Goal: Transaction & Acquisition: Purchase product/service

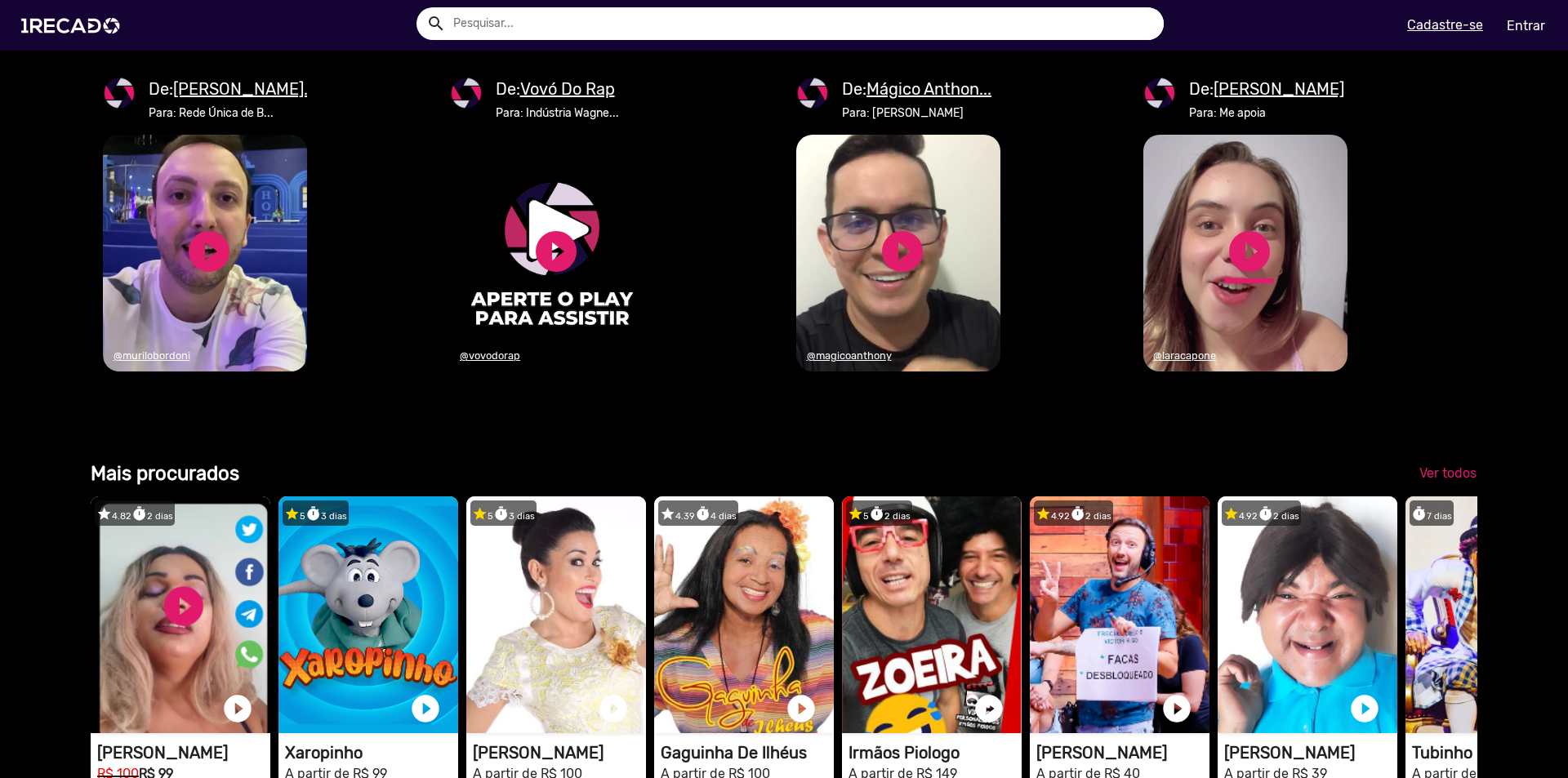
click at [1240, 276] on link "play_circle_filled" at bounding box center [1249, 251] width 49 height 49
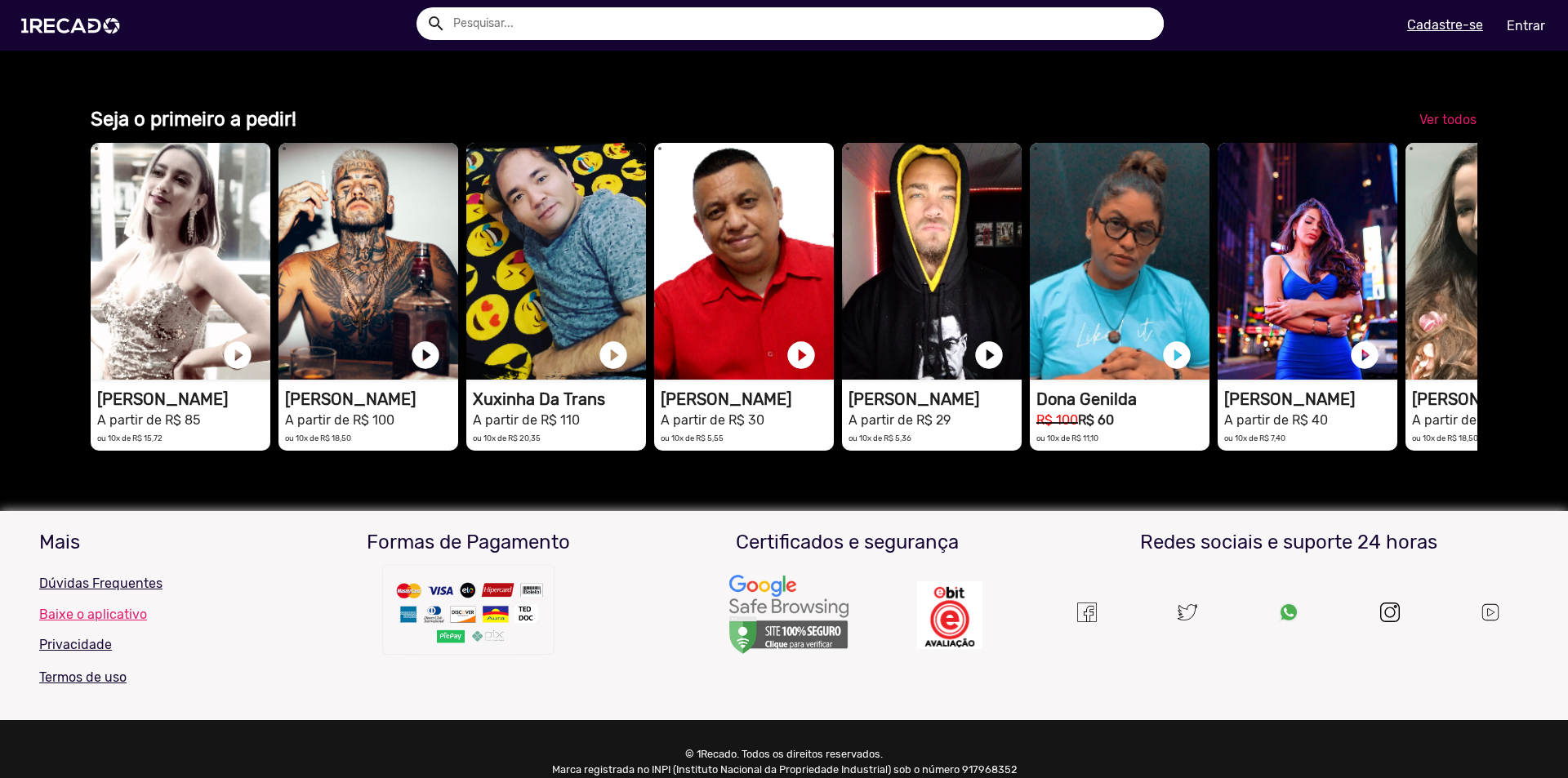
scroll to position [0, 4667]
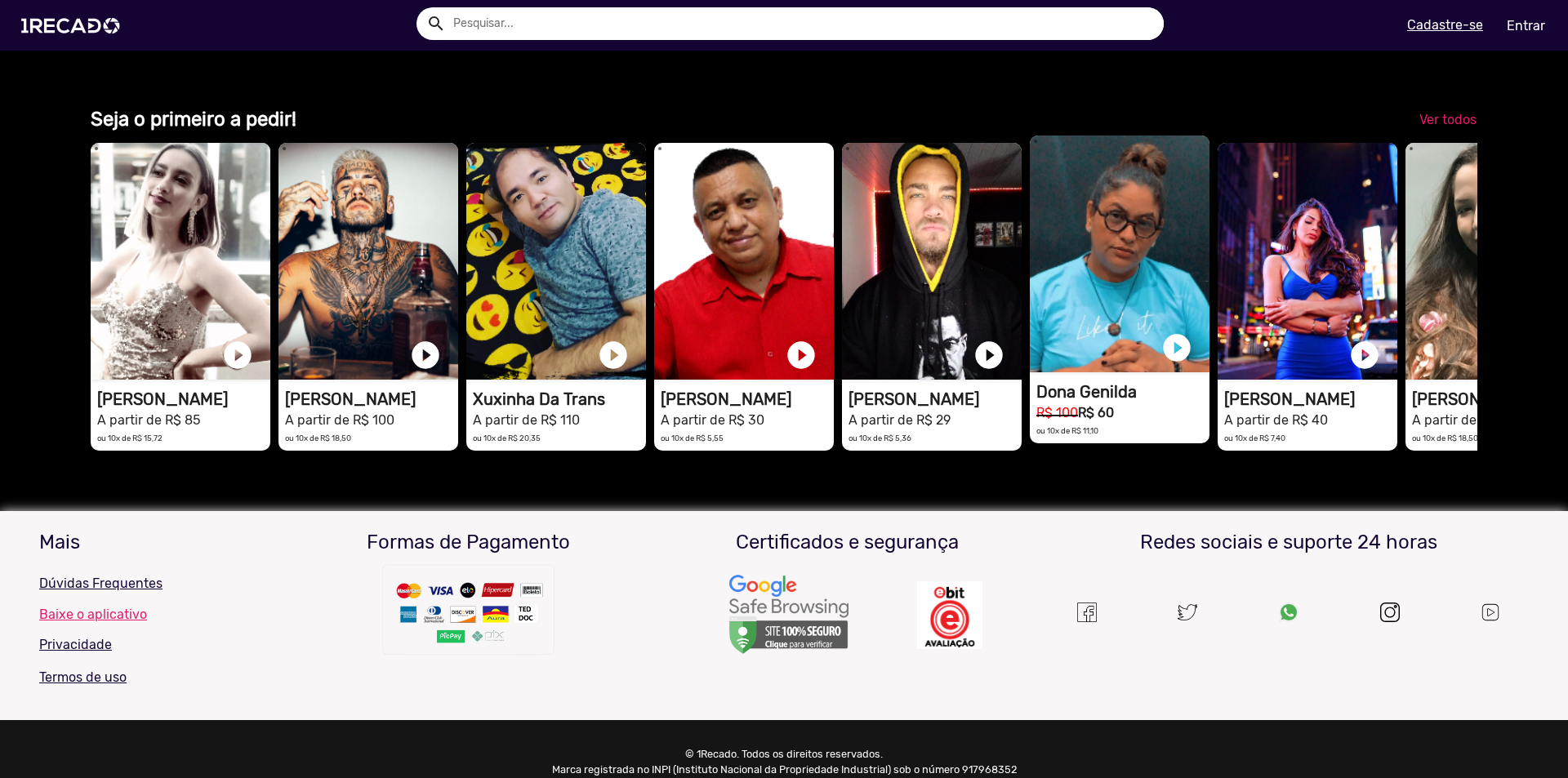
drag, startPoint x: 1440, startPoint y: 467, endPoint x: 1109, endPoint y: 454, distance: 331.3
click at [1109, 454] on div "1RECADO vídeos dedicados para fãs e empresas play_circle_filled [PERSON_NAME] A…" at bounding box center [784, 296] width 1387 height 324
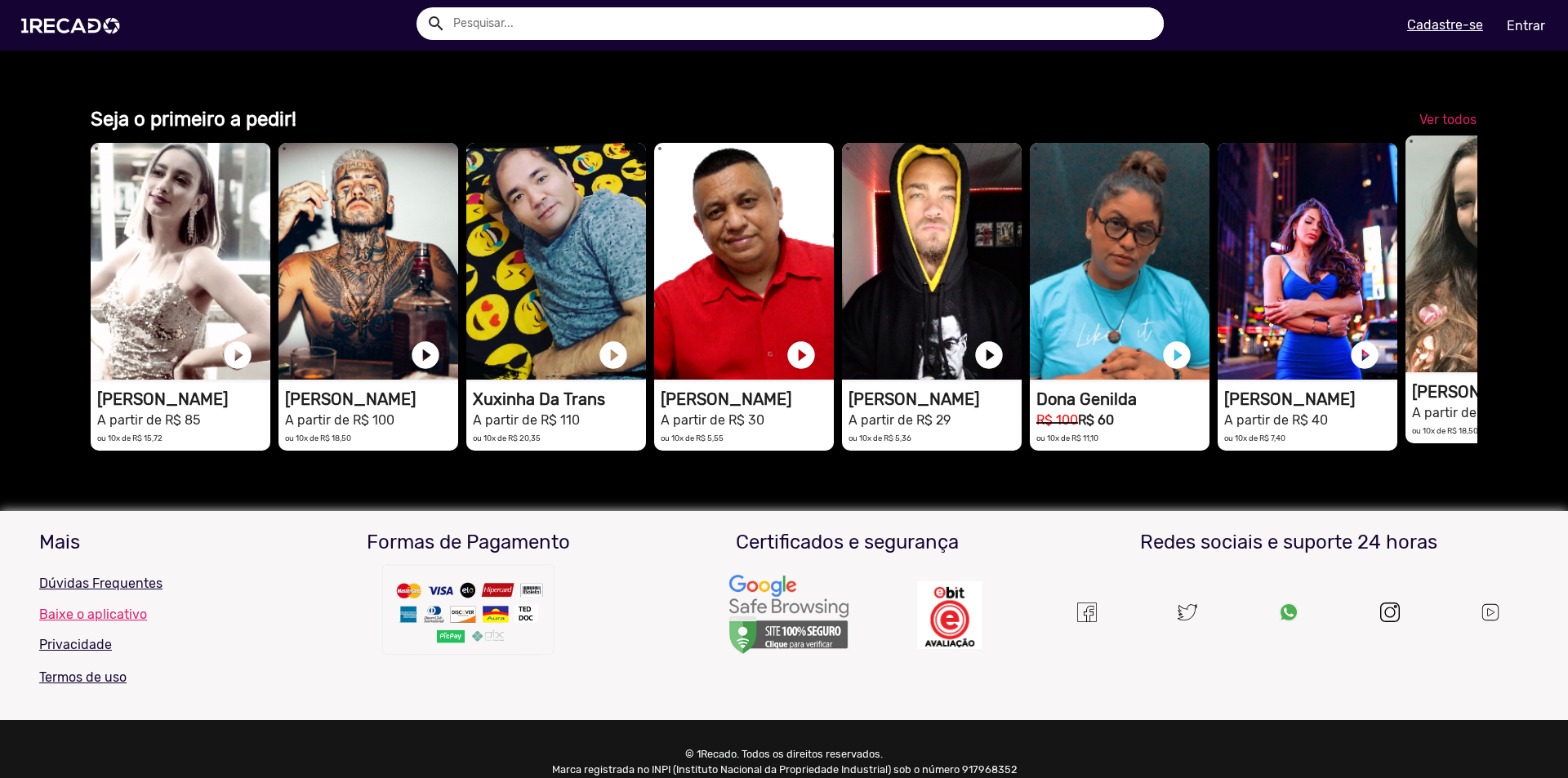
scroll to position [0, 0]
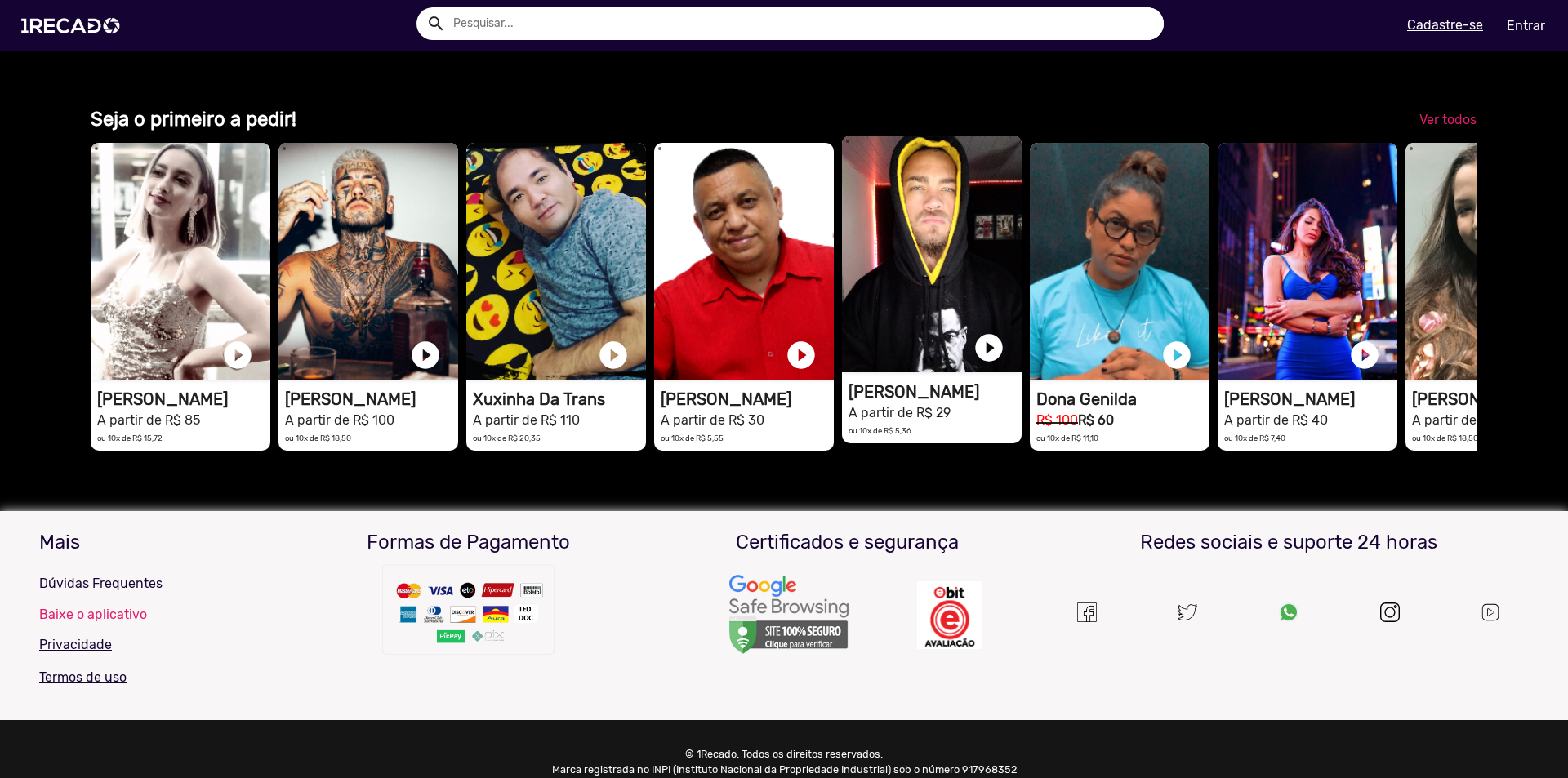
drag, startPoint x: 1443, startPoint y: 430, endPoint x: 919, endPoint y: 424, distance: 524.0
click at [1004, 426] on div "1RECADO vídeos dedicados para fãs e empresas play_circle_filled [PERSON_NAME] A…" at bounding box center [784, 296] width 1387 height 324
drag, startPoint x: 919, startPoint y: 424, endPoint x: 885, endPoint y: 416, distance: 34.9
click at [886, 372] on video "1RECADO vídeos dedicados para fãs e empresas" at bounding box center [932, 253] width 179 height 237
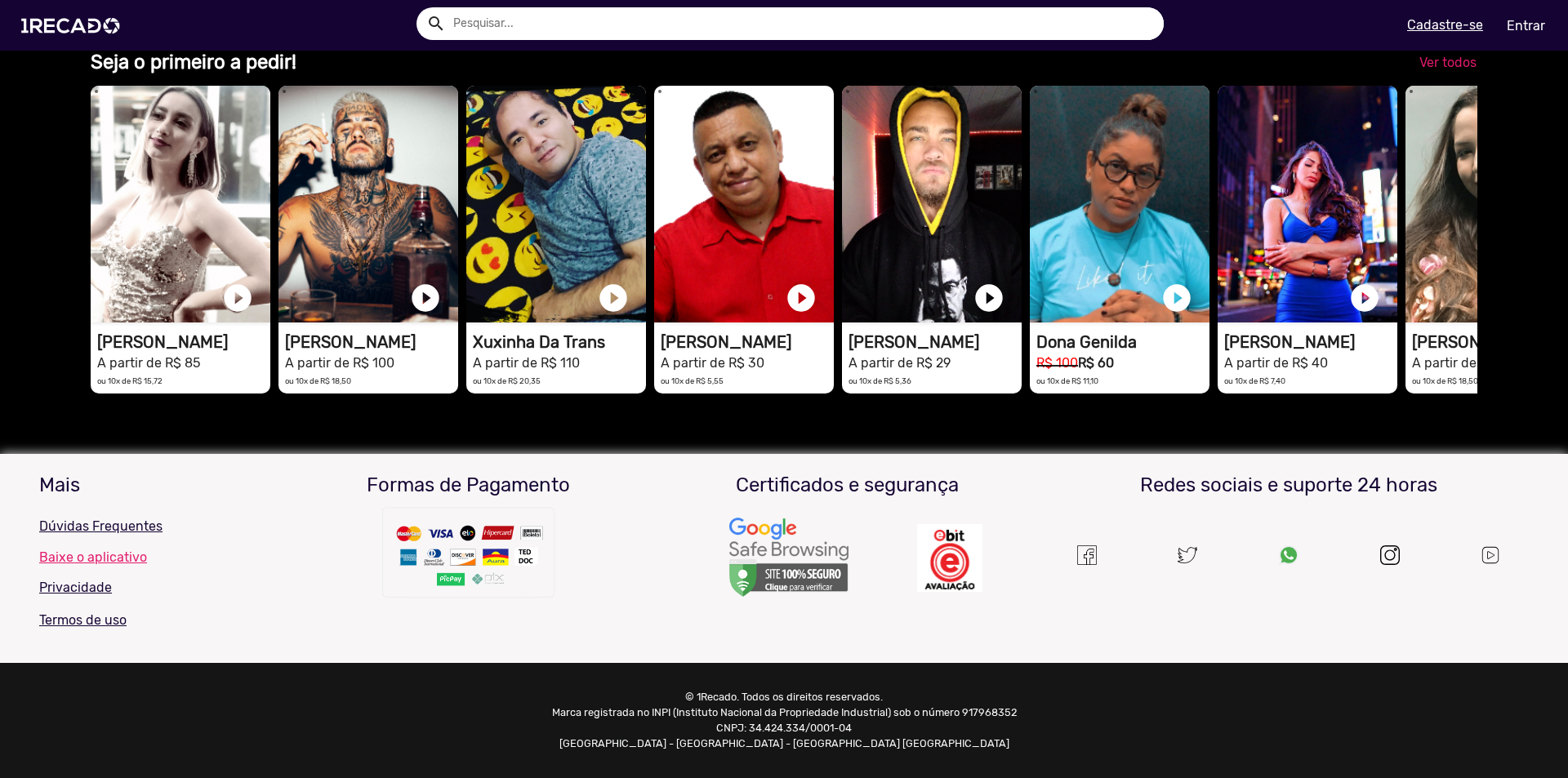
scroll to position [0, 1393]
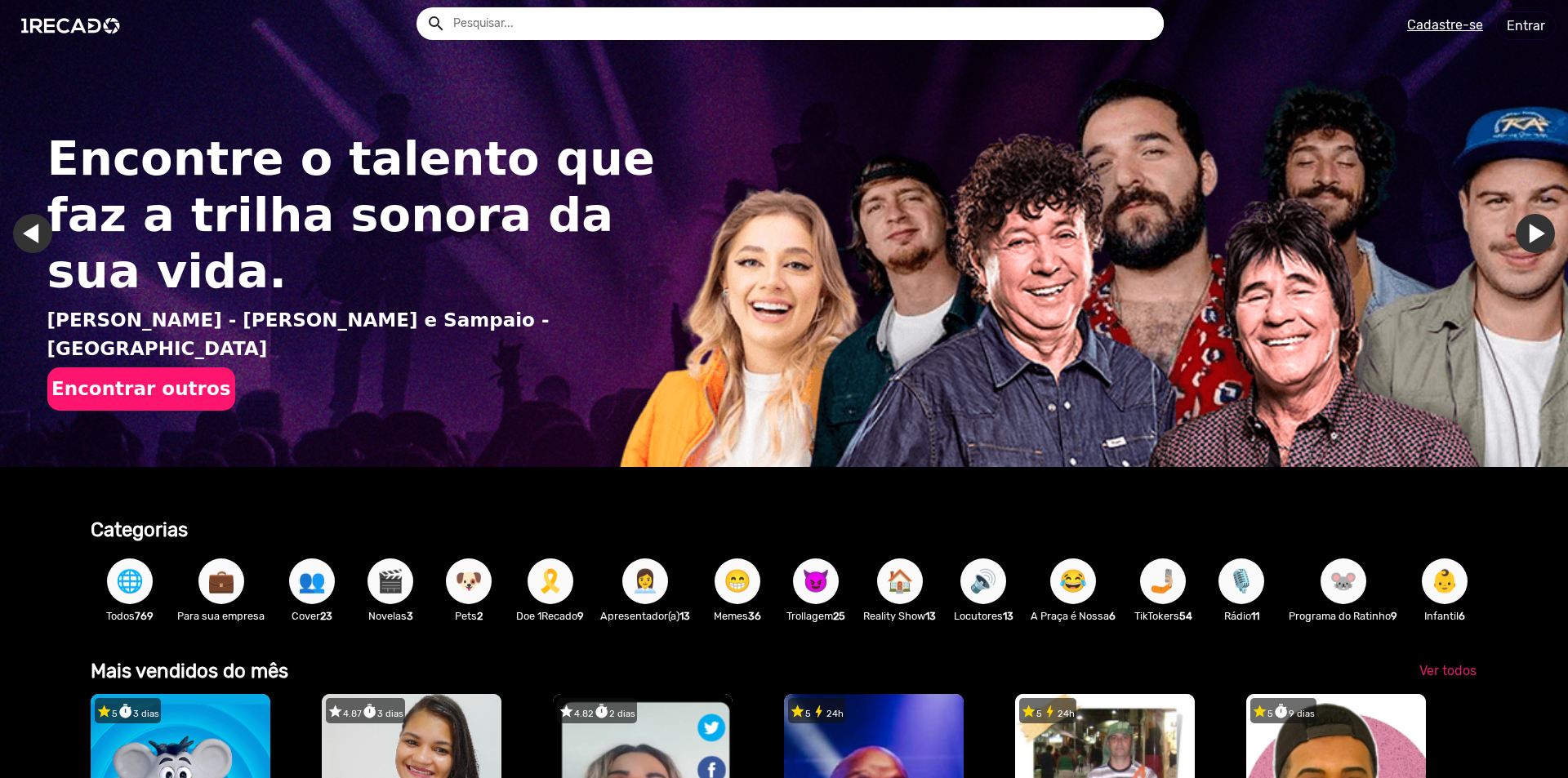
click at [1521, 231] on link "Ir para o próximo slide" at bounding box center [1534, 233] width 39 height 39
click at [988, 582] on span "🔊" at bounding box center [984, 581] width 28 height 46
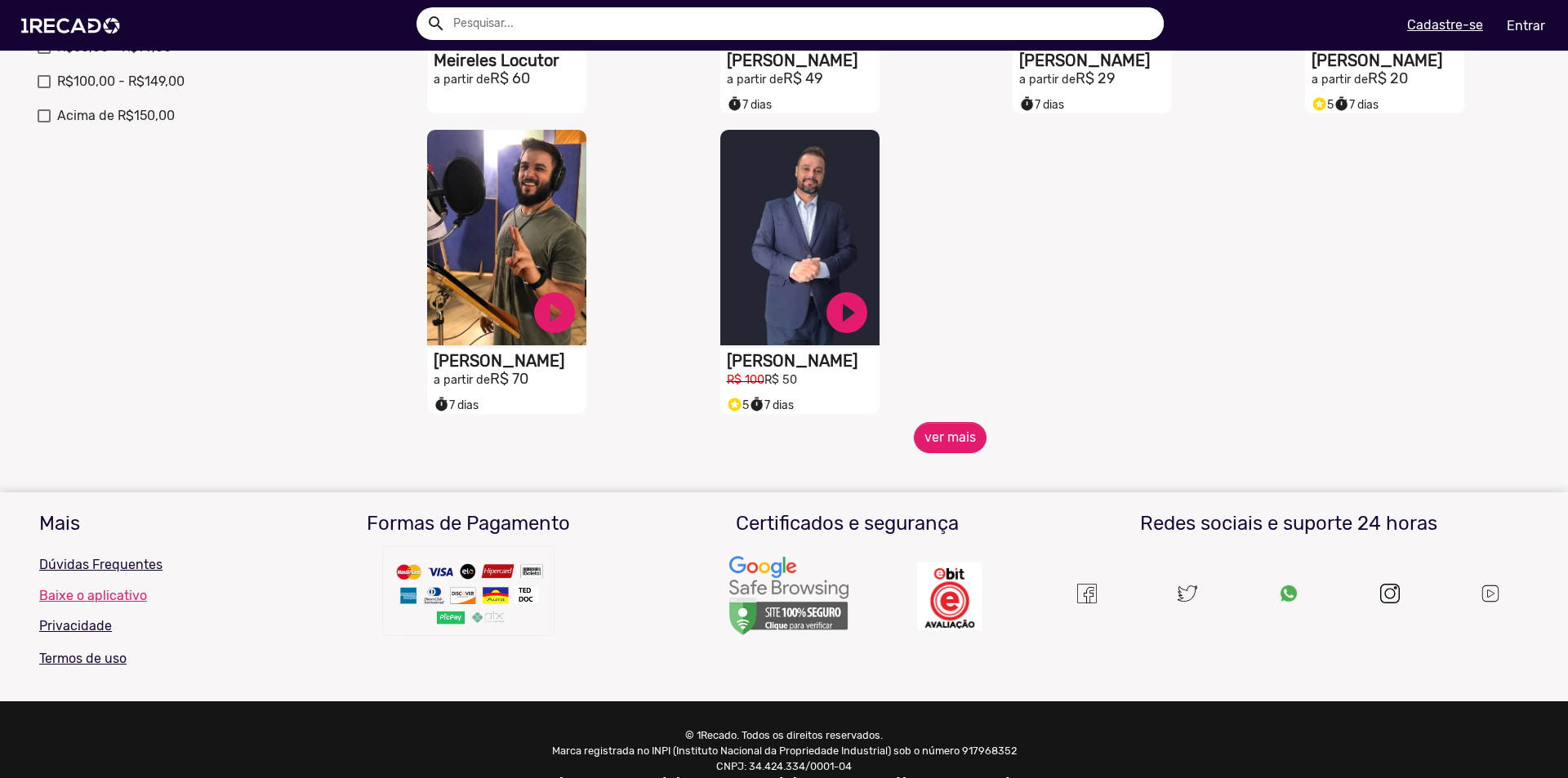
scroll to position [713, 0]
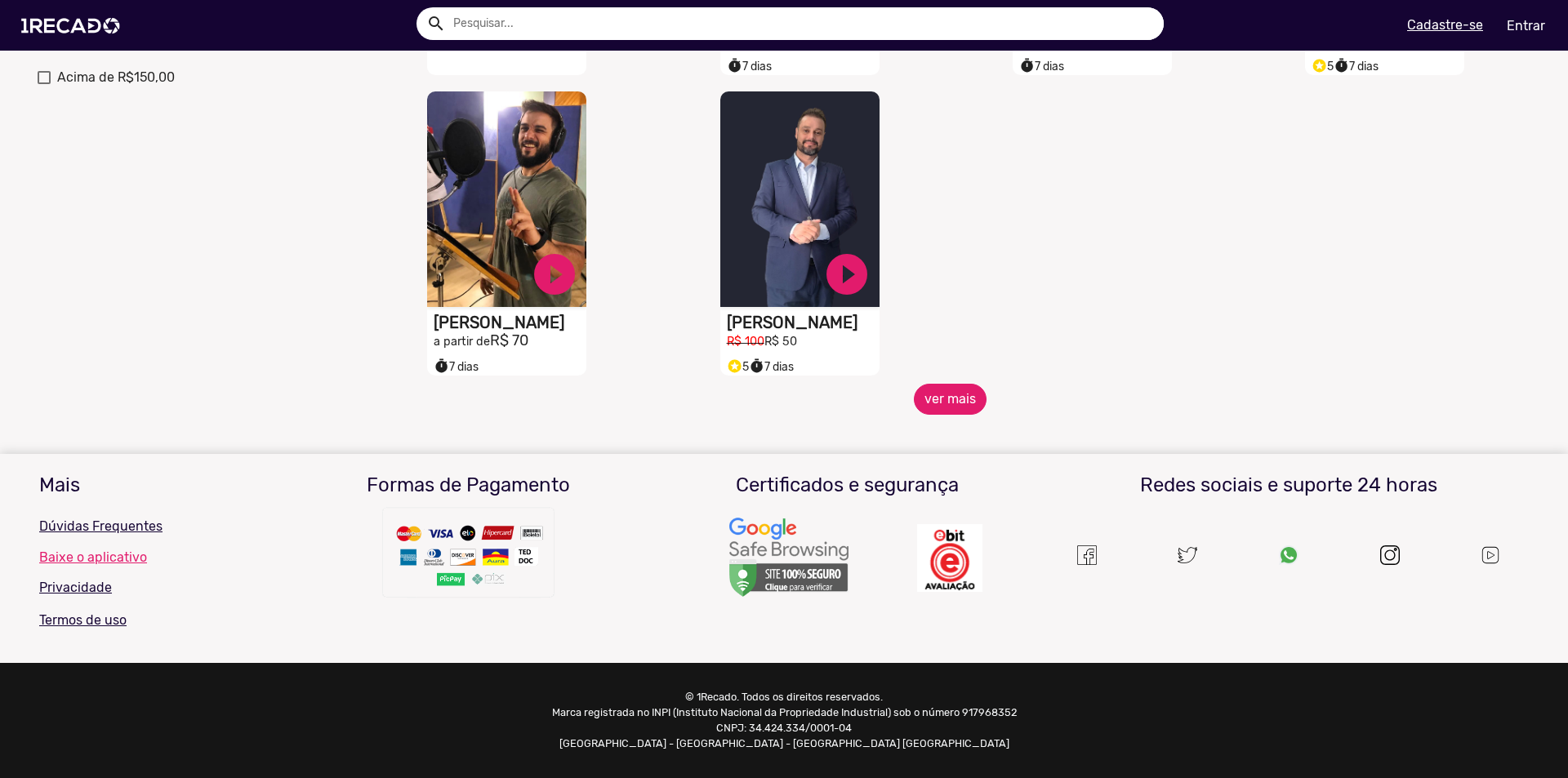
click at [938, 404] on button "ver mais" at bounding box center [950, 399] width 72 height 31
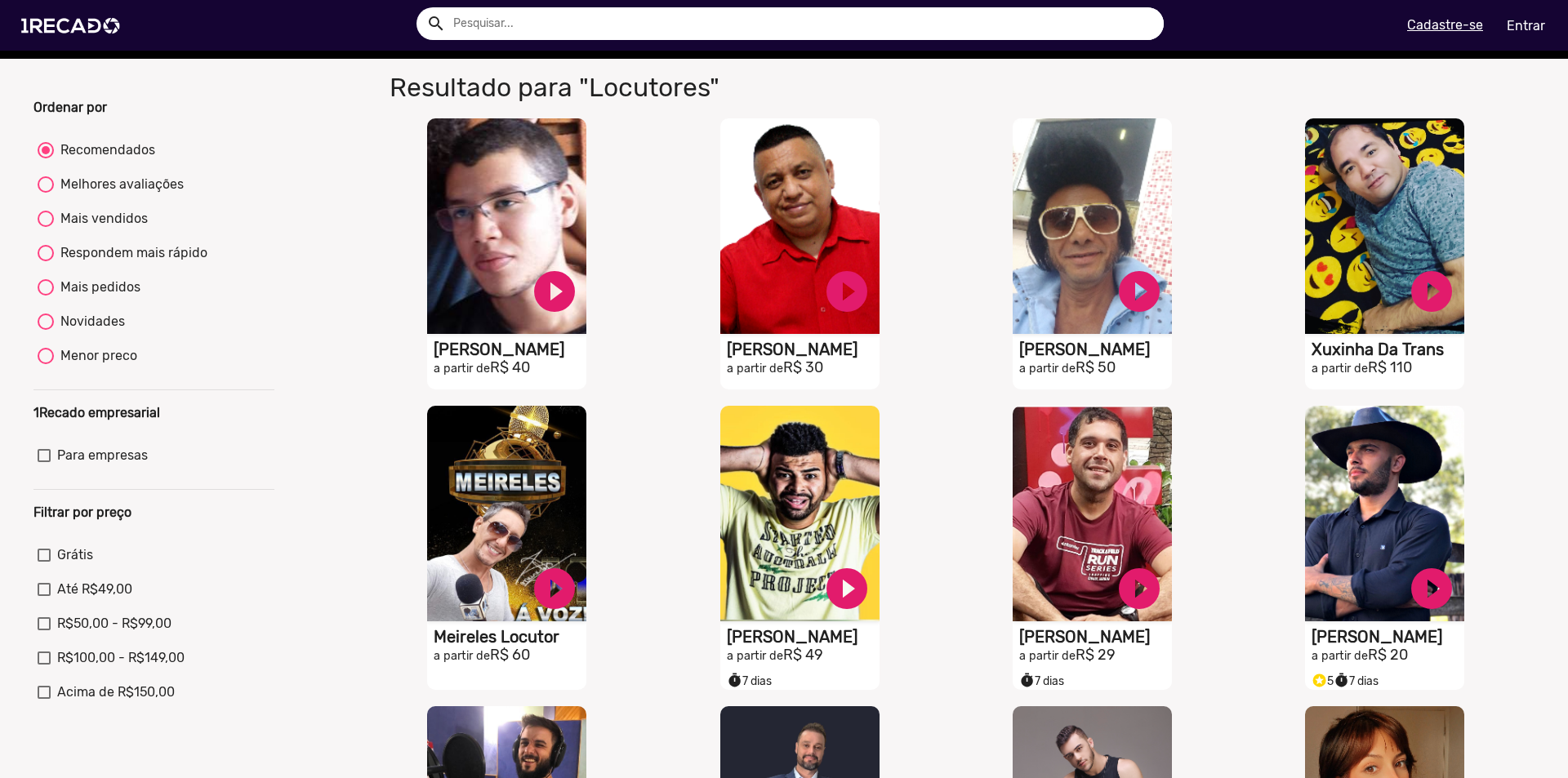
scroll to position [0, 0]
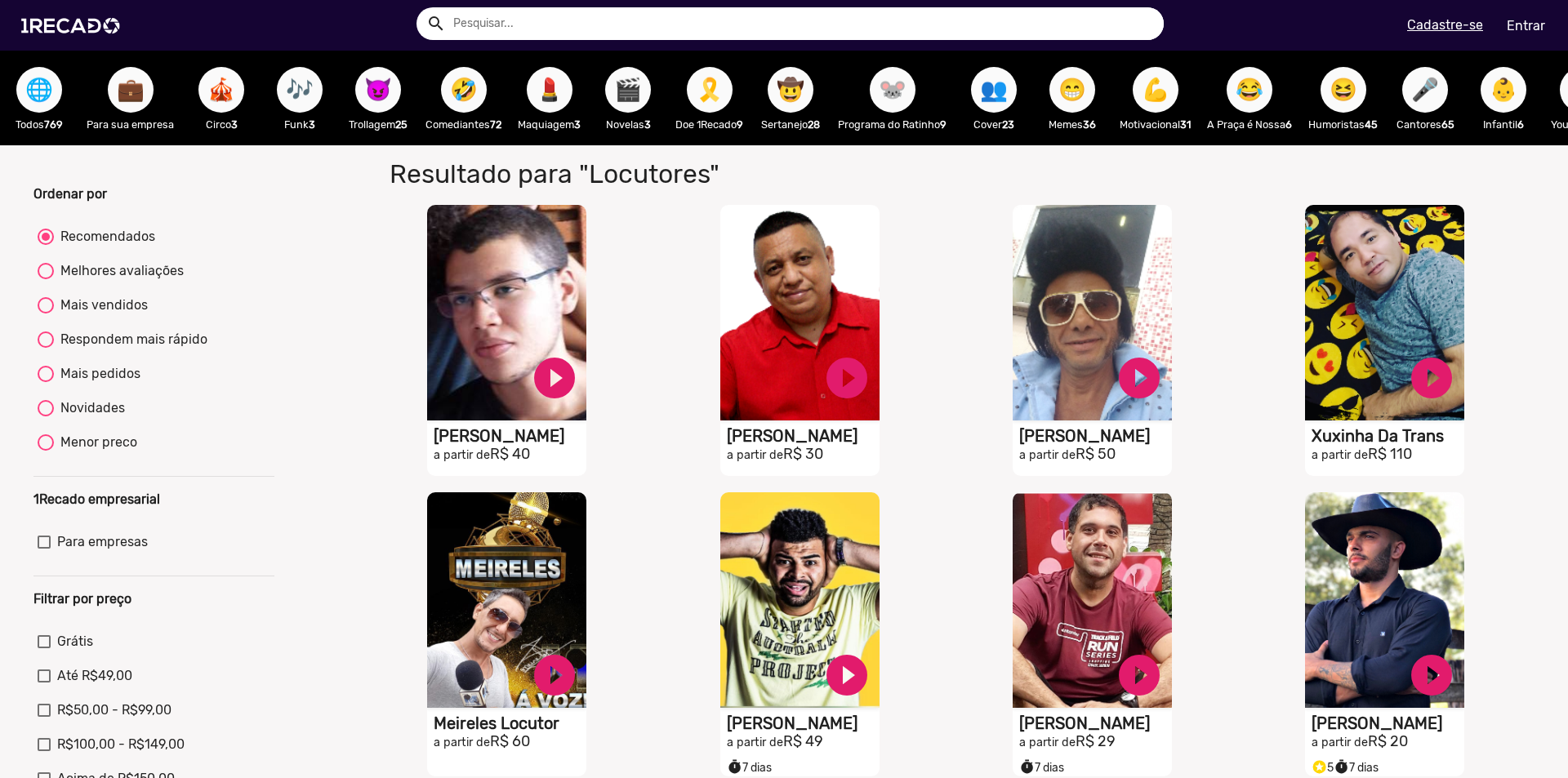
click at [47, 348] on div at bounding box center [46, 339] width 16 height 16
click at [46, 349] on input "Respondem mais rápido" at bounding box center [45, 348] width 1 height 1
radio input "true"
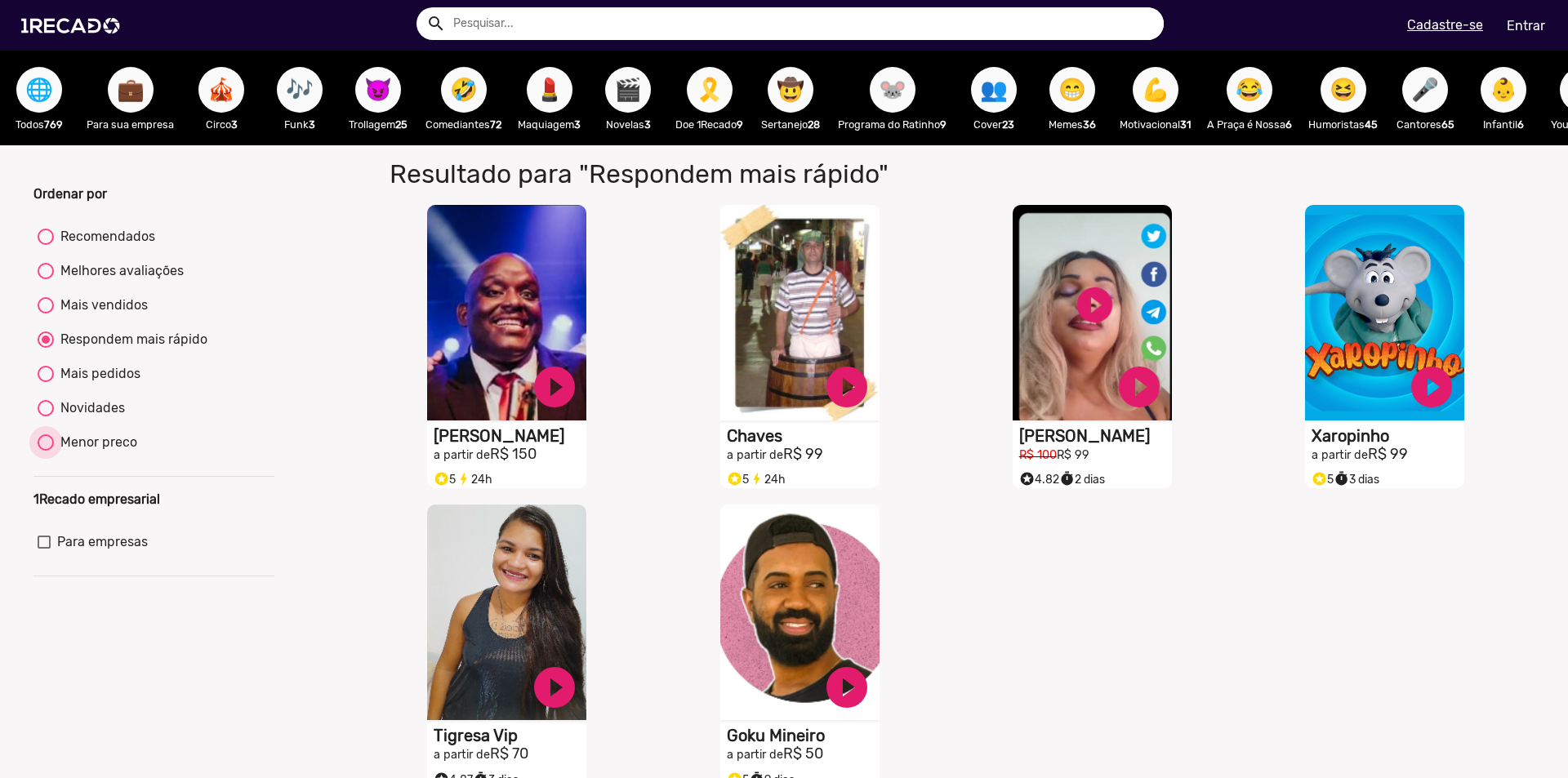
click at [47, 451] on div at bounding box center [46, 442] width 16 height 16
click at [46, 451] on input "Menor preco" at bounding box center [45, 451] width 1 height 1
radio input "true"
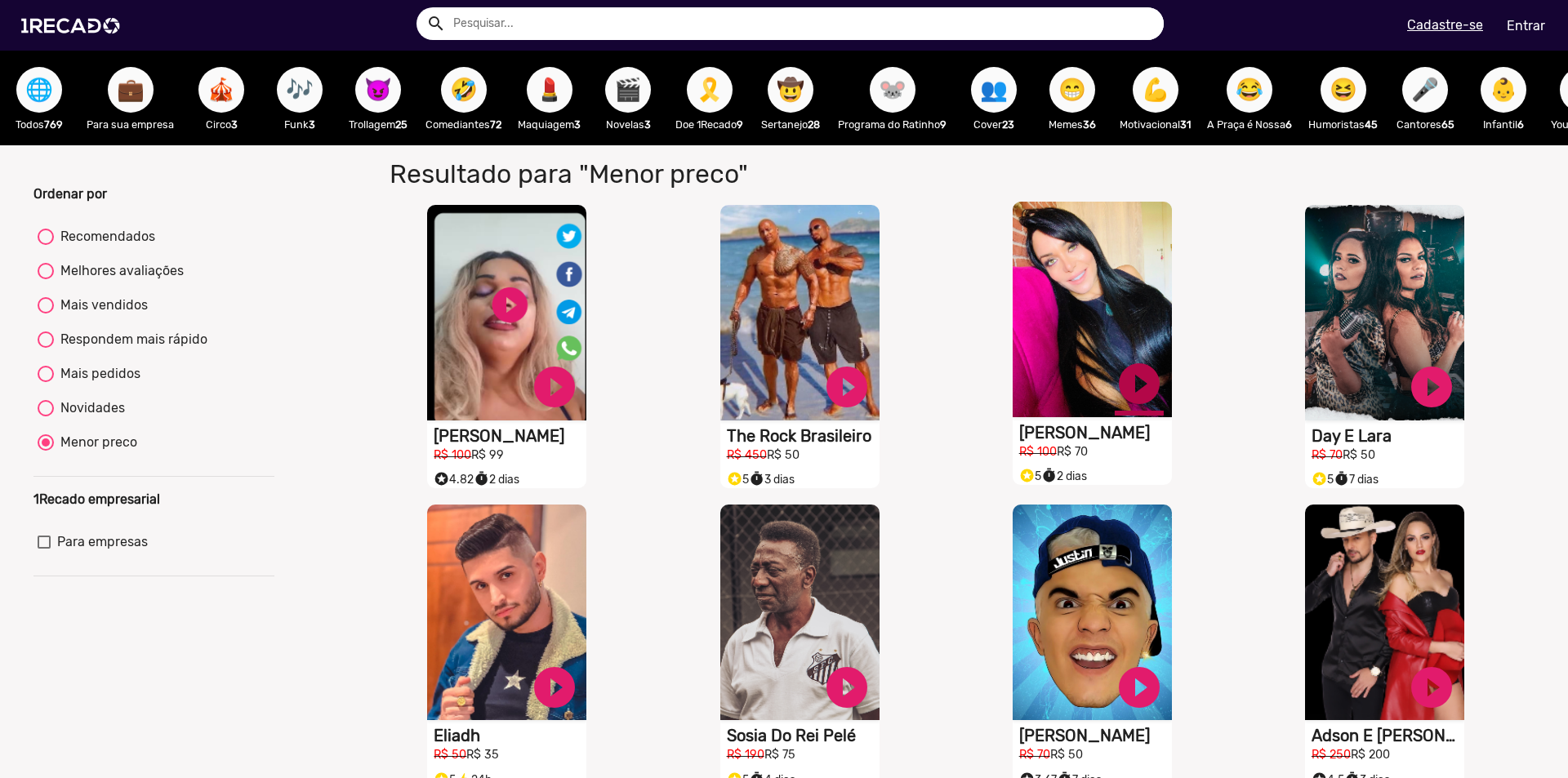
click at [1134, 406] on link "play_circle_filled" at bounding box center [1139, 383] width 49 height 49
click at [41, 279] on div at bounding box center [46, 271] width 16 height 16
click at [45, 280] on input "Melhores avaliações" at bounding box center [45, 279] width 1 height 1
radio input "true"
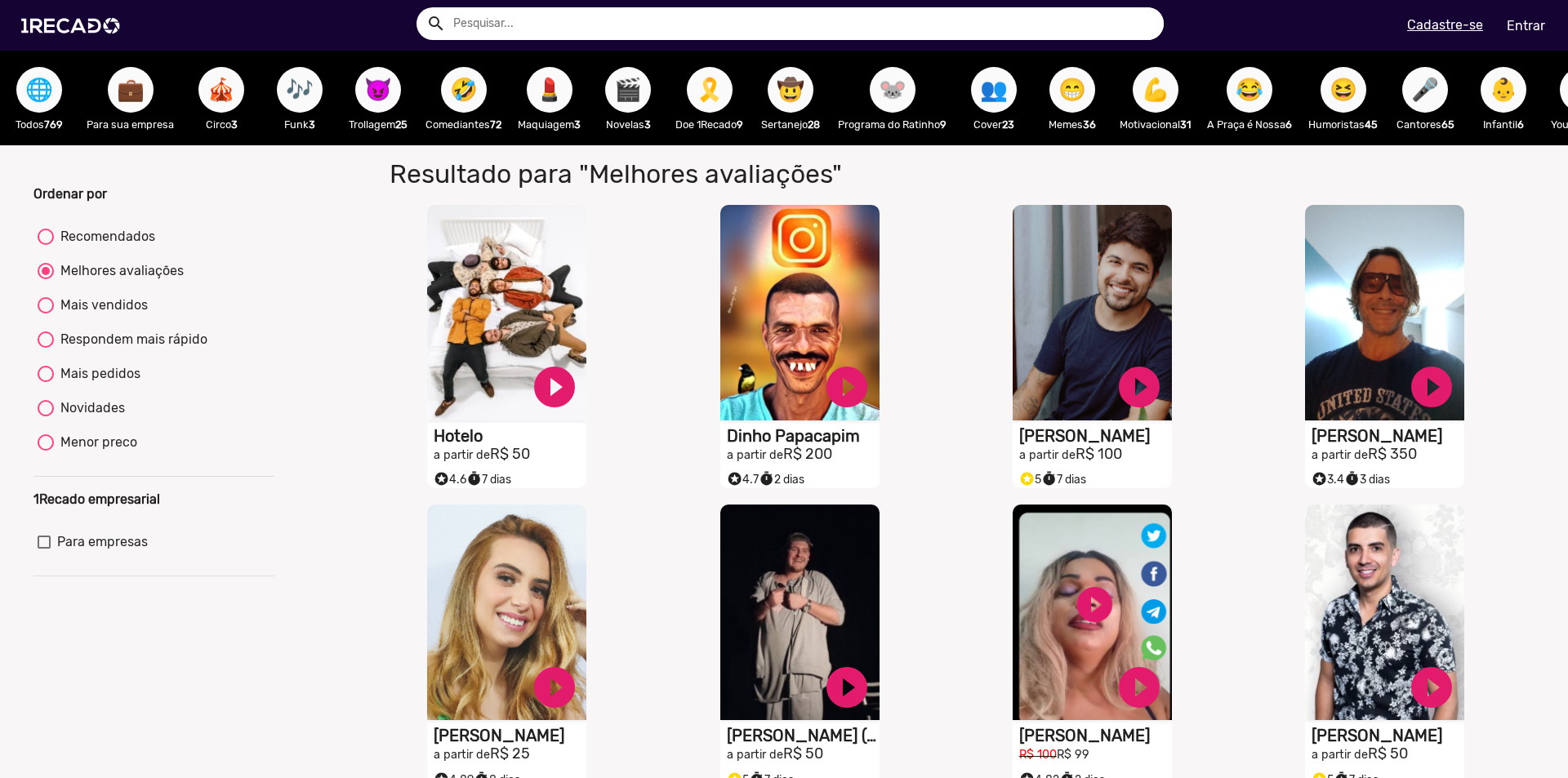
click at [42, 382] on div at bounding box center [46, 373] width 16 height 16
click at [45, 383] on input "Mais pedidos" at bounding box center [45, 382] width 1 height 1
radio input "true"
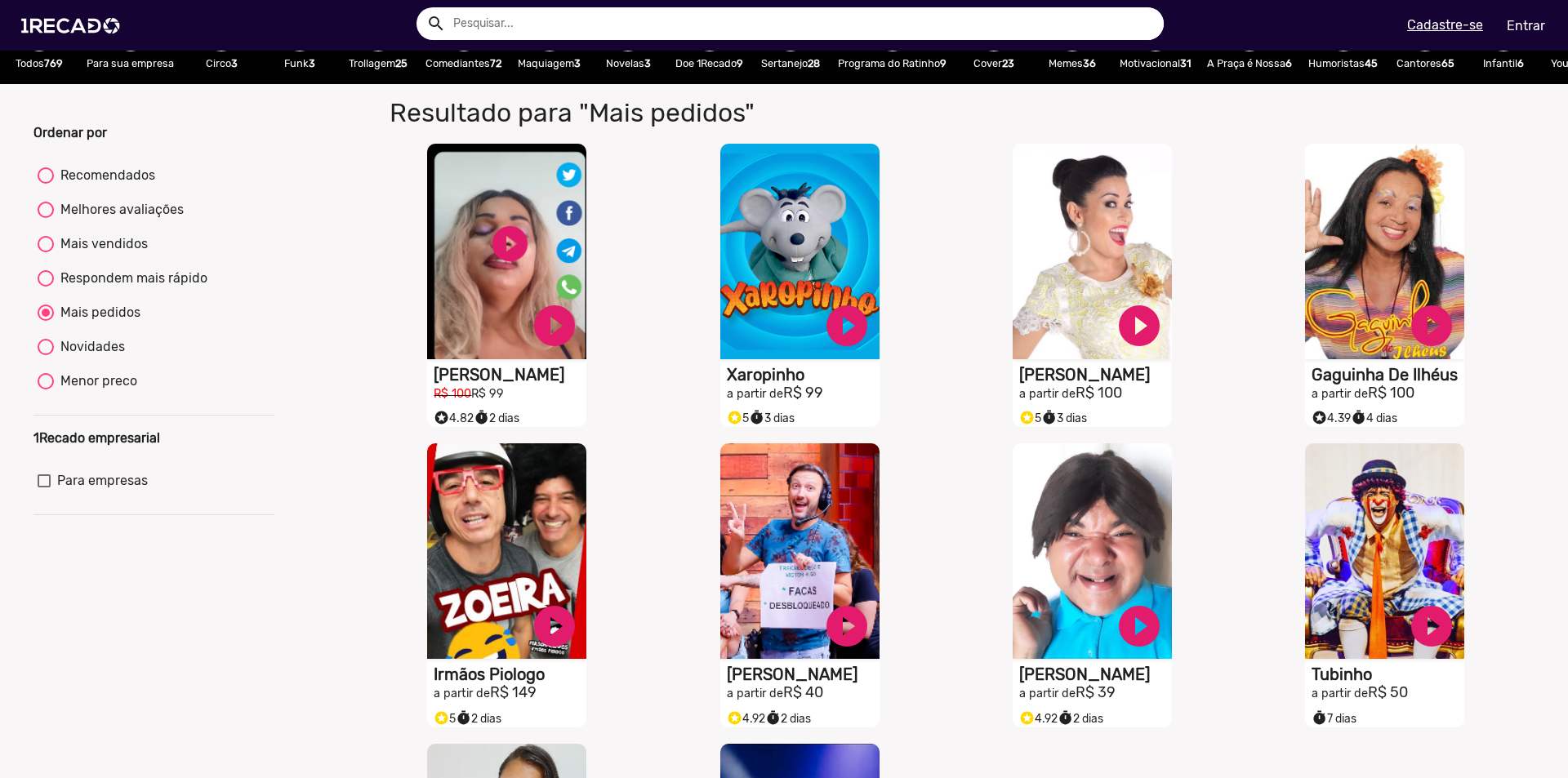
scroll to position [163, 0]
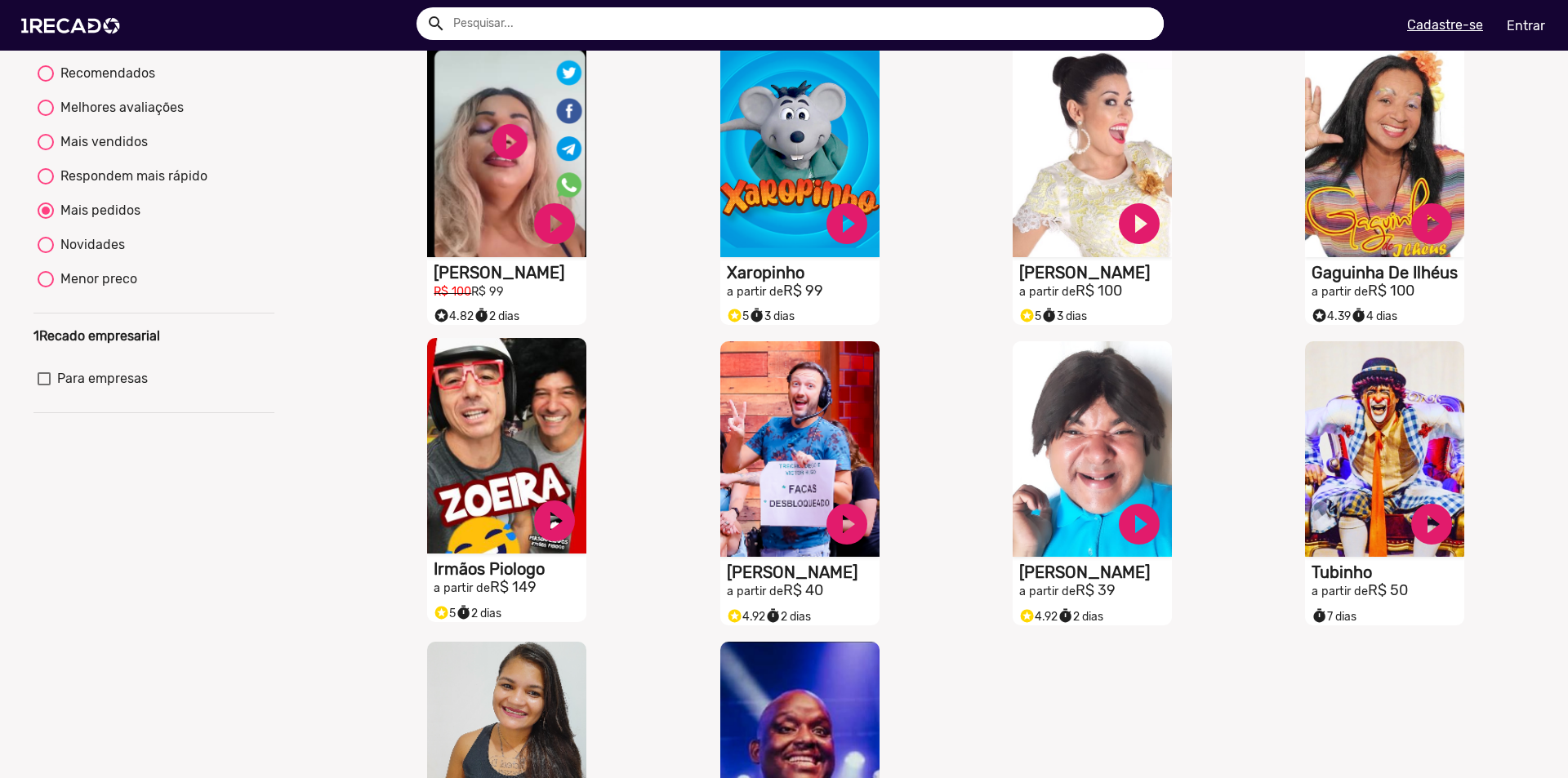
click at [479, 447] on video "S1RECADO vídeos dedicados para fãs e empresas" at bounding box center [506, 445] width 159 height 215
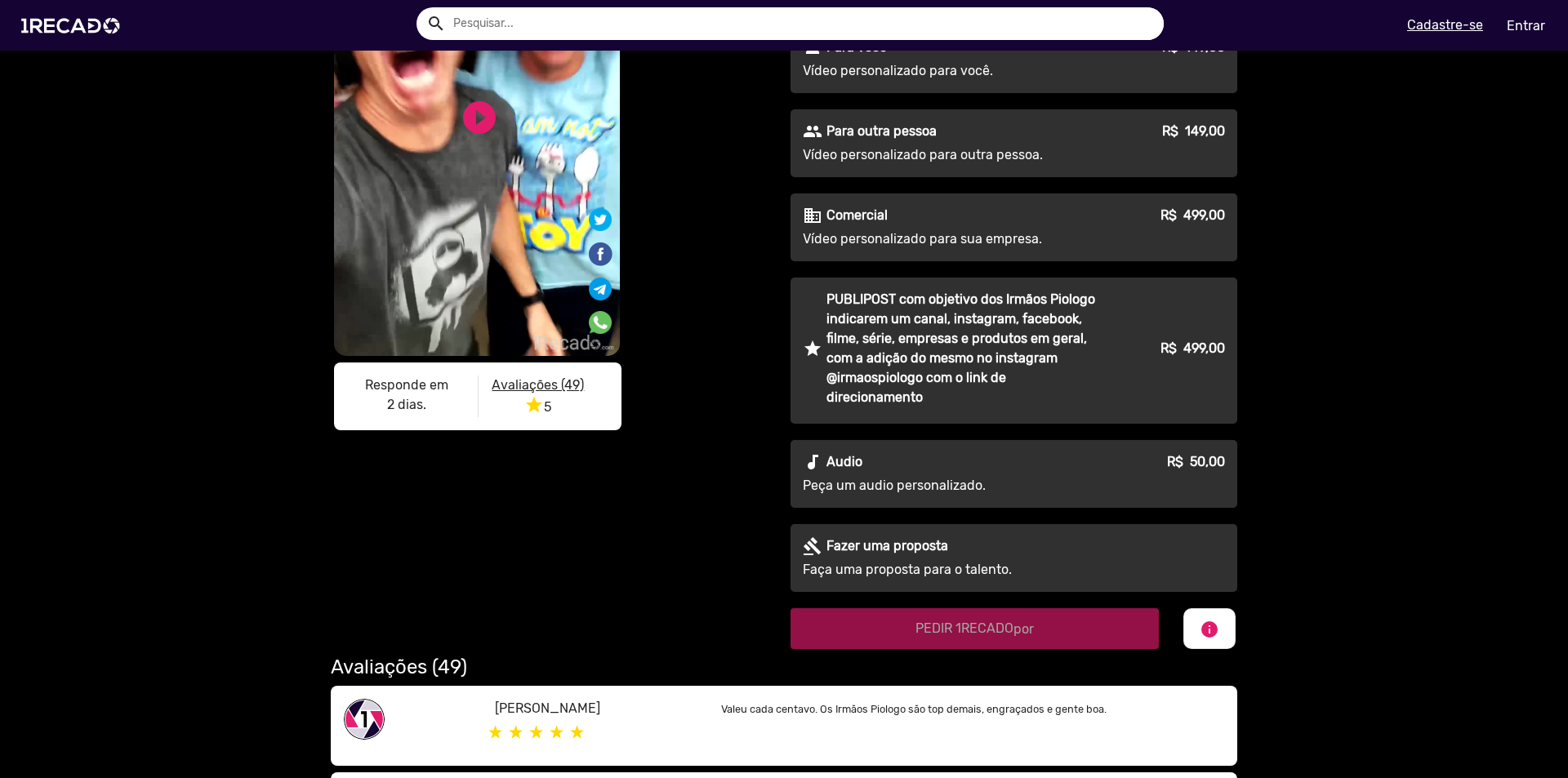
scroll to position [144, 0]
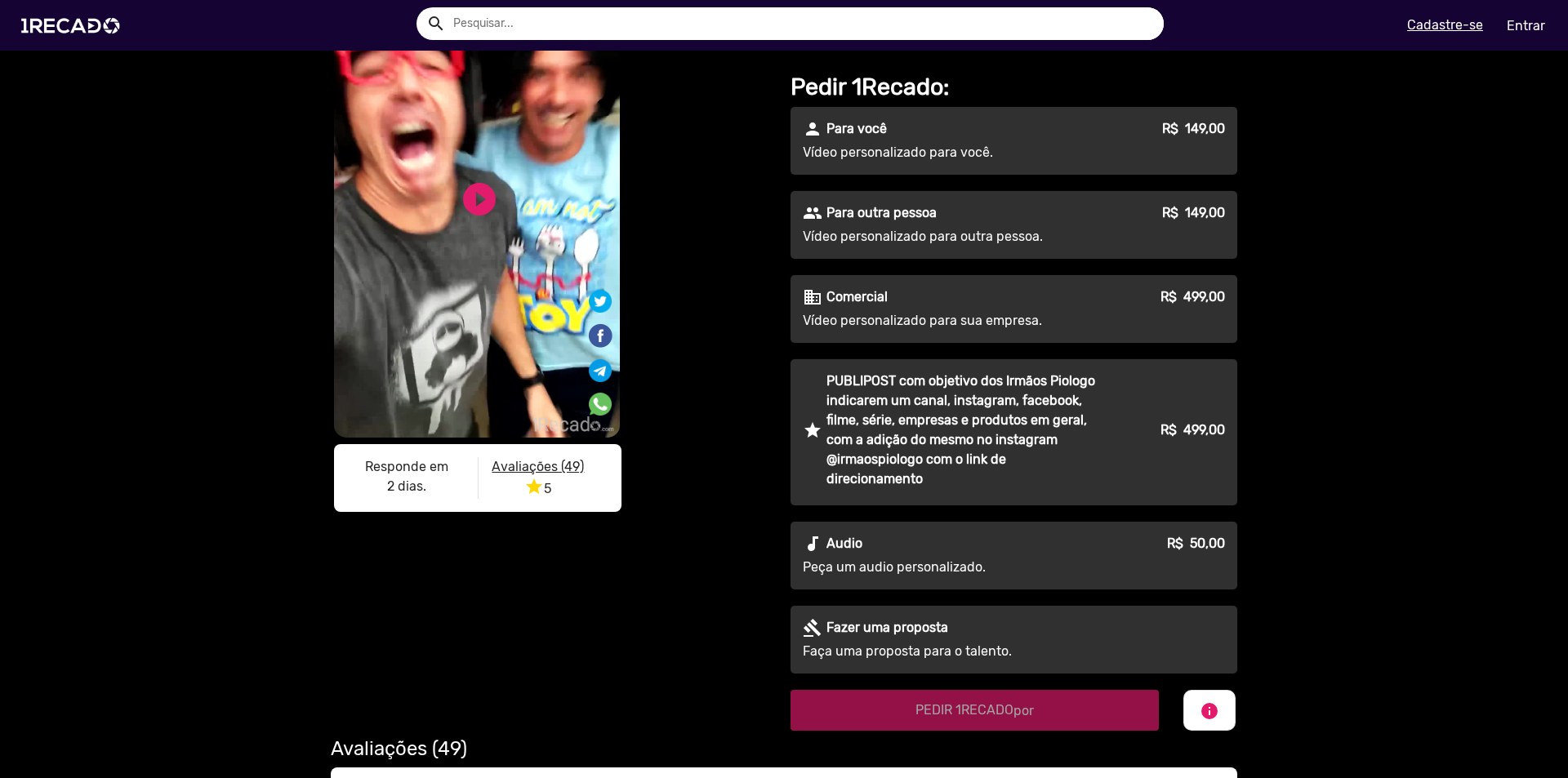
click at [847, 566] on p "Peça um audio personalizado." at bounding box center [950, 567] width 296 height 20
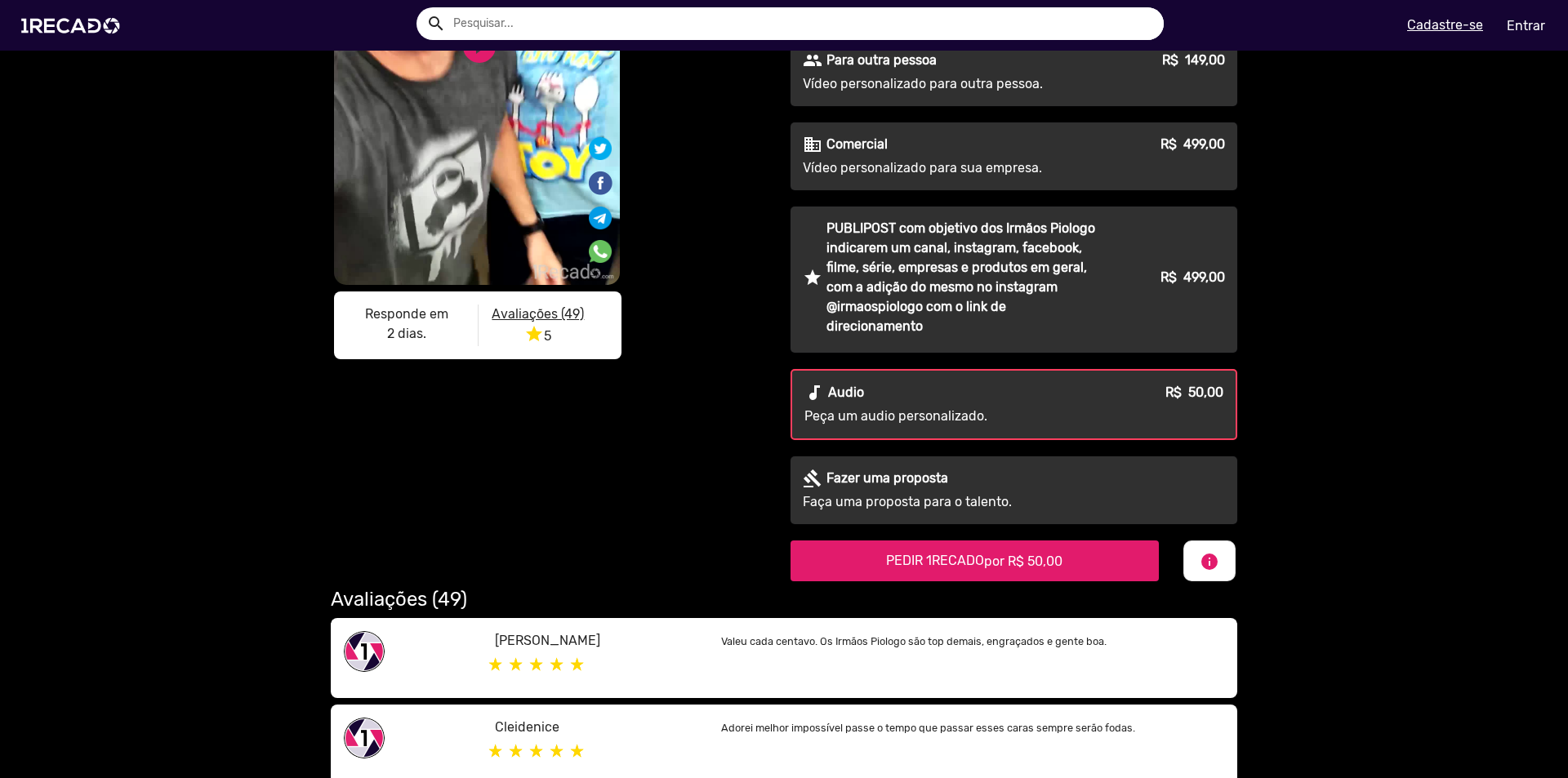
scroll to position [307, 0]
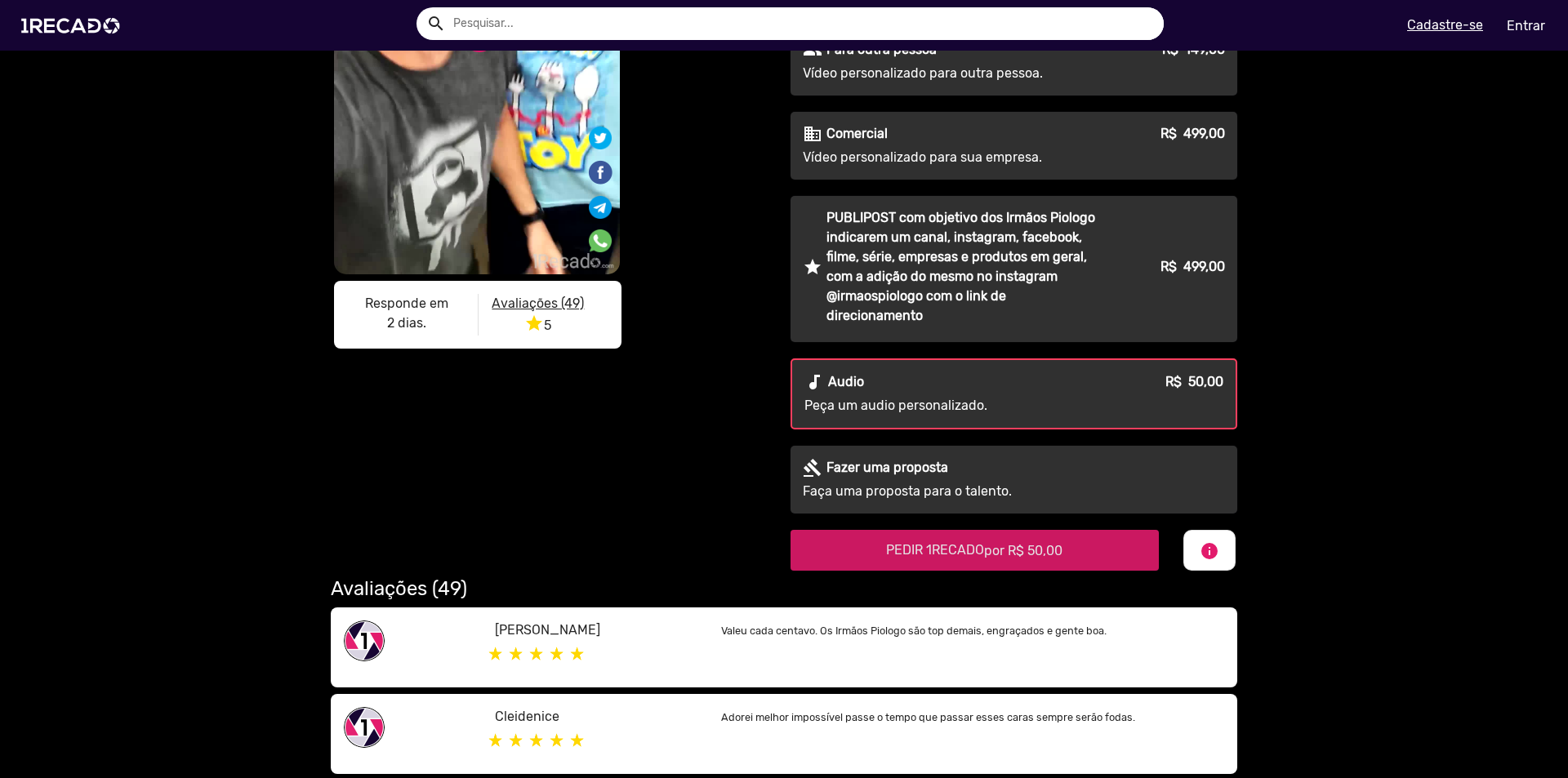
click at [1006, 552] on span "por R$ 50,00" at bounding box center [1023, 551] width 78 height 16
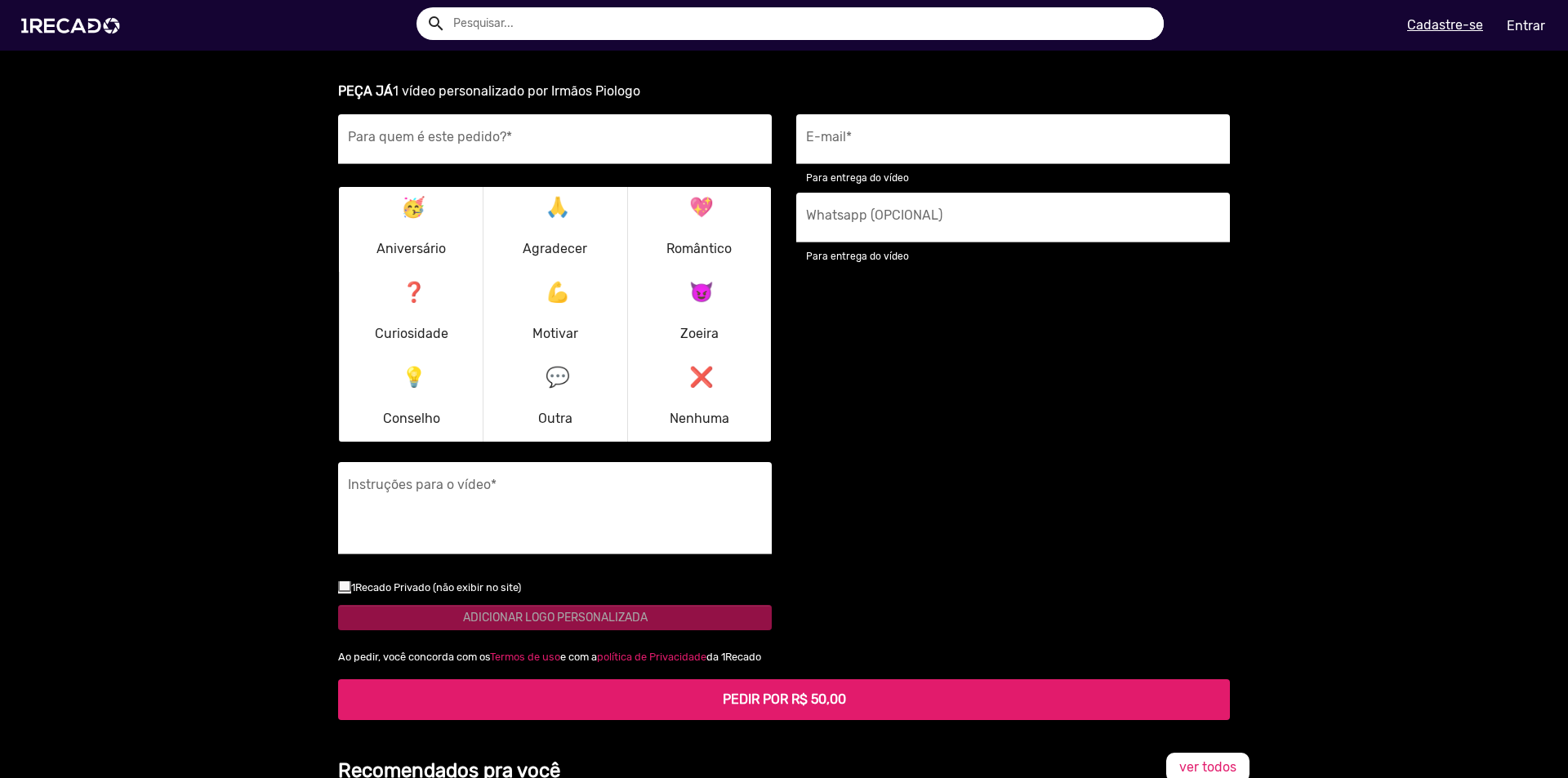
scroll to position [2278, 0]
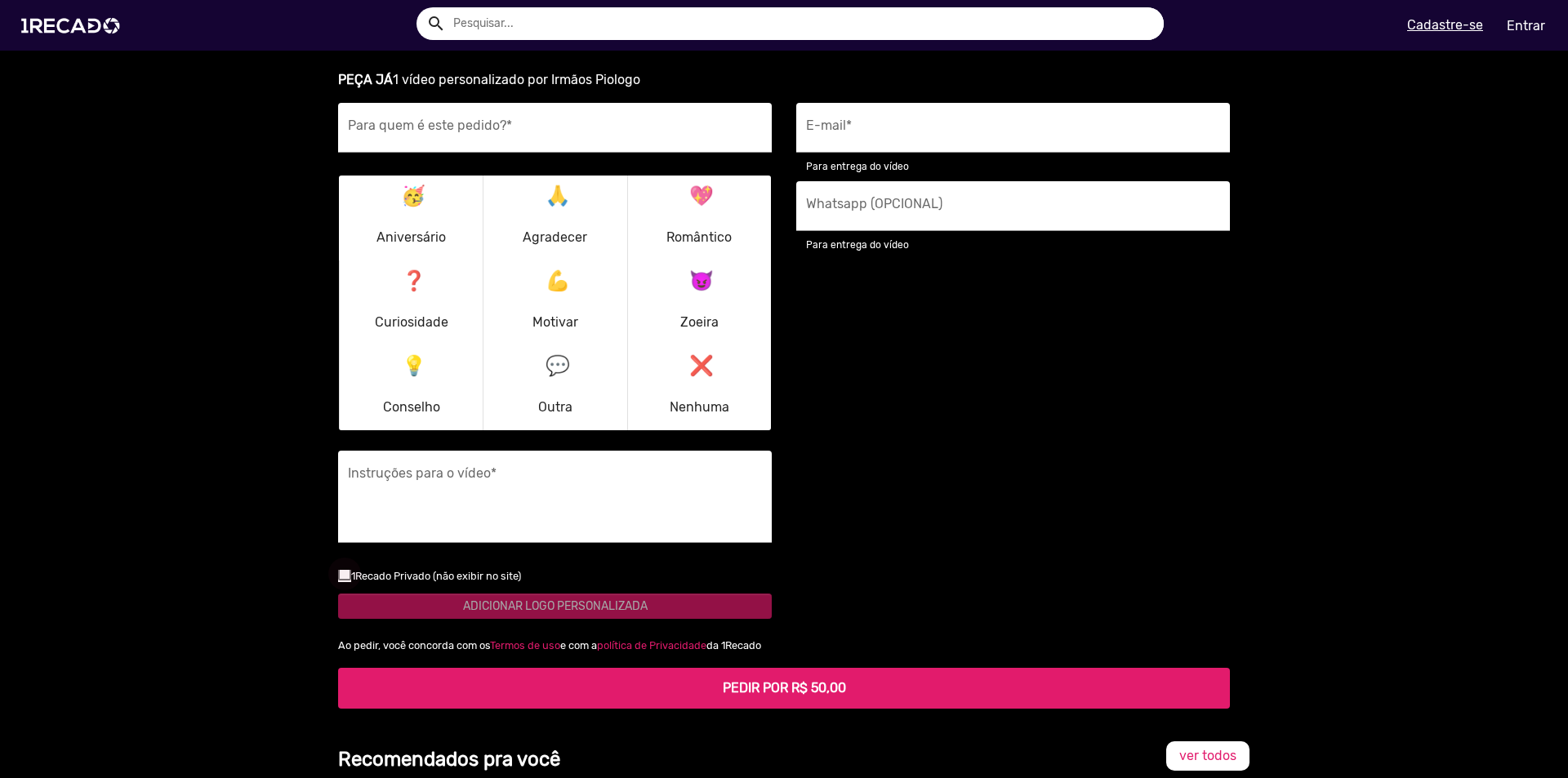
click at [338, 573] on div at bounding box center [344, 573] width 13 height 13
click at [344, 581] on input "checkbox" at bounding box center [344, 581] width 1 height 1
click at [338, 572] on div at bounding box center [344, 573] width 13 height 13
click at [344, 581] on input "checkbox" at bounding box center [344, 581] width 1 height 1
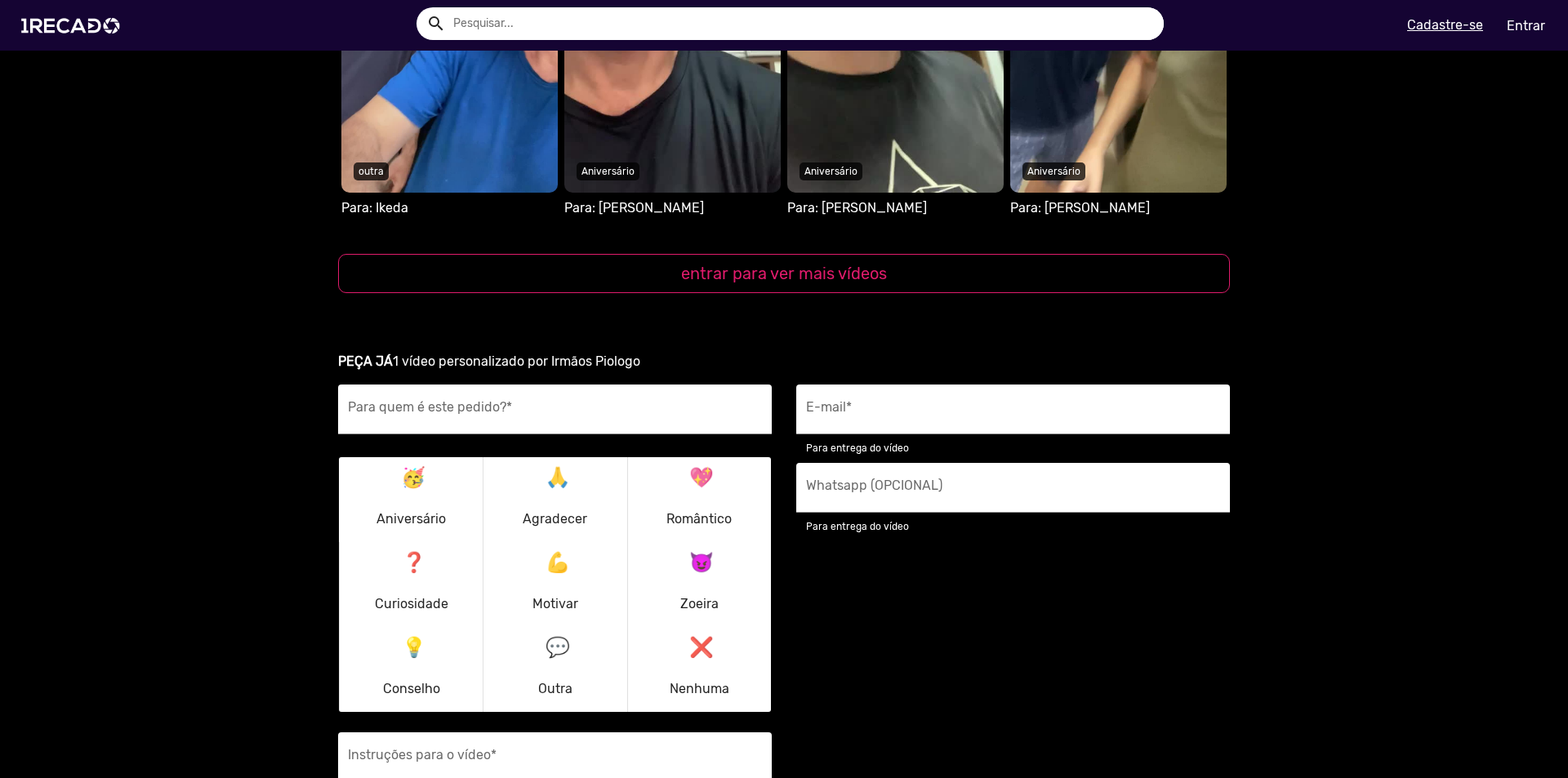
scroll to position [2360, 0]
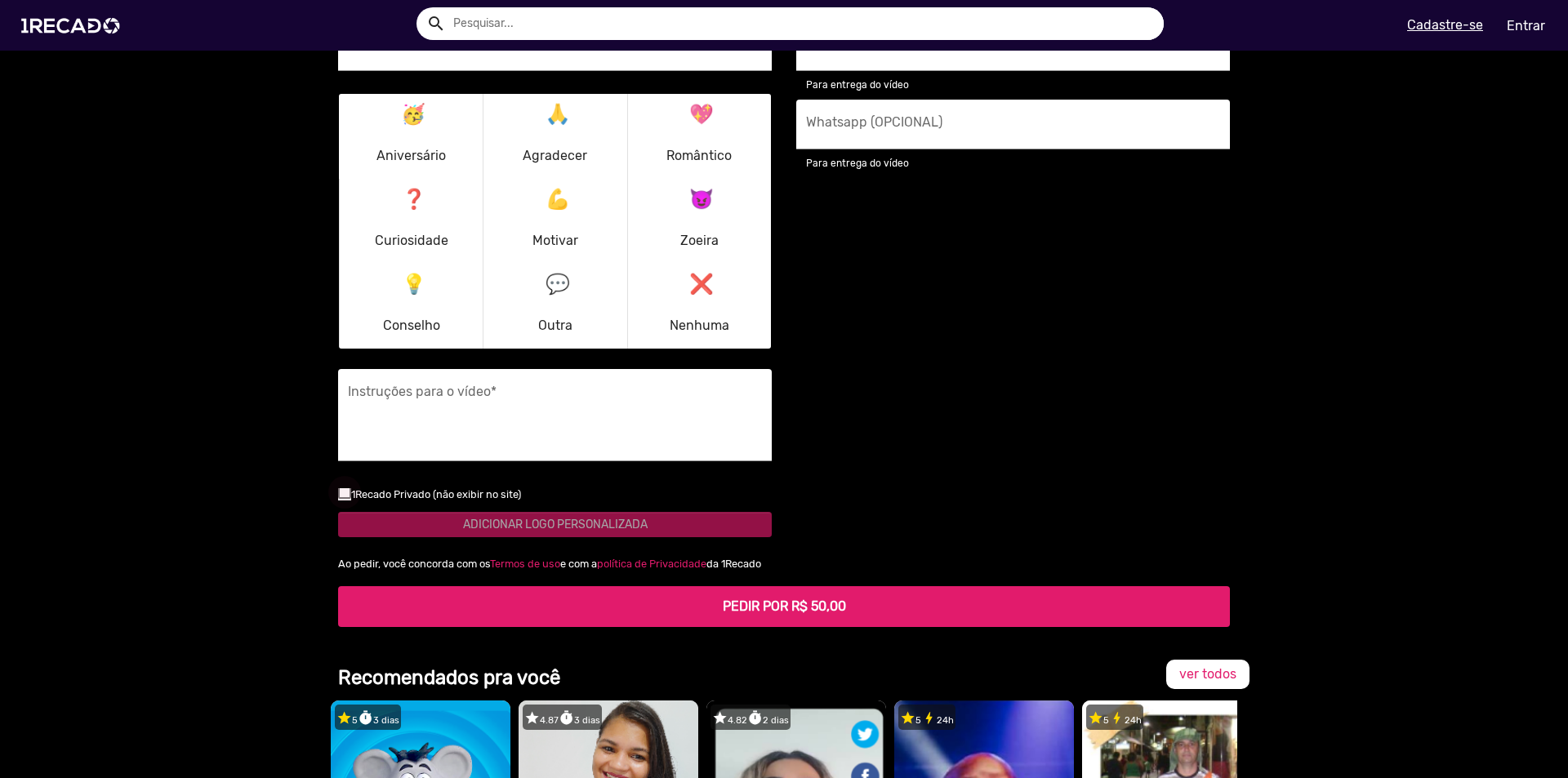
click at [338, 496] on div at bounding box center [344, 492] width 13 height 13
click at [344, 499] on input "checkbox" at bounding box center [344, 499] width 1 height 1
click at [340, 494] on div at bounding box center [344, 492] width 13 height 13
click at [344, 499] on input "checkbox" at bounding box center [344, 499] width 1 height 1
checkbox input "false"
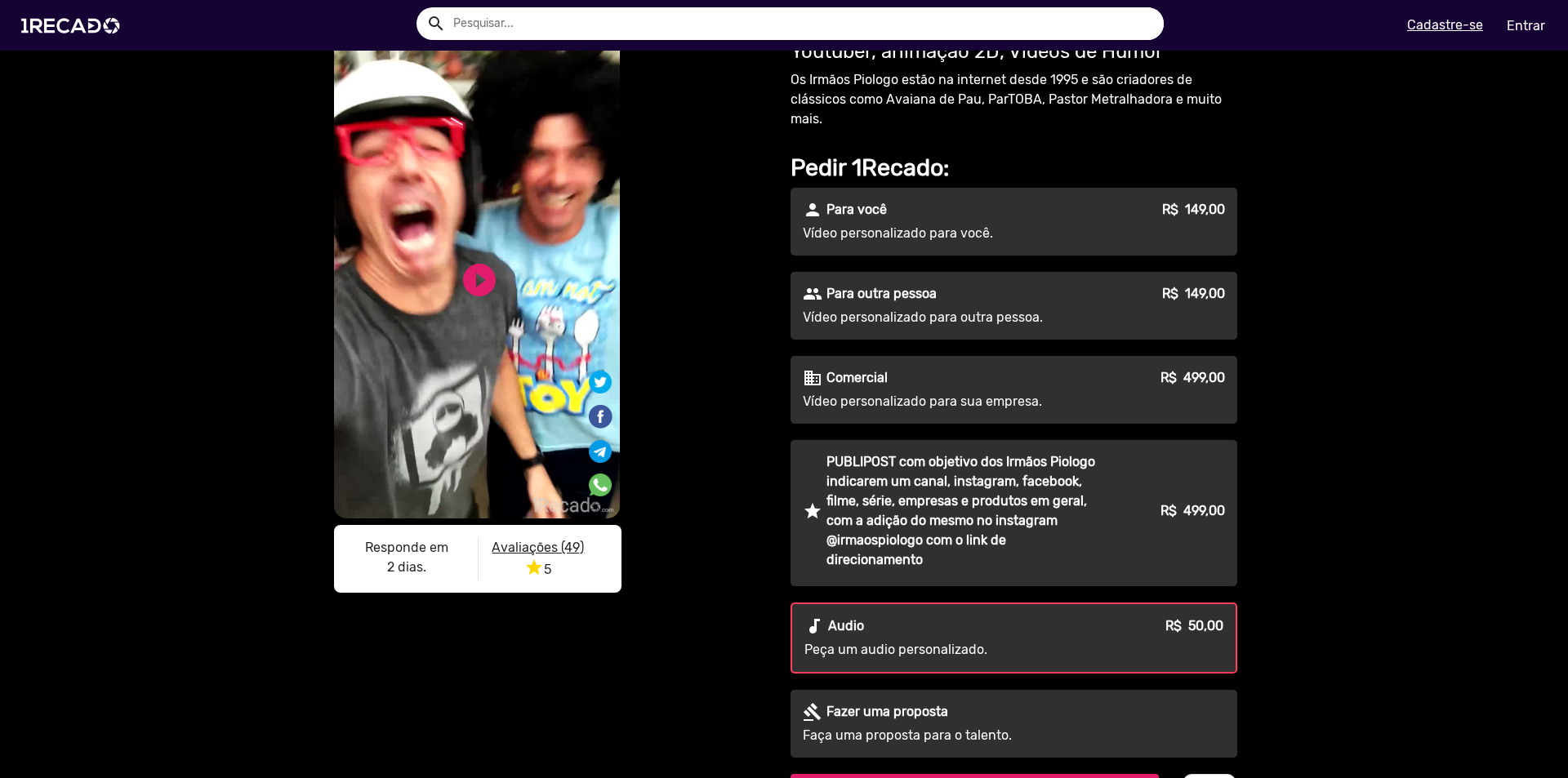
scroll to position [0, 0]
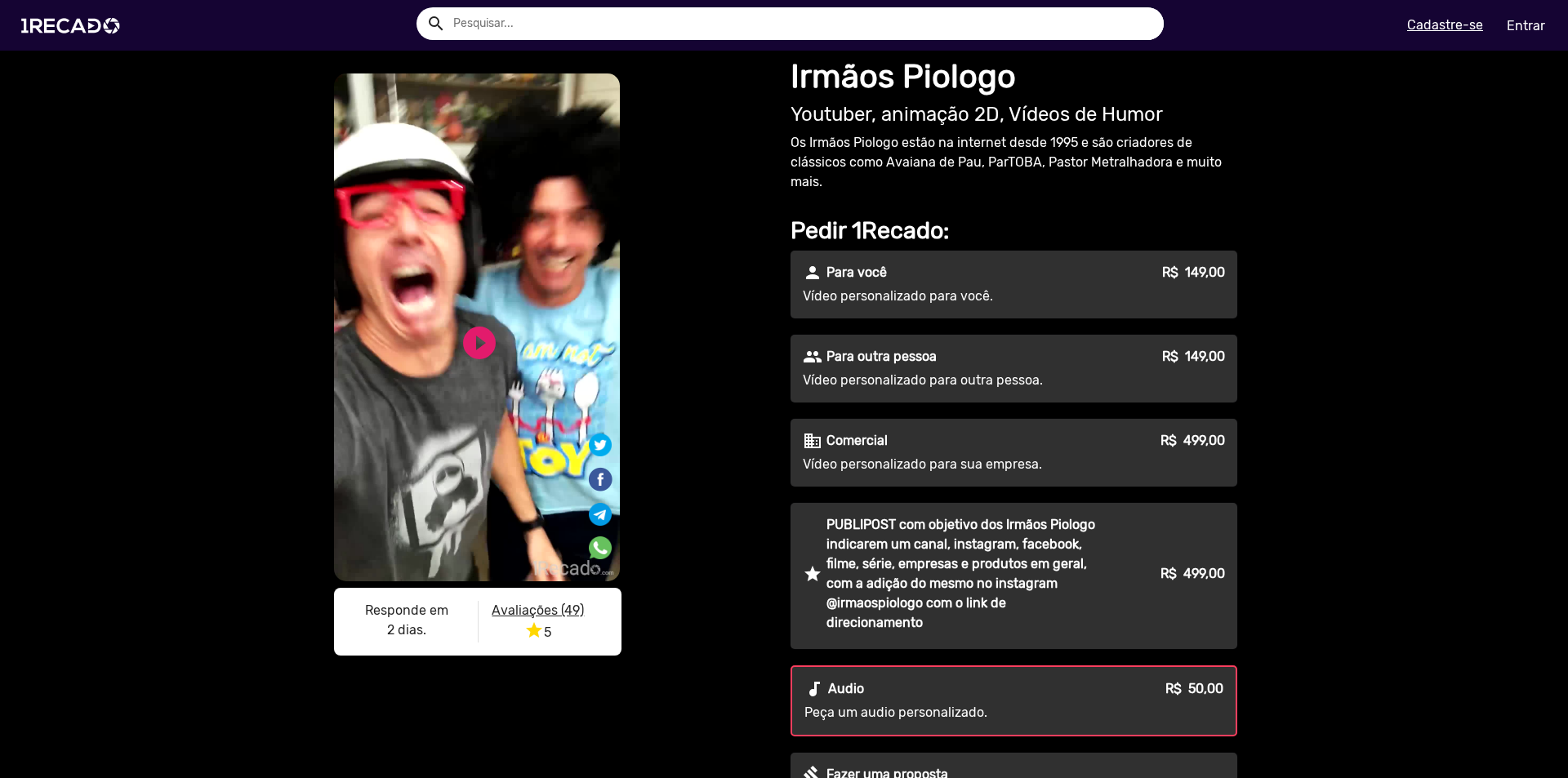
click at [874, 377] on p "Vídeo personalizado para outra pessoa." at bounding box center [950, 380] width 296 height 20
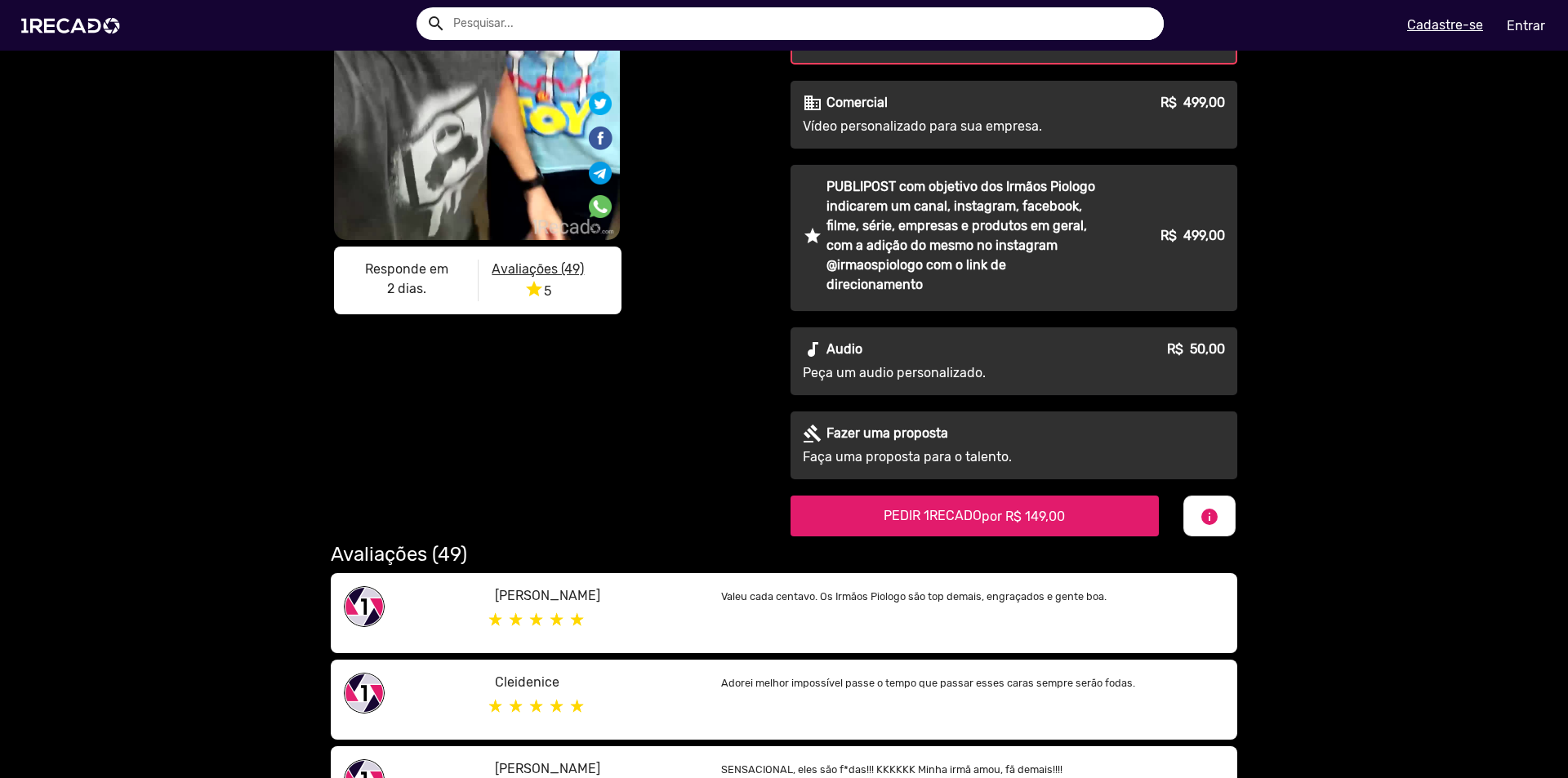
scroll to position [327, 0]
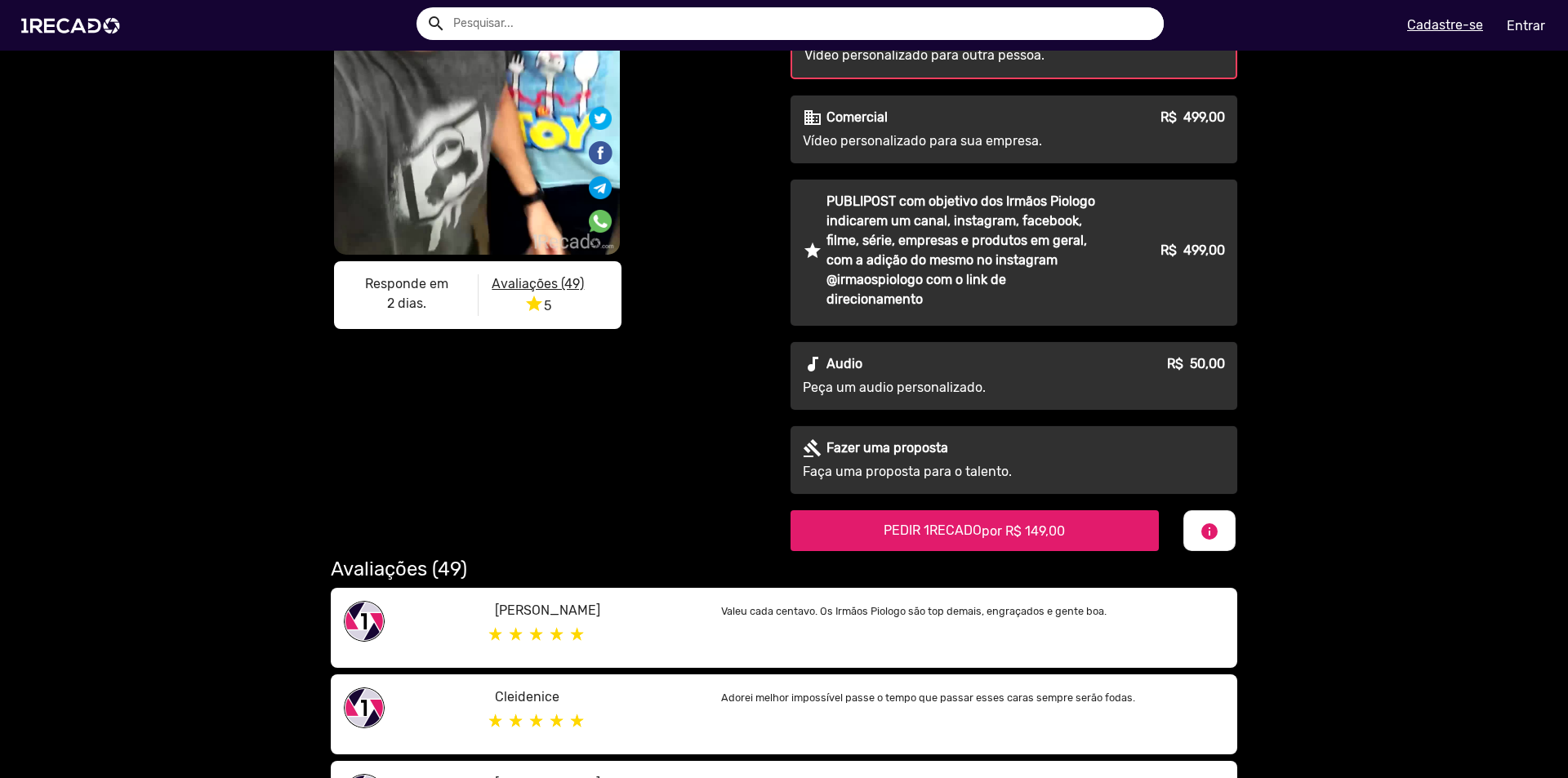
click at [931, 530] on span "PEDIR 1RECADO por R$ 149,00" at bounding box center [974, 530] width 181 height 16
click at [1203, 534] on mat-icon "info" at bounding box center [1209, 531] width 20 height 20
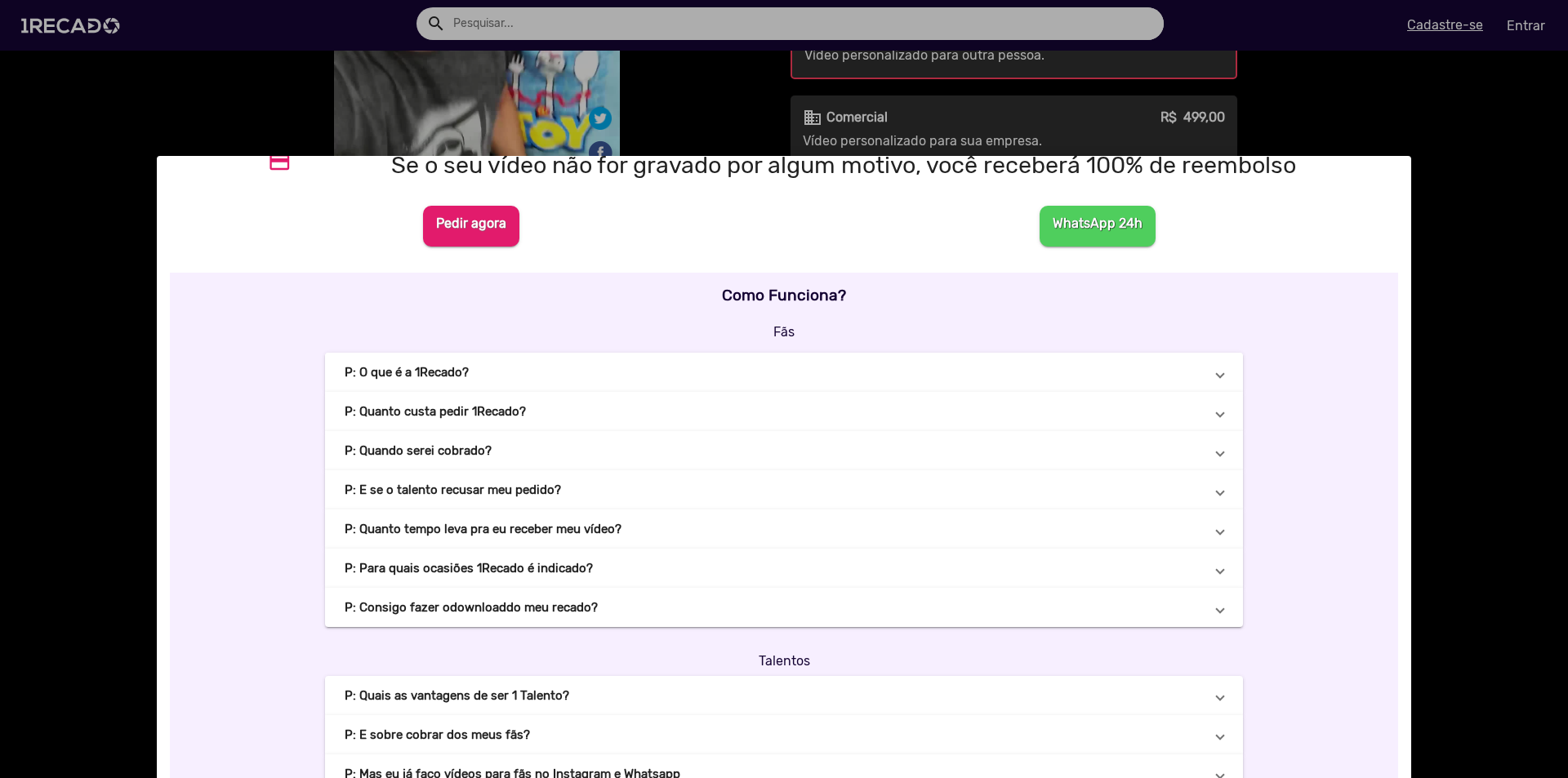
click at [1217, 371] on span at bounding box center [1221, 372] width 7 height 16
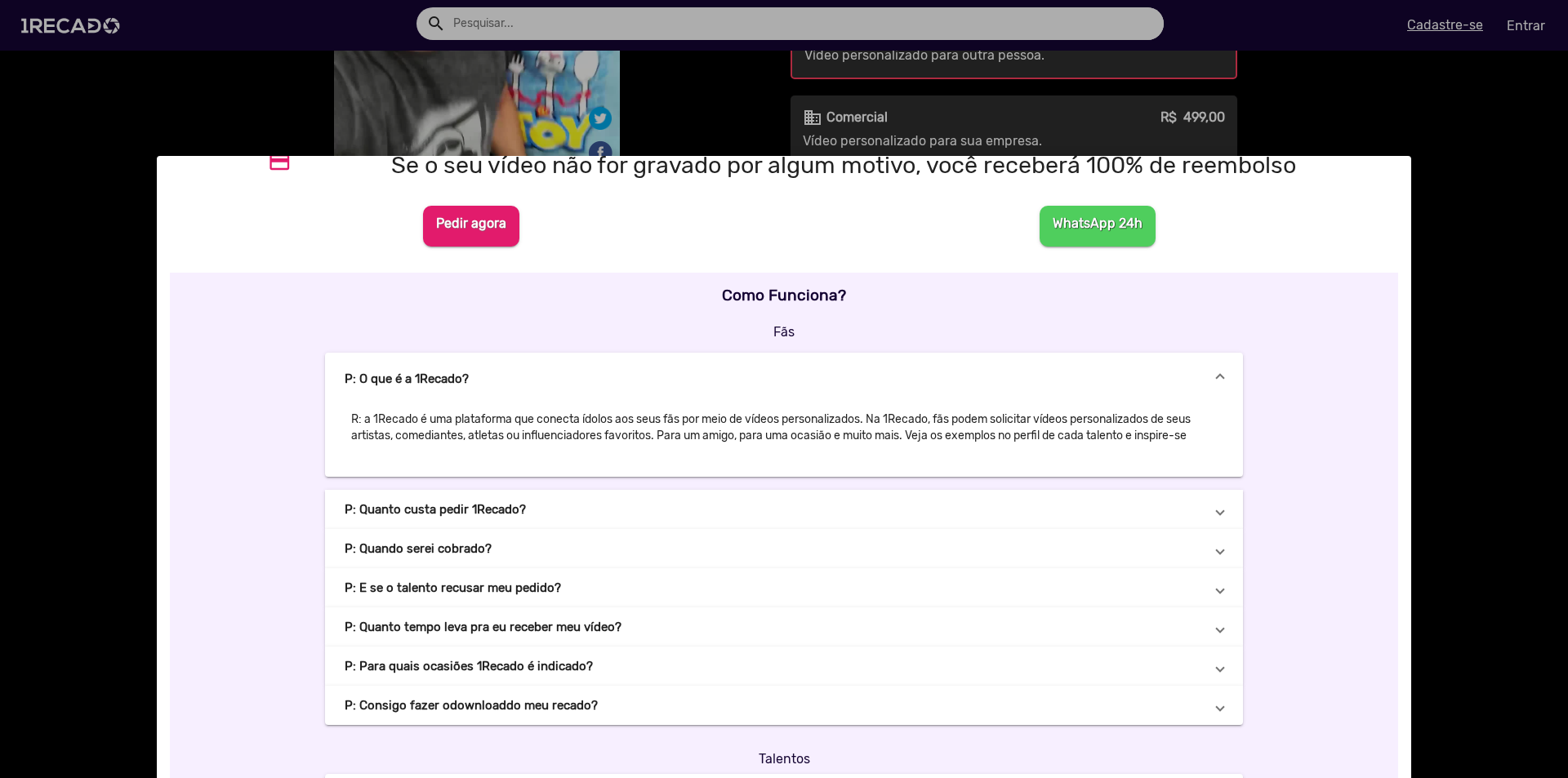
click at [1217, 513] on span at bounding box center [1221, 509] width 7 height 16
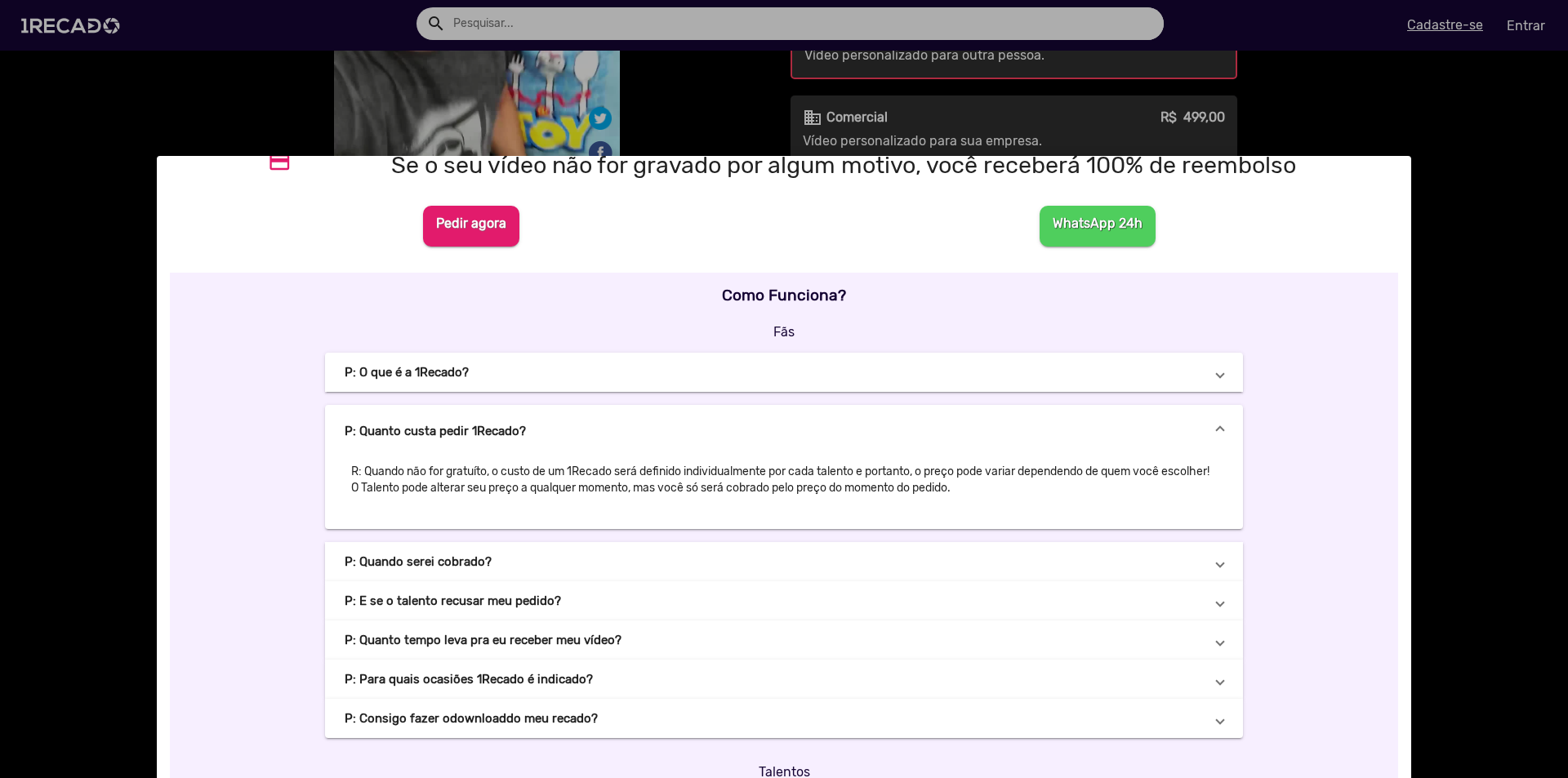
click at [1217, 563] on span at bounding box center [1221, 561] width 7 height 16
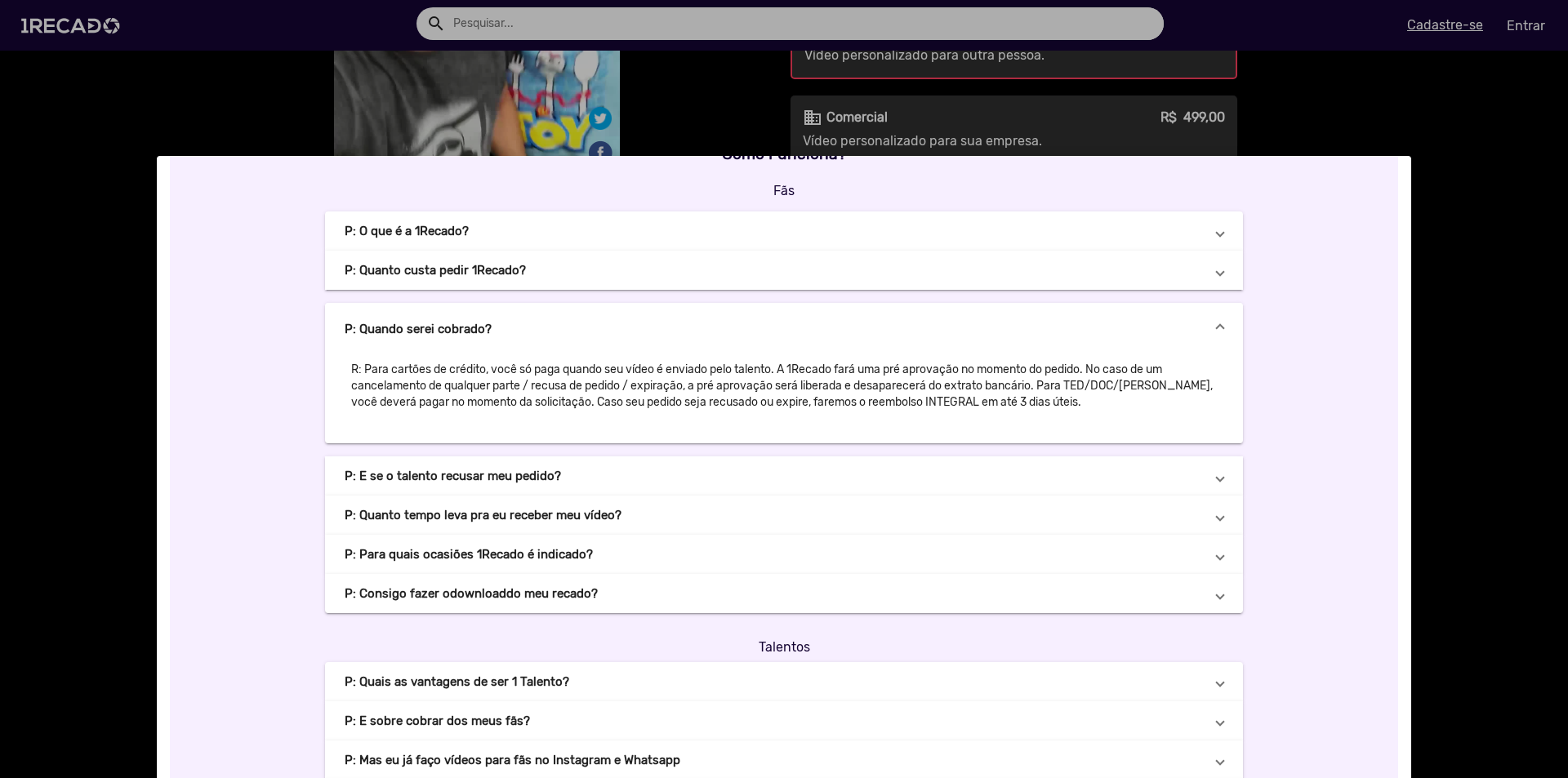
scroll to position [489, 0]
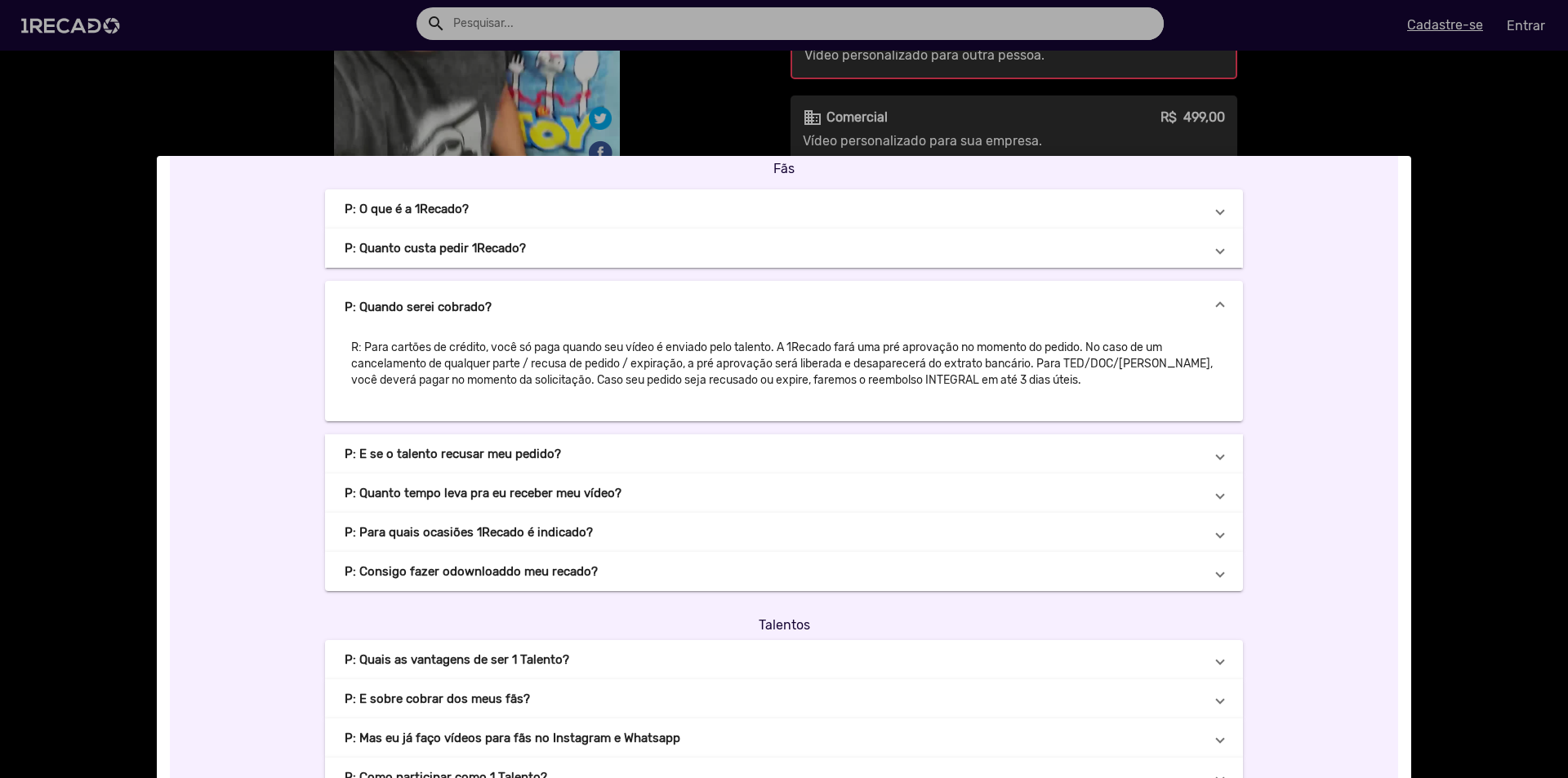
click at [1217, 459] on span at bounding box center [1221, 453] width 7 height 16
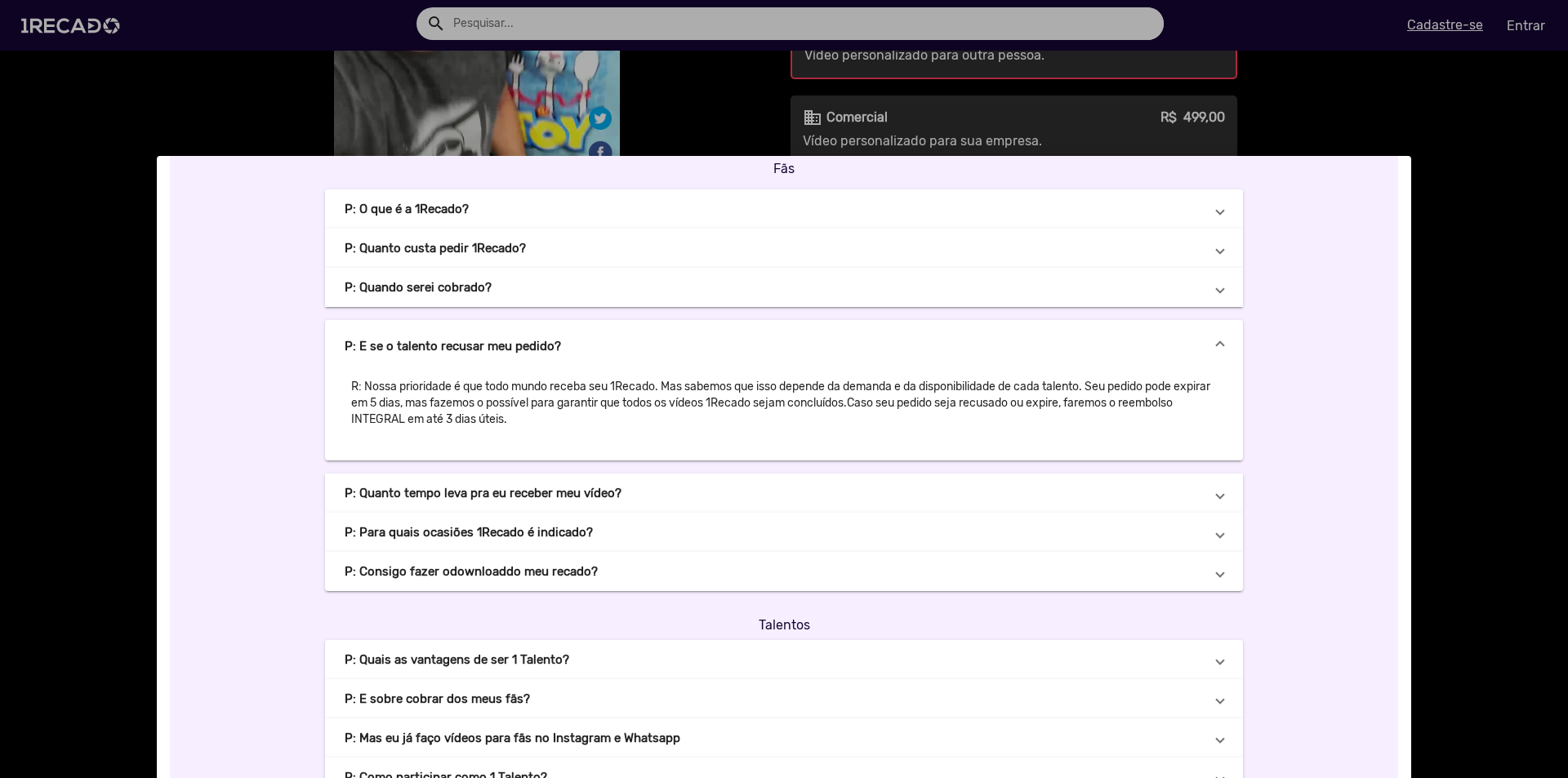
click at [1217, 500] on span at bounding box center [1221, 493] width 7 height 16
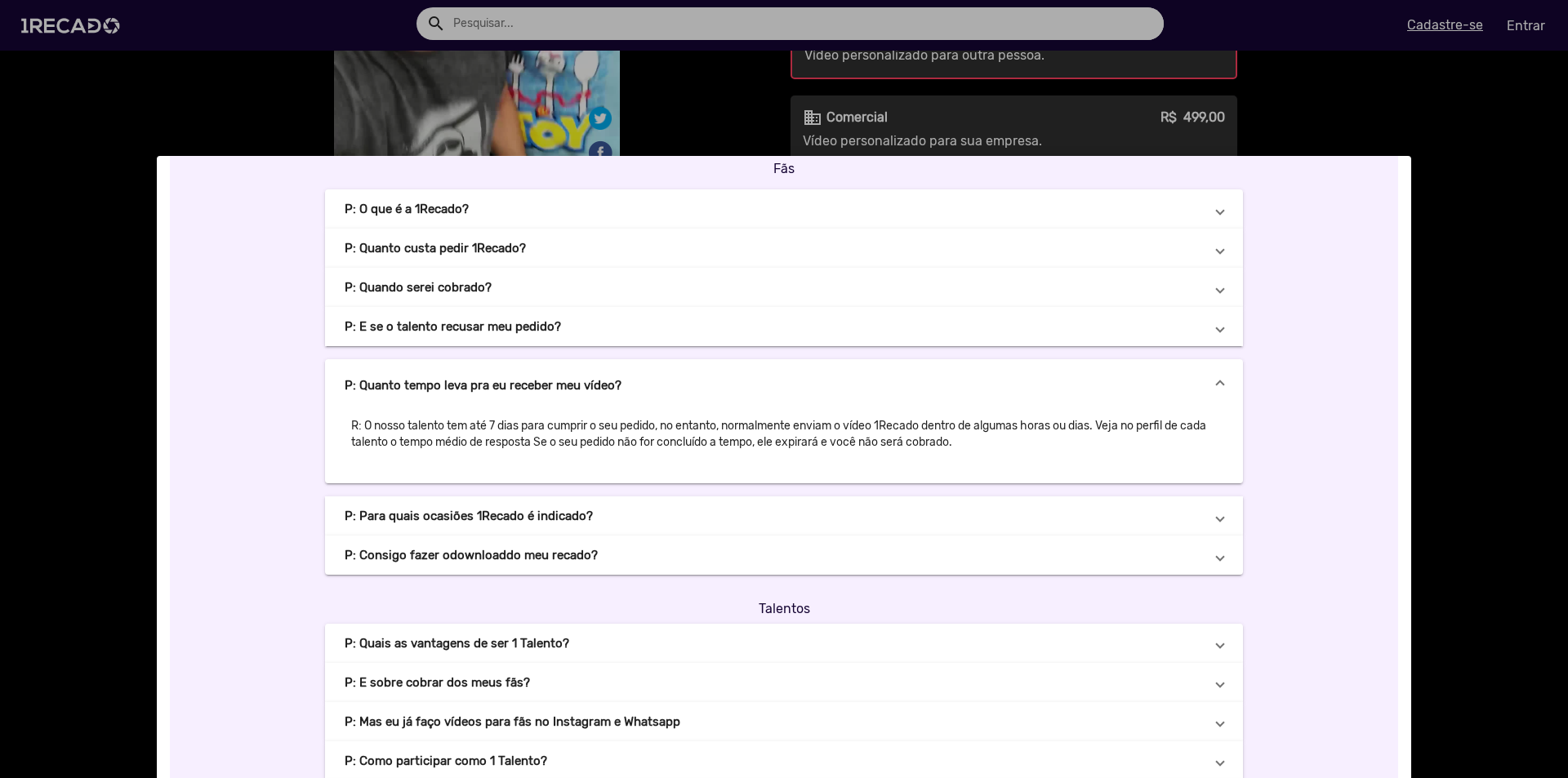
click at [1217, 521] on span at bounding box center [1221, 515] width 7 height 16
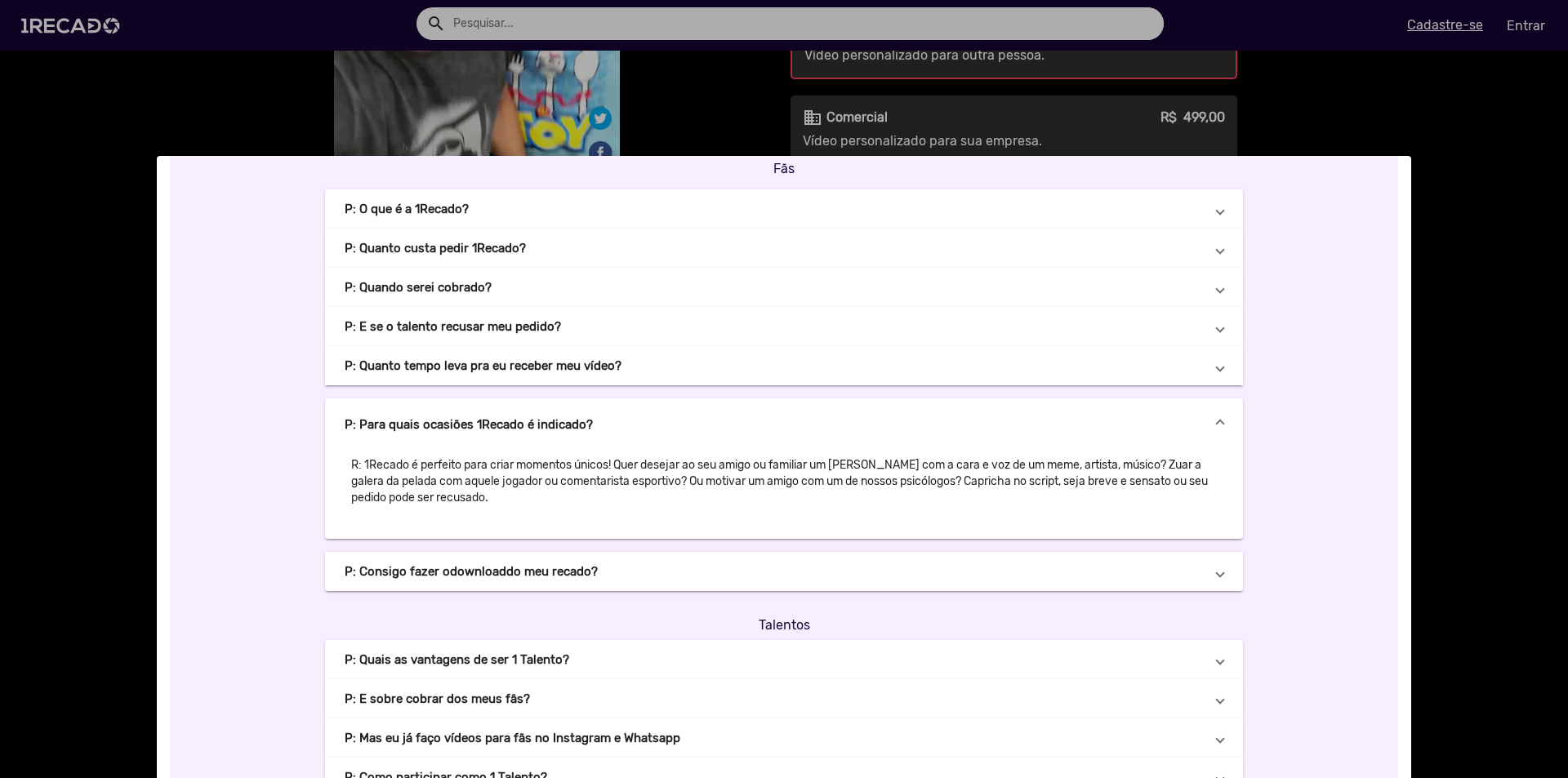
click at [1220, 574] on mat-expansion-panel-header "P: Consigo fazer o download do meu recado?" at bounding box center [784, 570] width 918 height 39
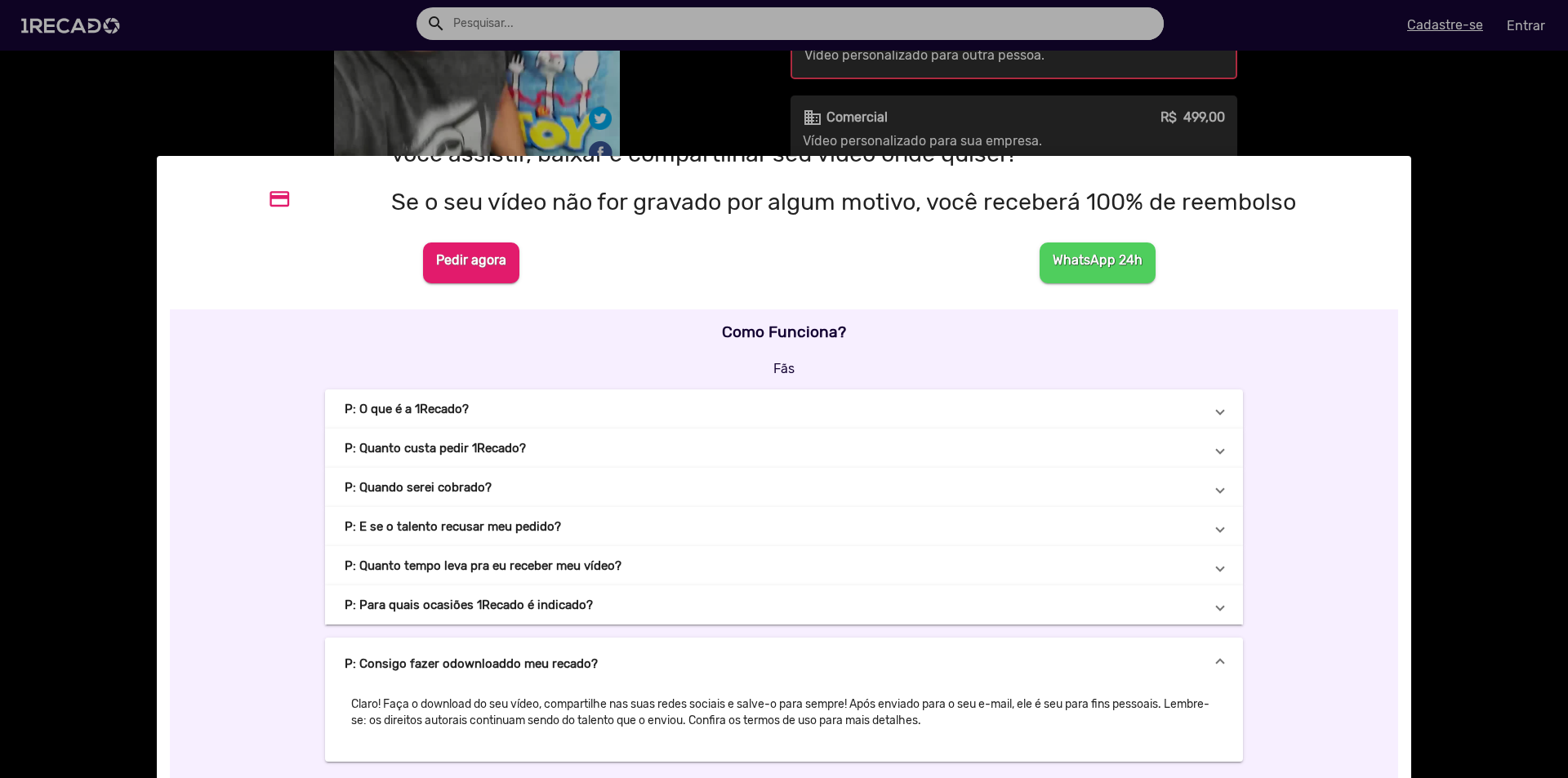
scroll to position [0, 0]
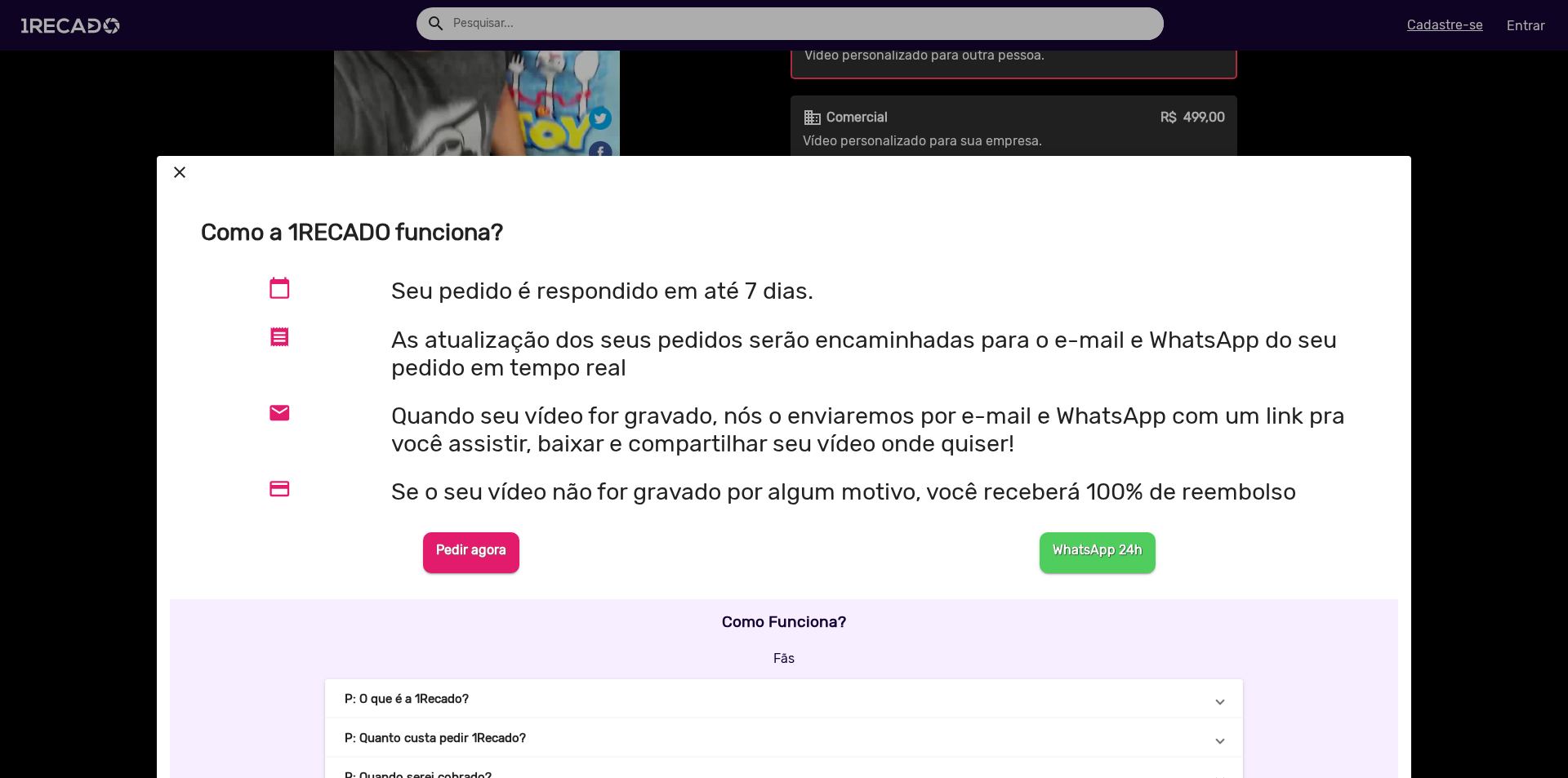
click at [176, 173] on mat-icon "close" at bounding box center [179, 172] width 20 height 20
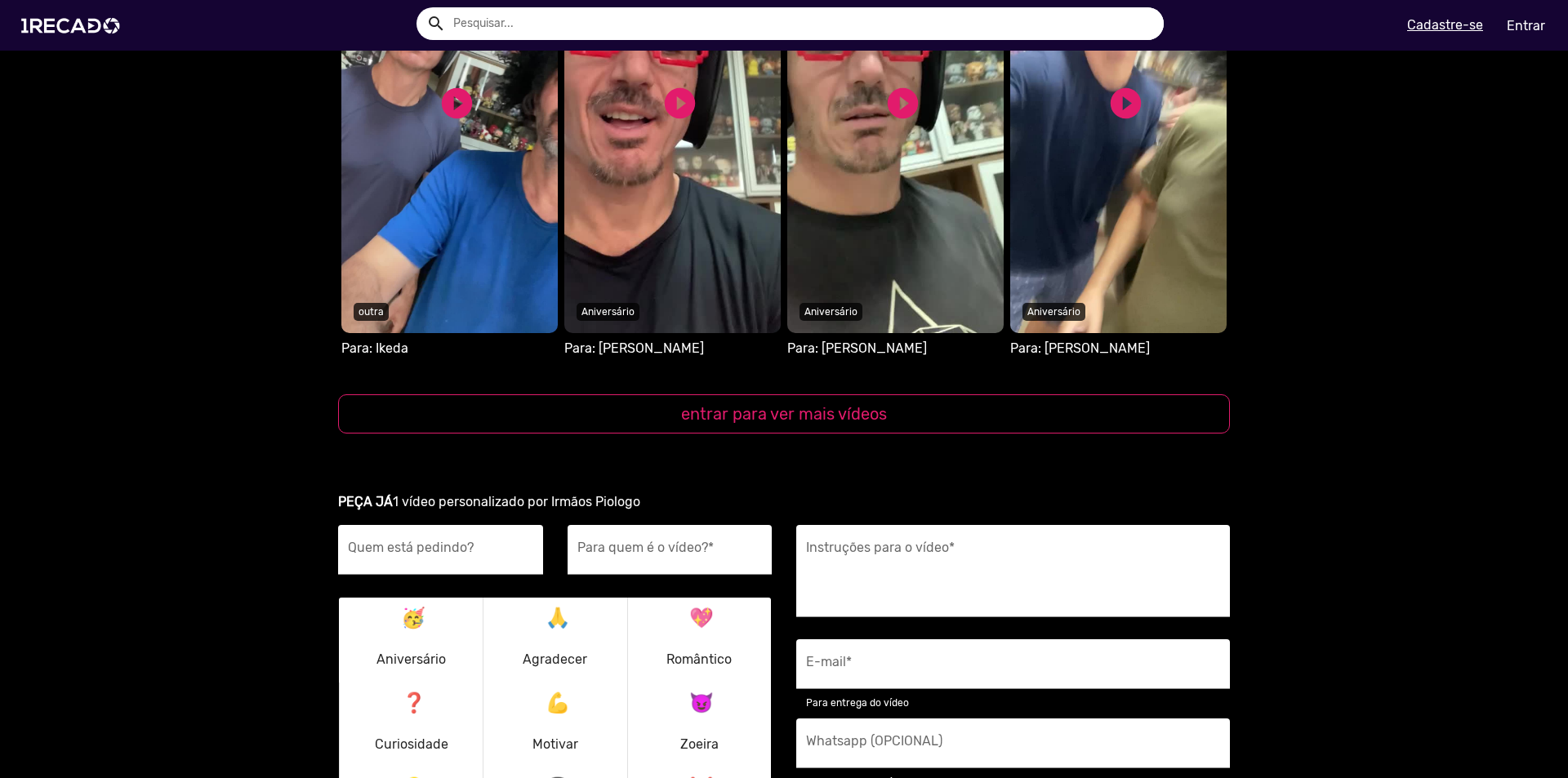
scroll to position [1959, 0]
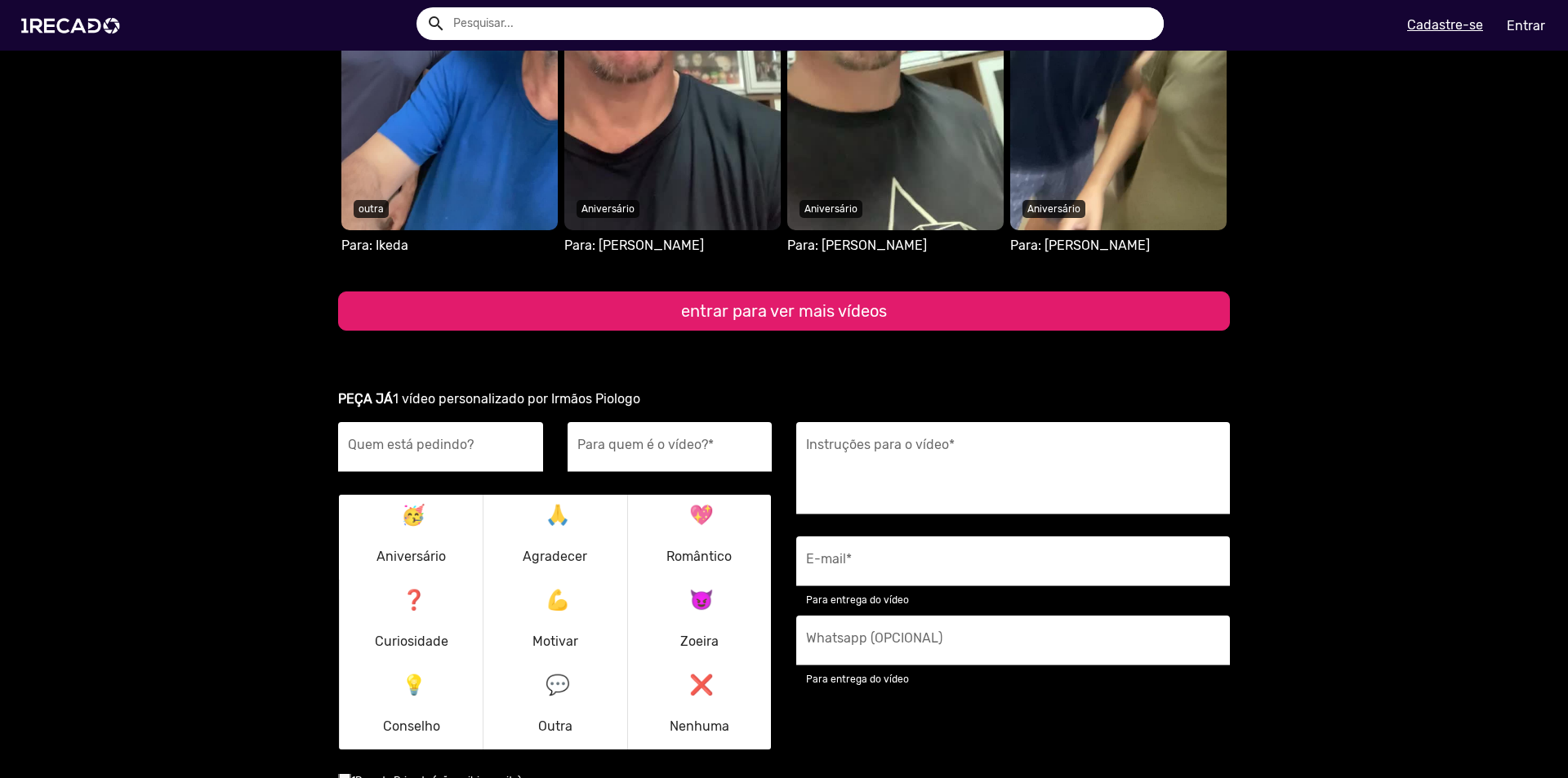
click at [789, 311] on button "entrar para ver mais vídeos" at bounding box center [784, 310] width 892 height 39
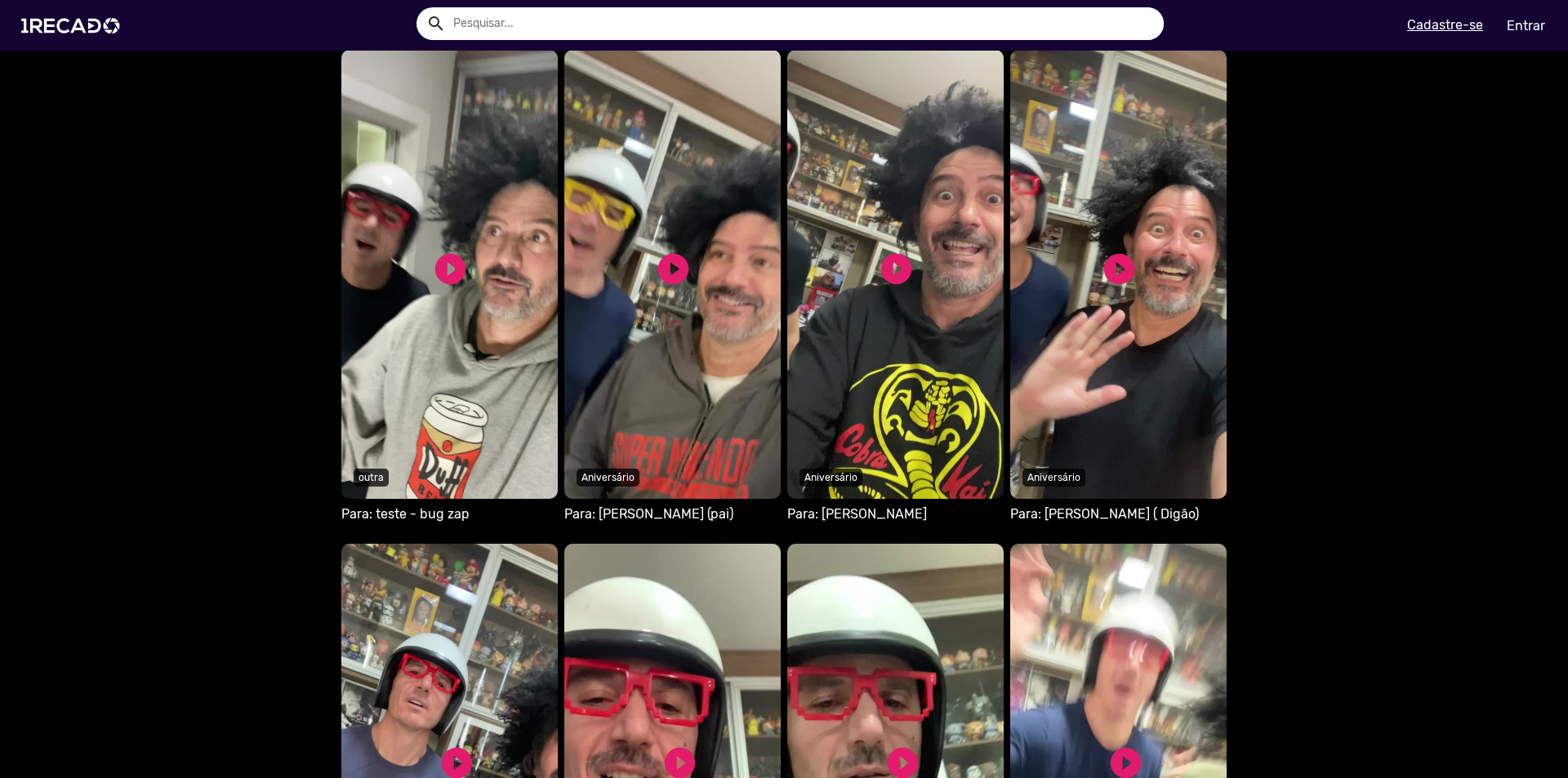
scroll to position [1224, 0]
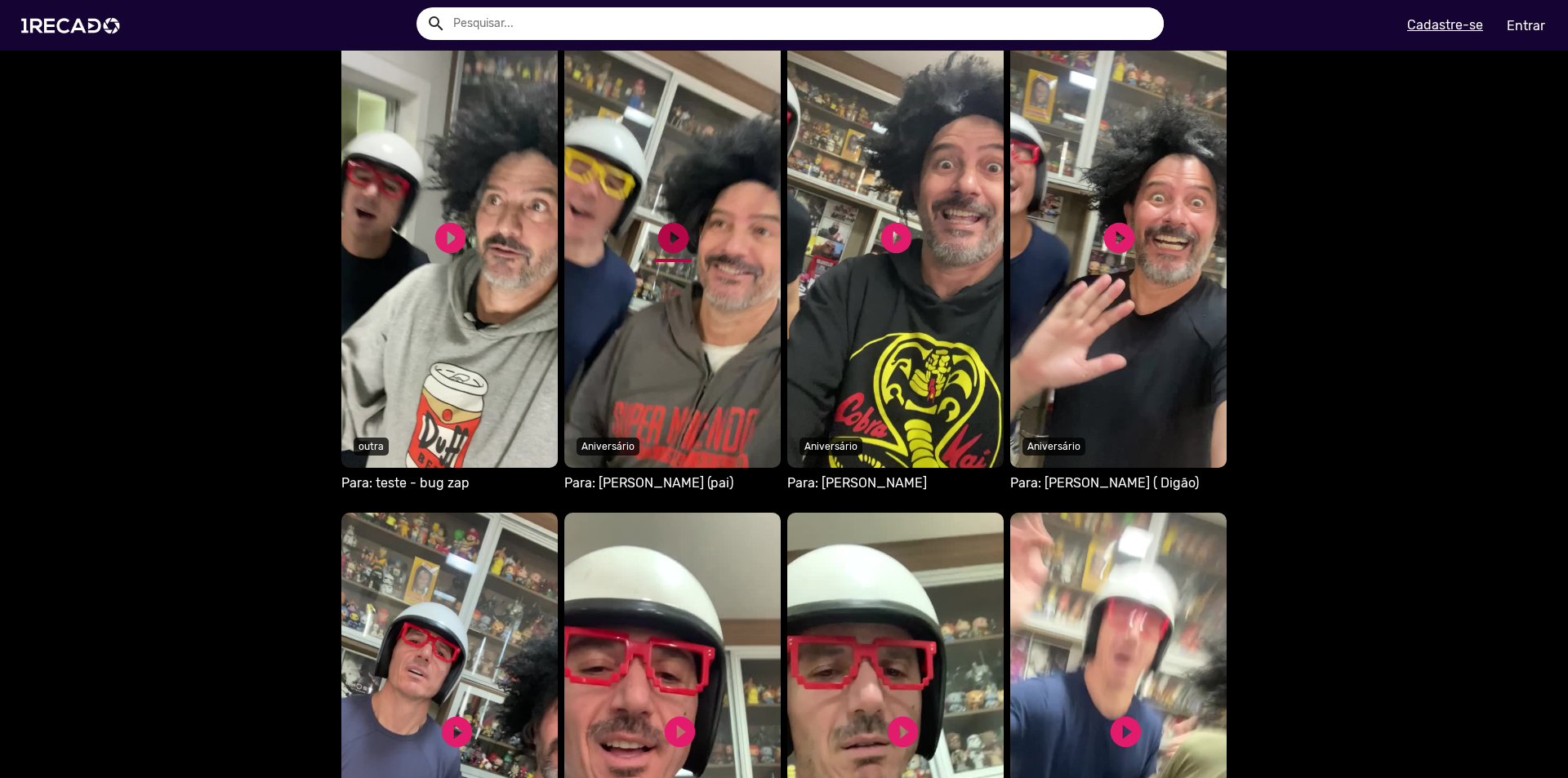
click at [665, 240] on link "play_circle_filled" at bounding box center [673, 238] width 37 height 37
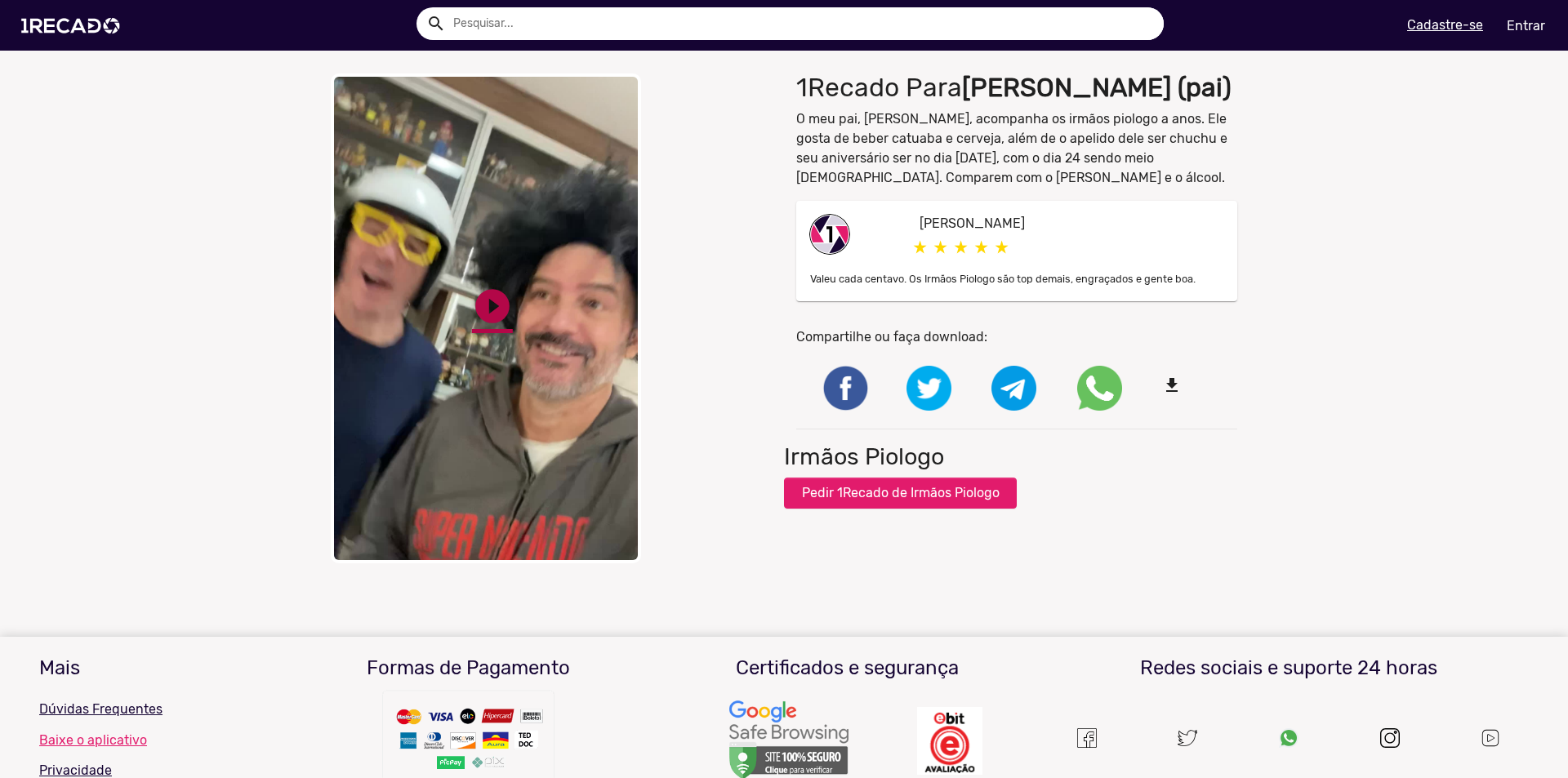
click at [489, 301] on link "play_circle_filled" at bounding box center [492, 306] width 41 height 40
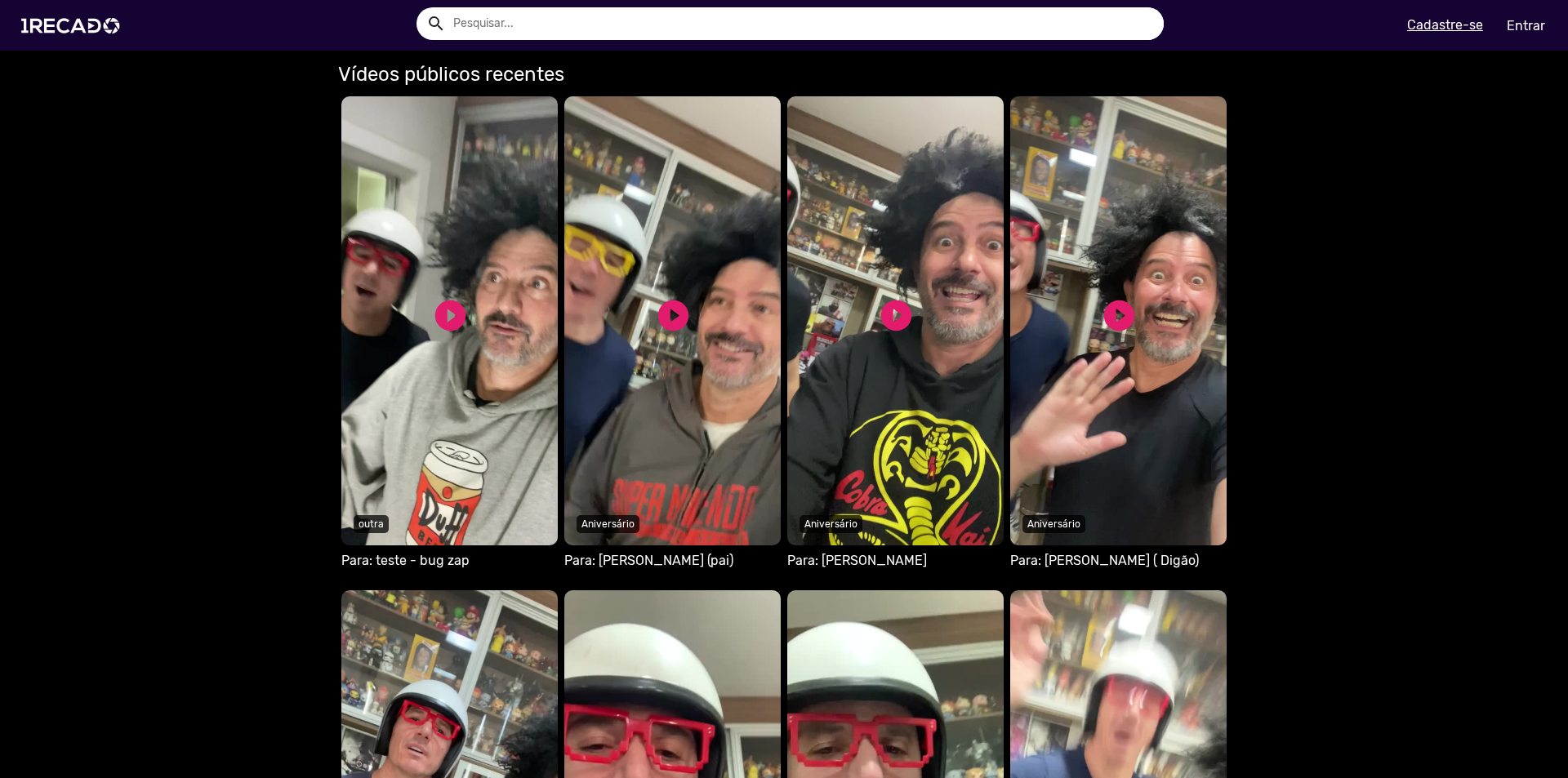
scroll to position [1142, 0]
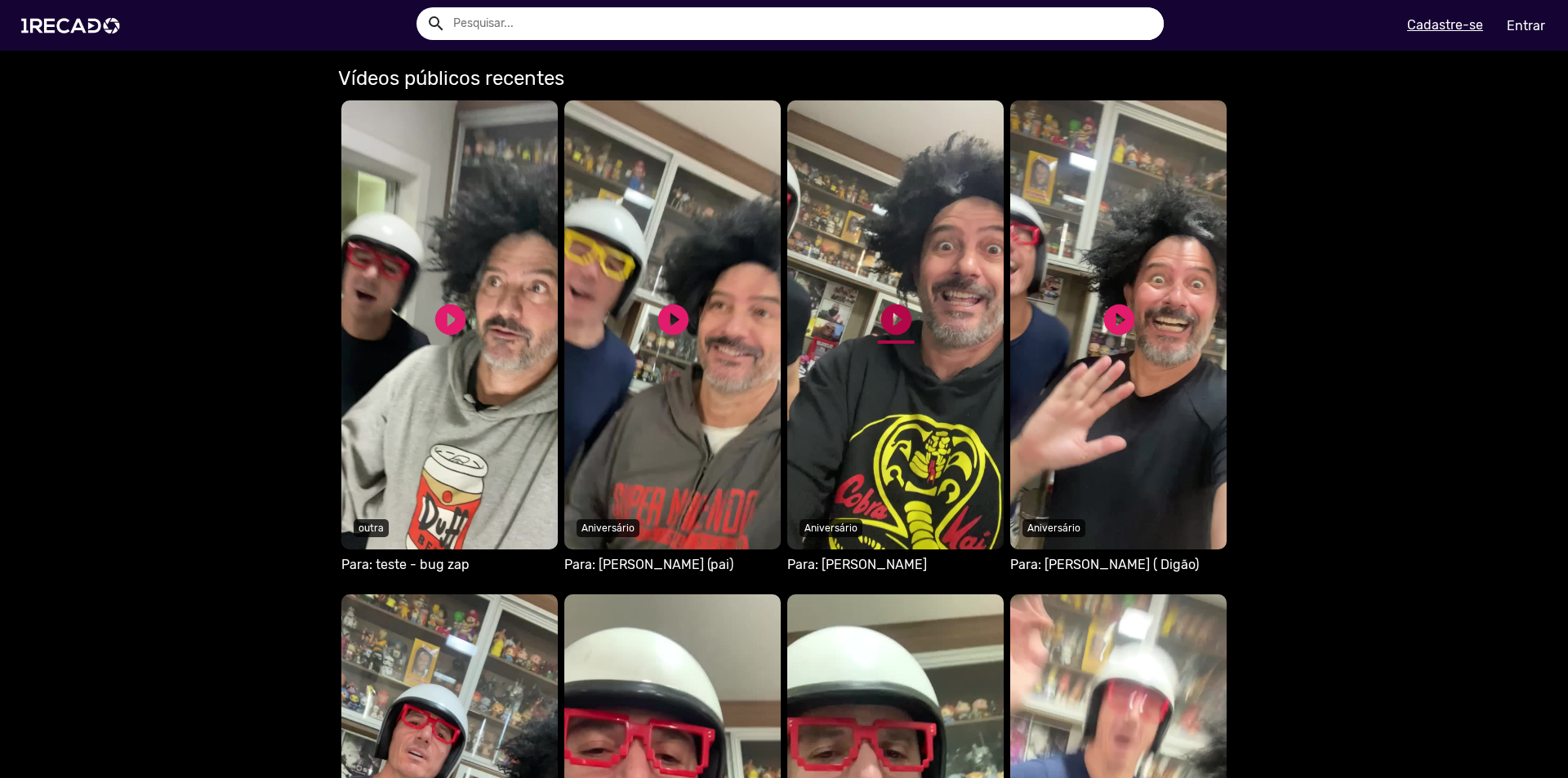
click at [885, 320] on link "play_circle_filled" at bounding box center [896, 320] width 37 height 37
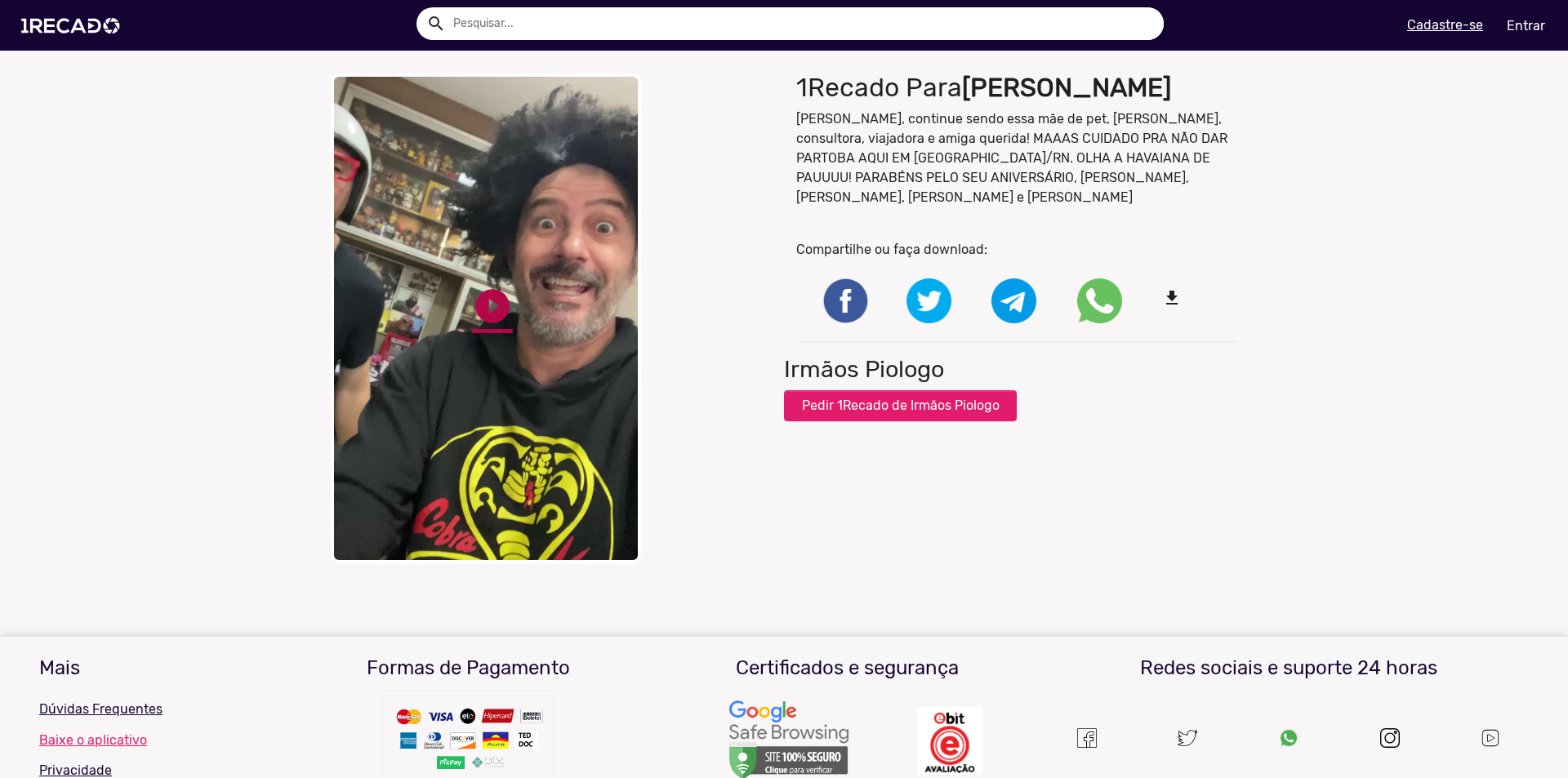
click at [481, 303] on link "play_circle_filled" at bounding box center [492, 306] width 41 height 40
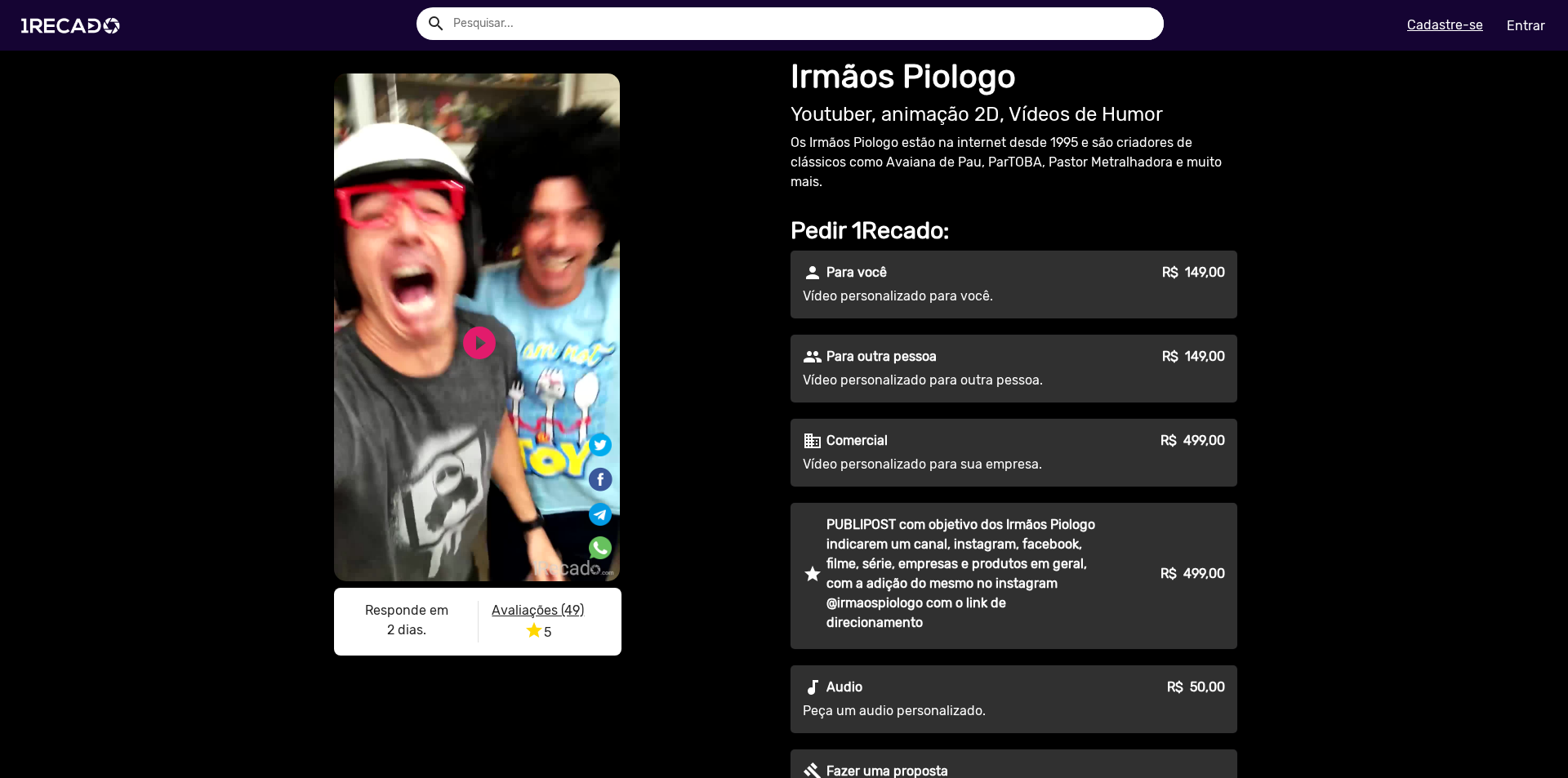
drag, startPoint x: 58, startPoint y: 17, endPoint x: 313, endPoint y: 8, distance: 255.2
click at [0, 0] on img at bounding box center [0, 0] width 0 height 0
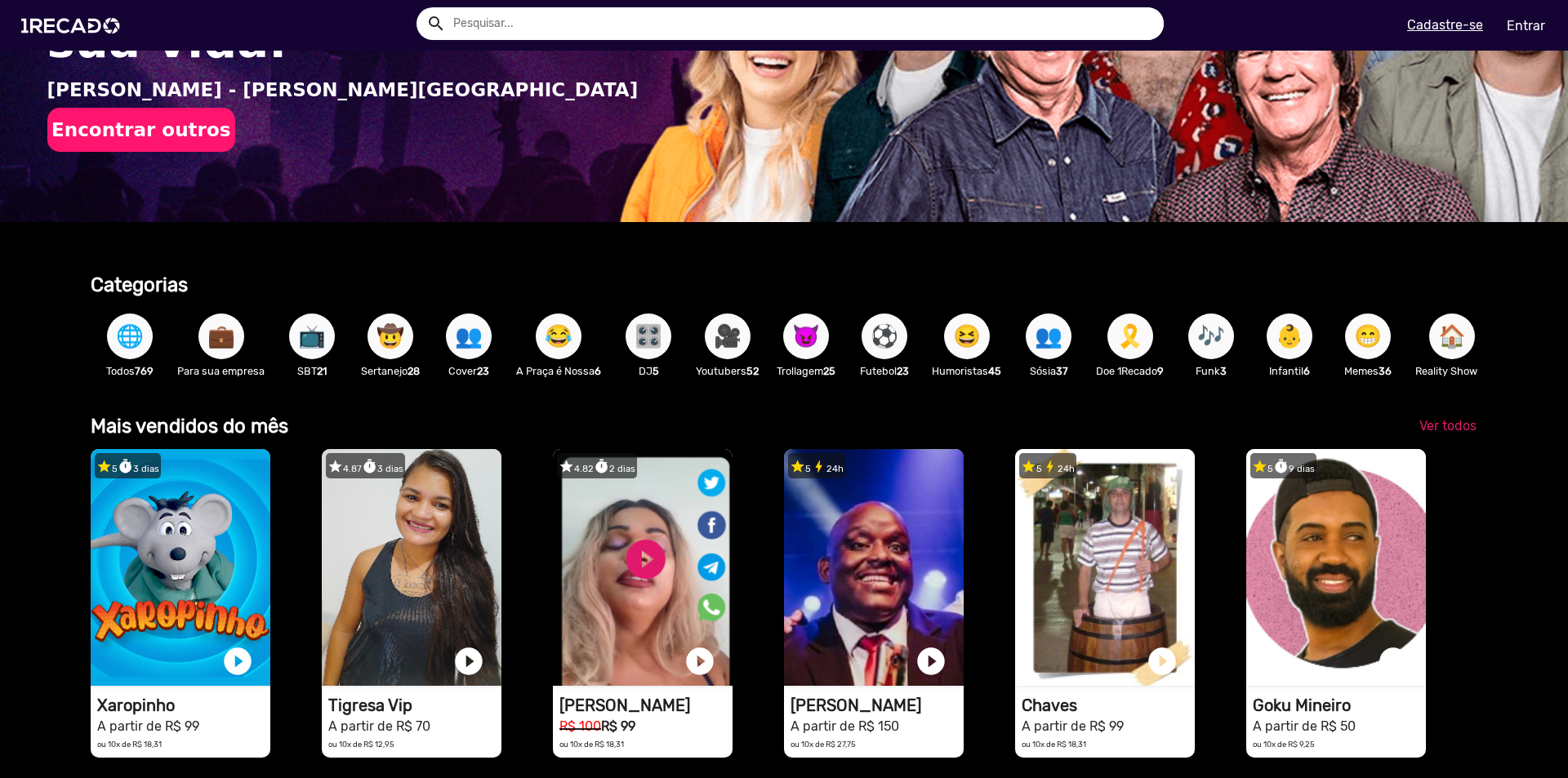
click at [132, 348] on span "🌐" at bounding box center [130, 336] width 28 height 46
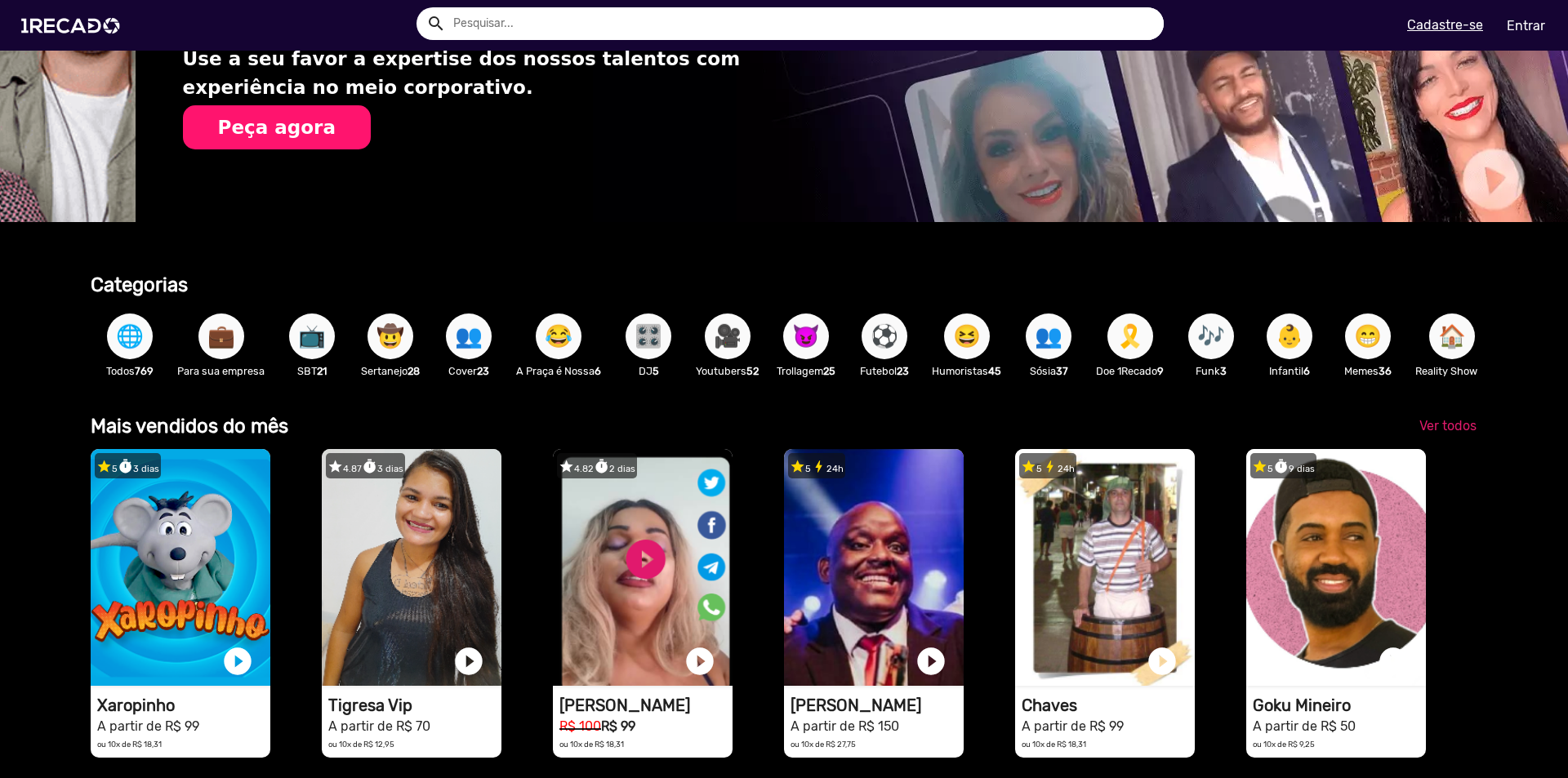
scroll to position [0, 1556]
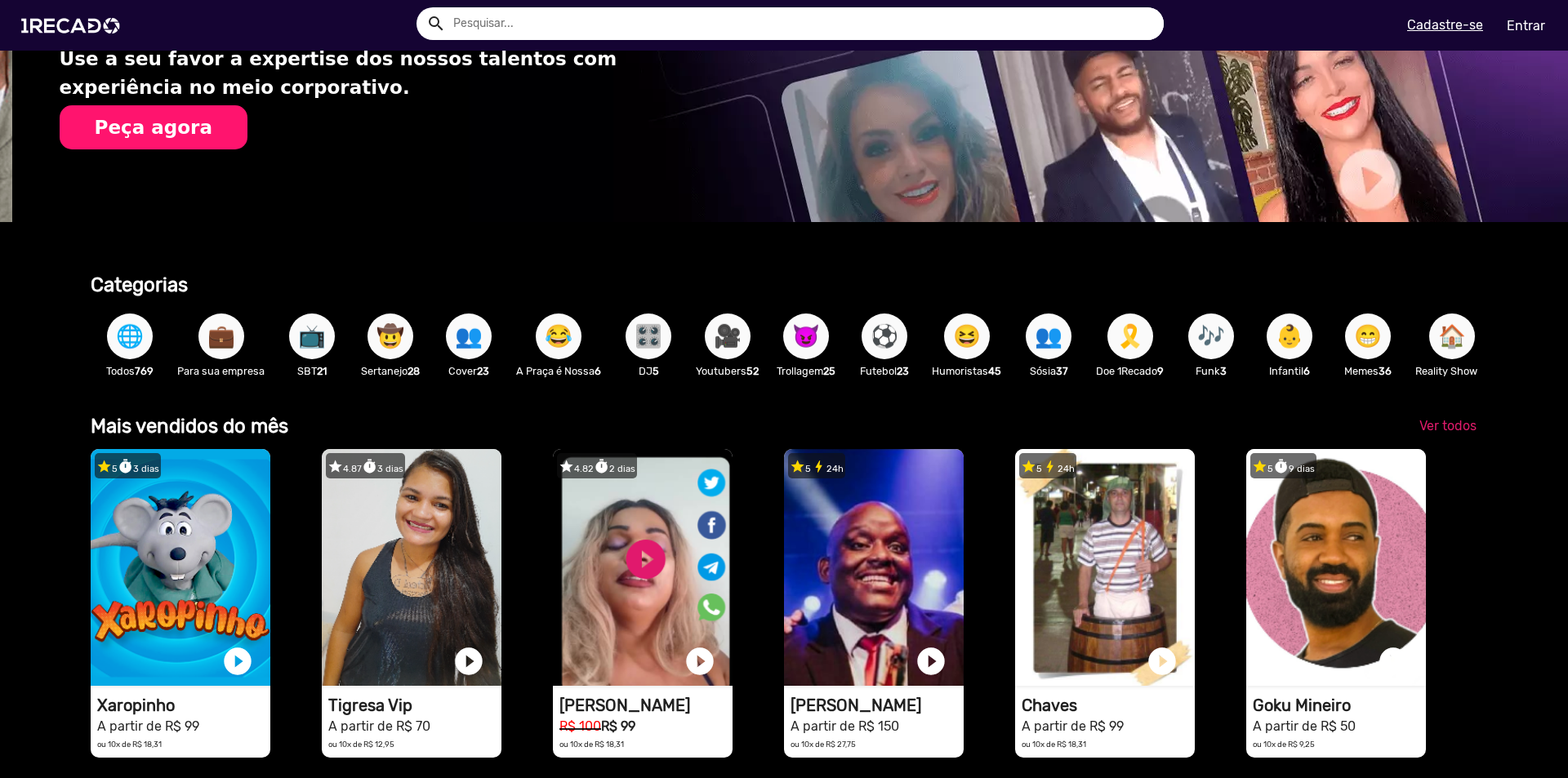
click at [131, 341] on span "🌐" at bounding box center [130, 336] width 28 height 46
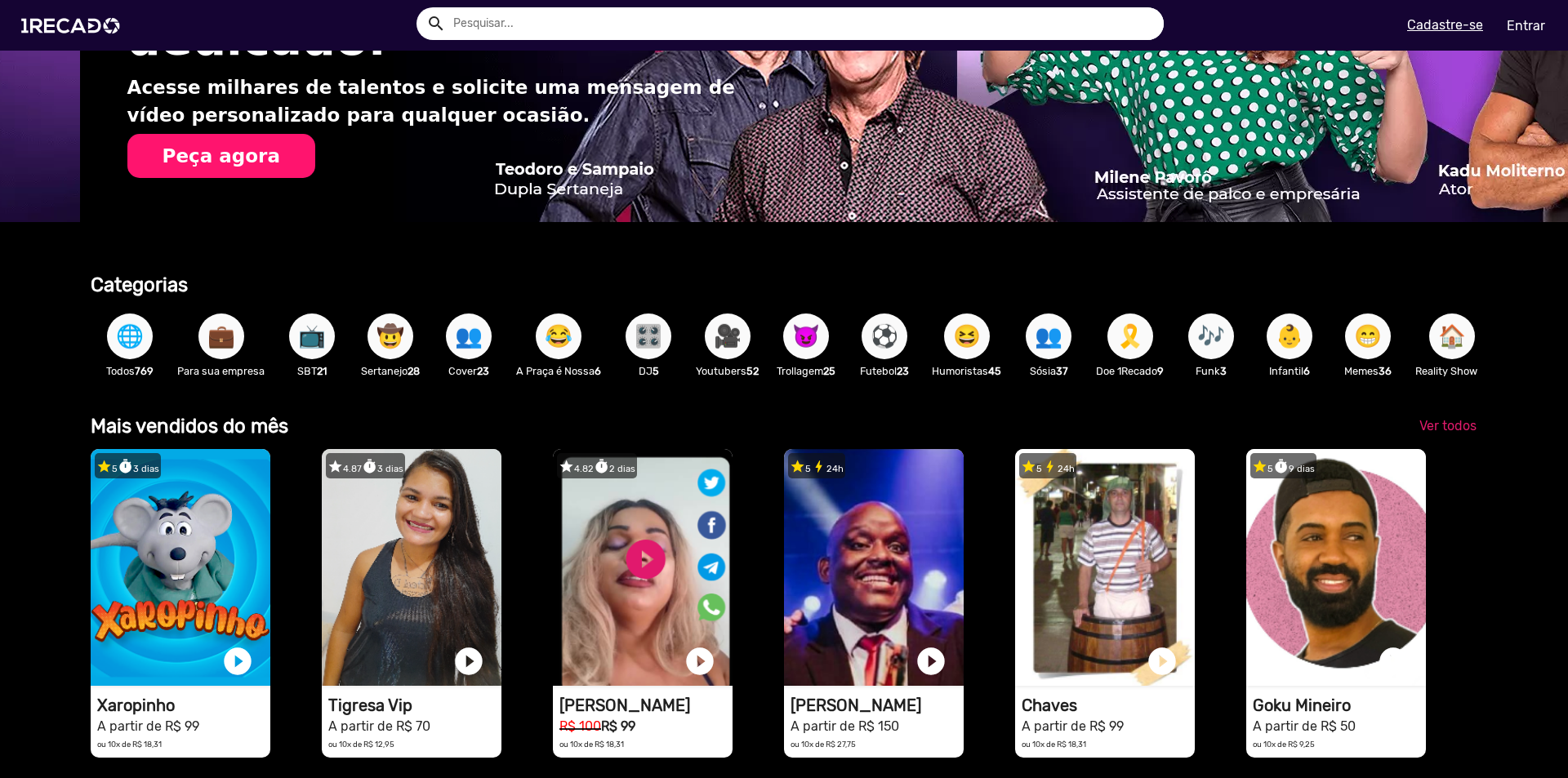
scroll to position [0, 3111]
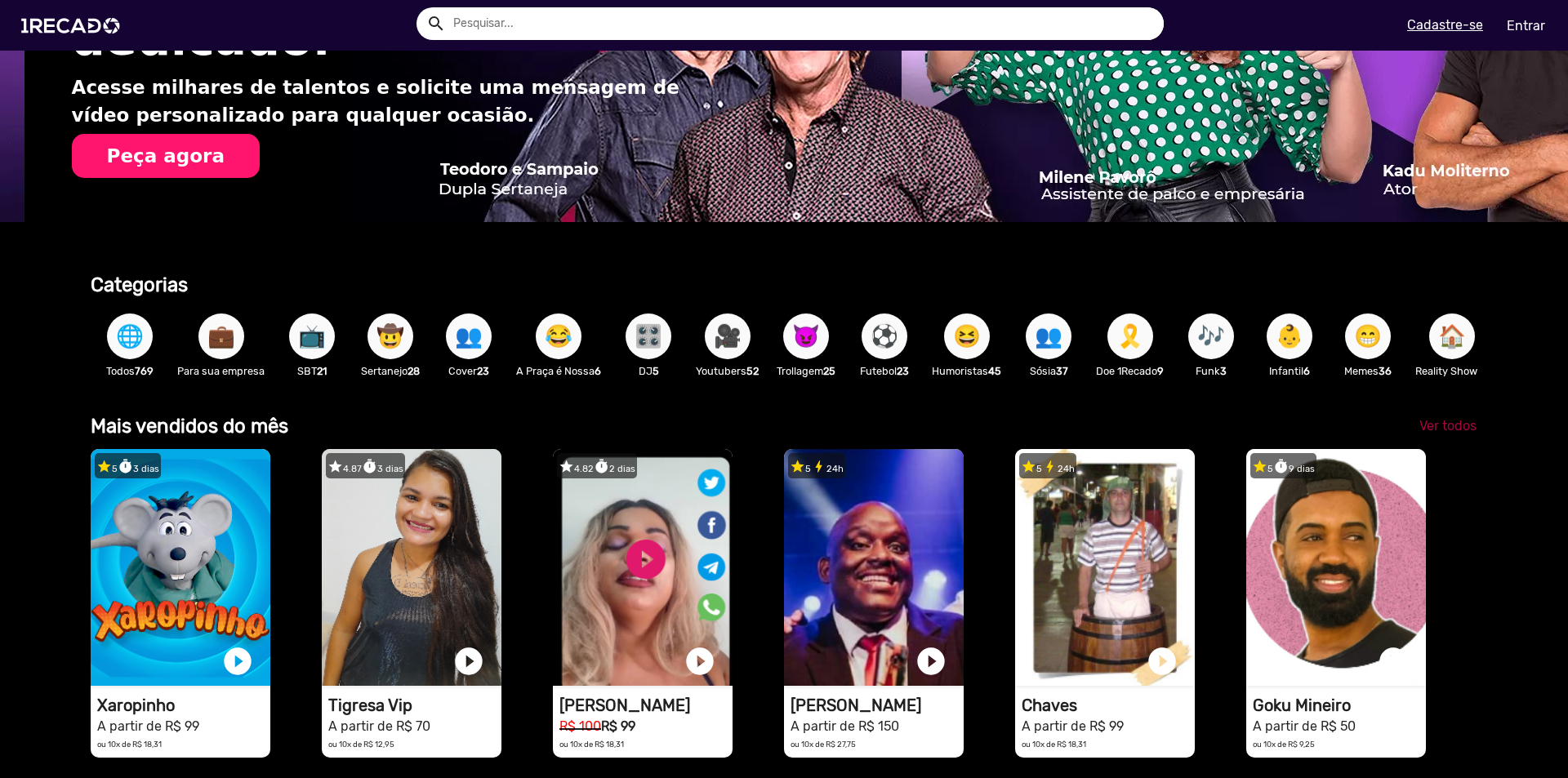
click at [1449, 433] on span "Ver todos" at bounding box center [1448, 426] width 57 height 16
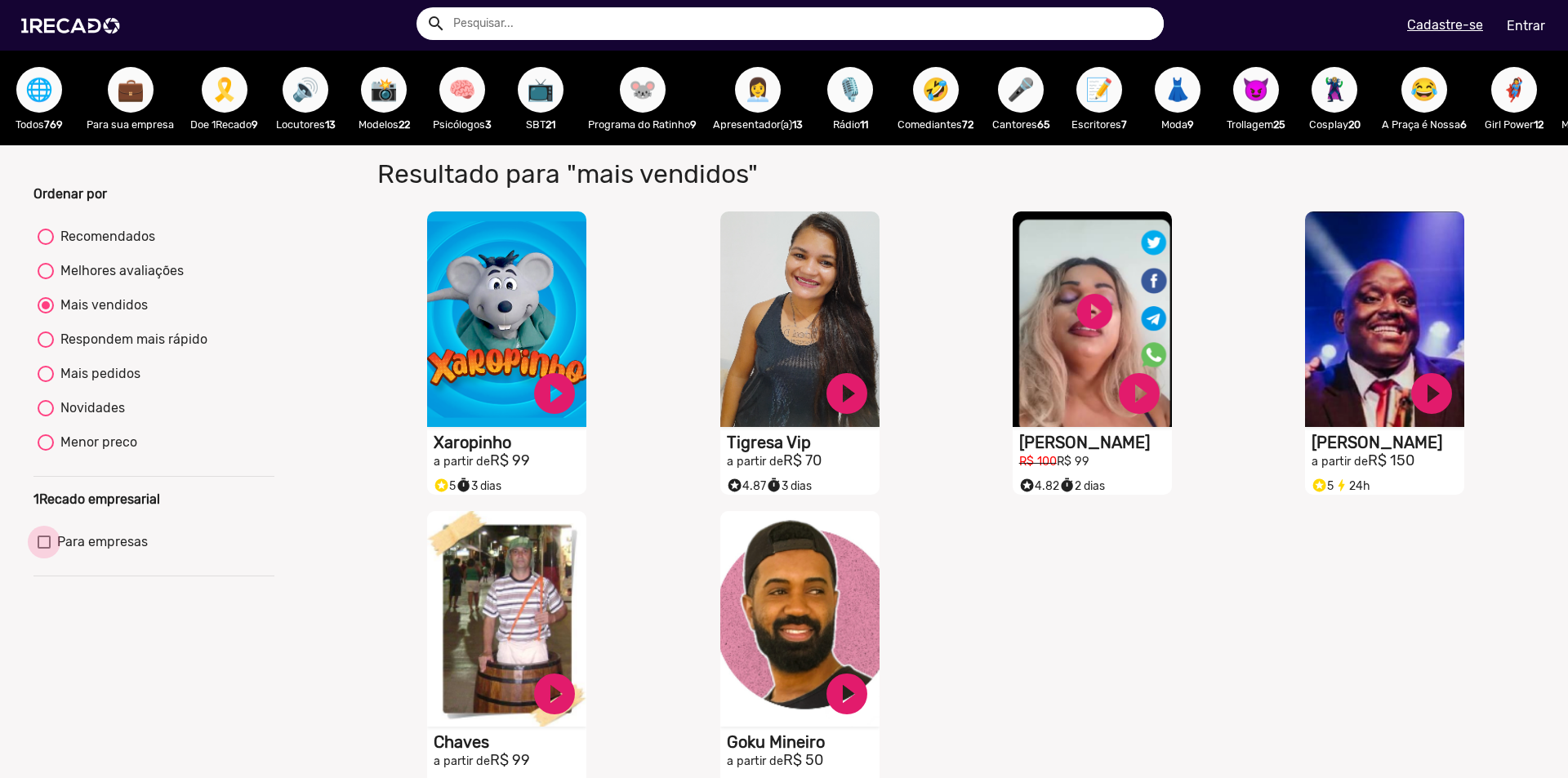
click at [44, 549] on div at bounding box center [44, 541] width 13 height 13
click at [44, 550] on input "Para empresas" at bounding box center [43, 549] width 1 height 1
checkbox input "true"
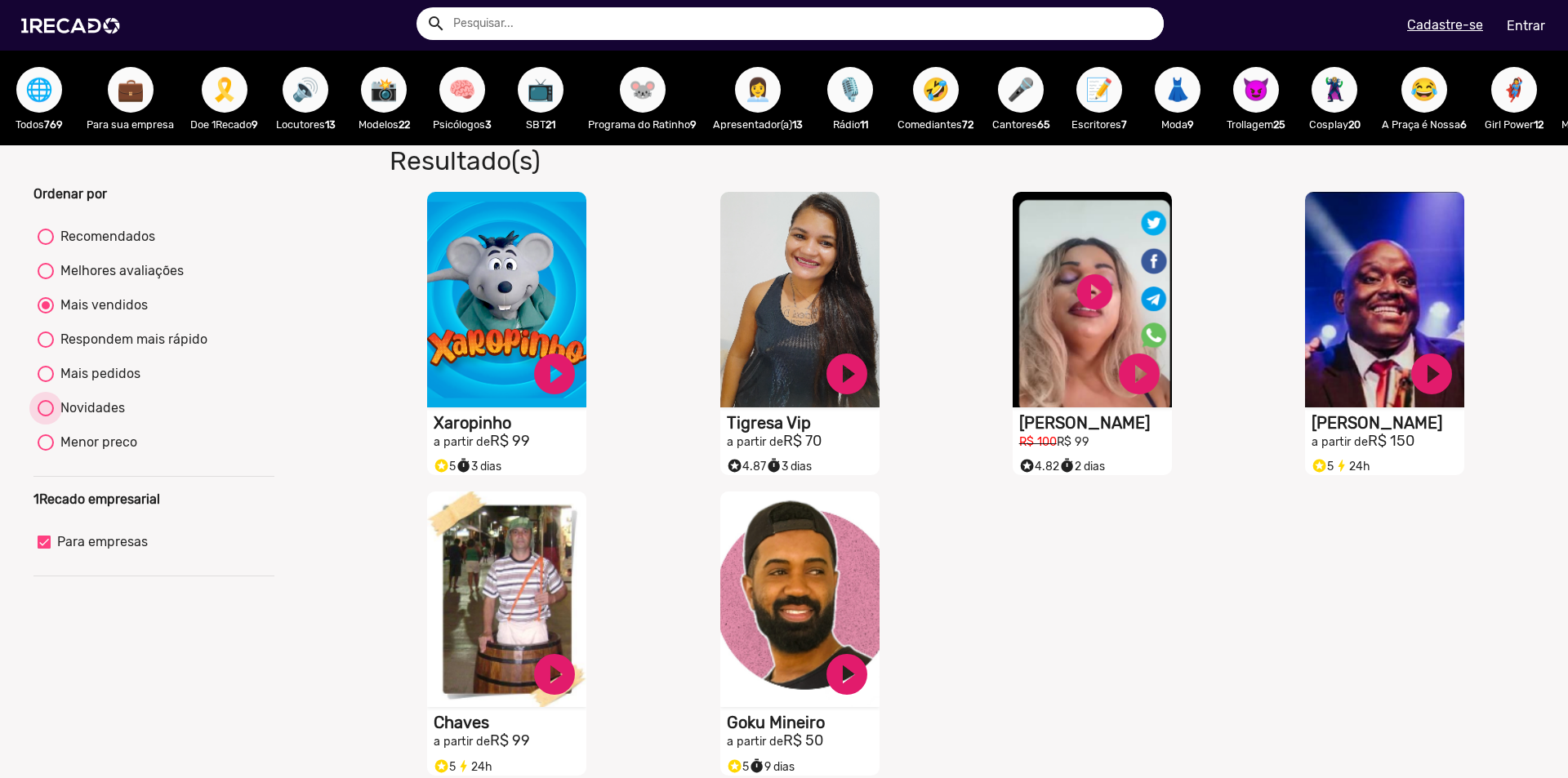
click at [44, 416] on div at bounding box center [46, 408] width 16 height 16
click at [45, 417] on input "Novidades" at bounding box center [45, 416] width 1 height 1
radio input "true"
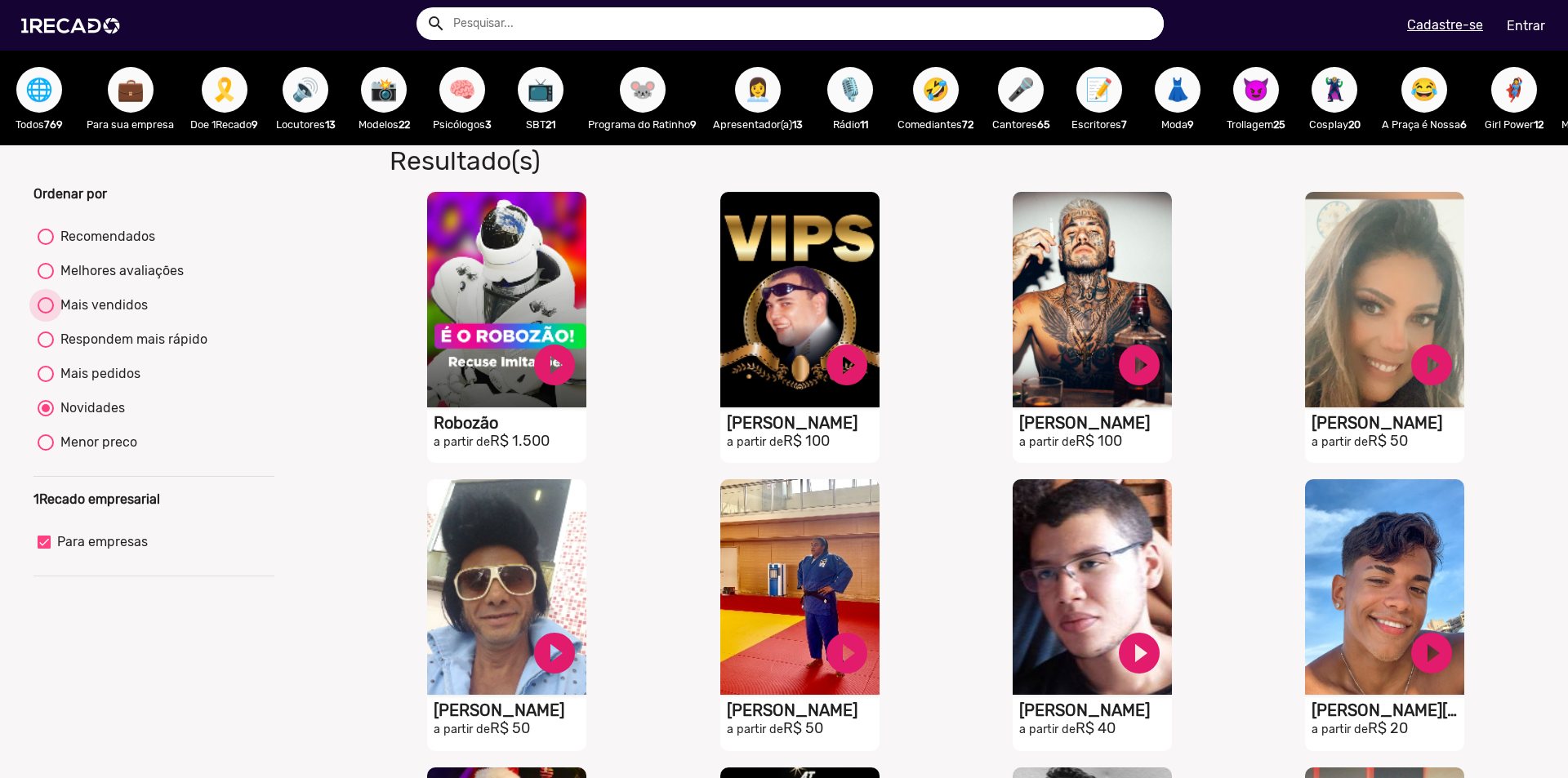
click at [46, 314] on div at bounding box center [46, 305] width 16 height 16
click at [46, 314] on input "Mais vendidos" at bounding box center [45, 314] width 1 height 1
radio input "true"
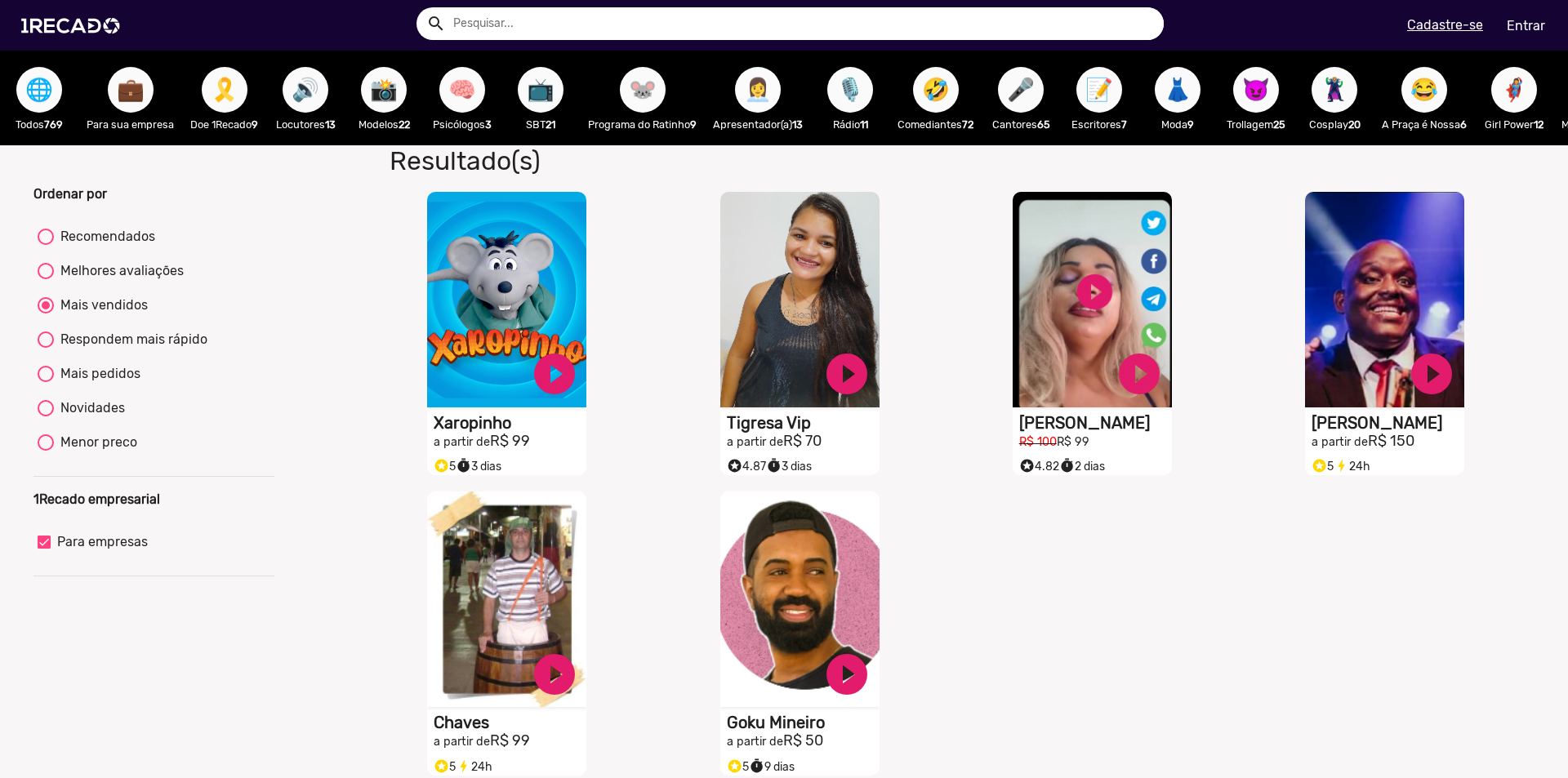
click at [772, 84] on span "👩‍💼" at bounding box center [758, 90] width 28 height 46
radio input "true"
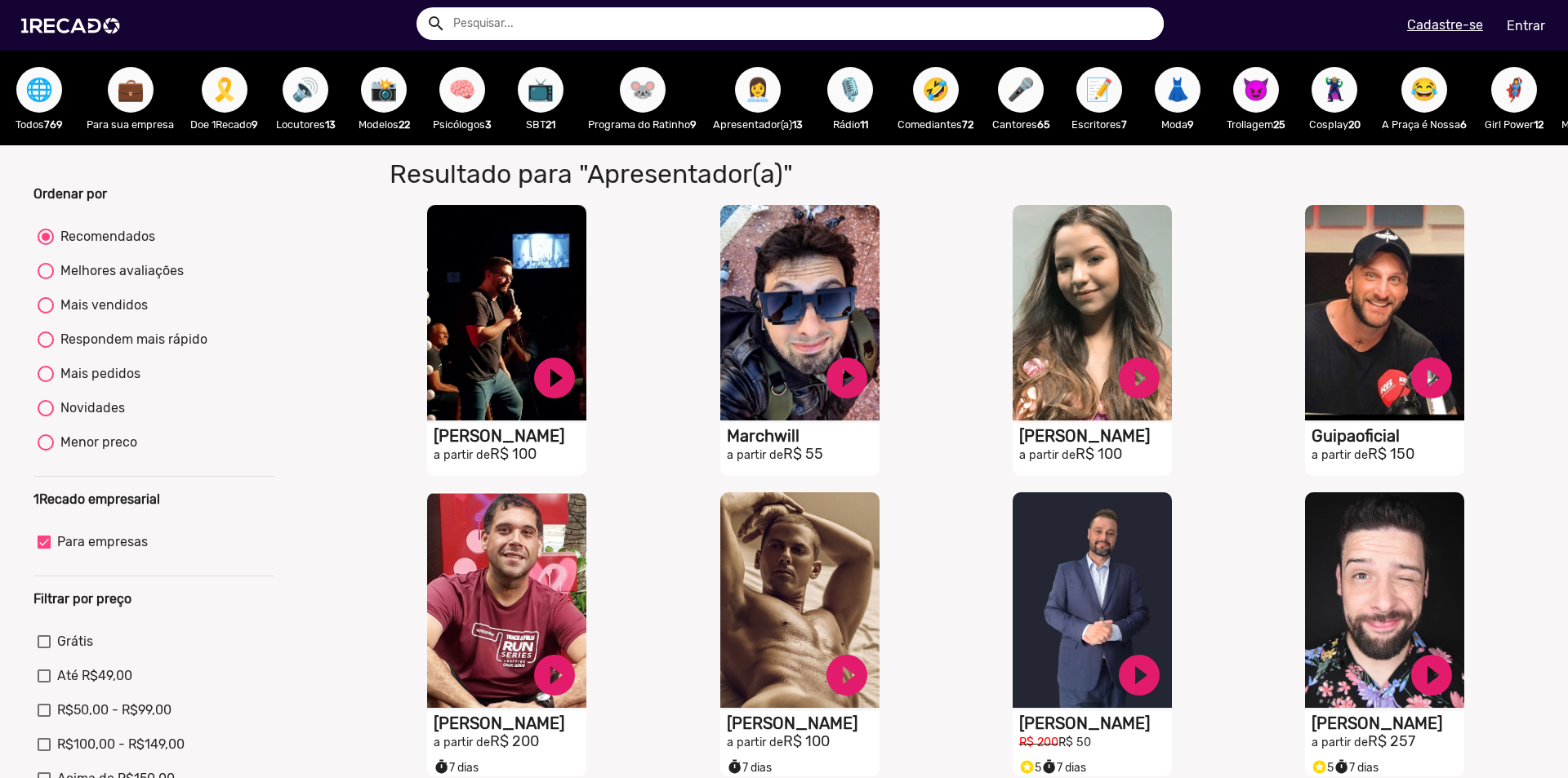
click at [1438, 98] on span "😂" at bounding box center [1424, 90] width 28 height 46
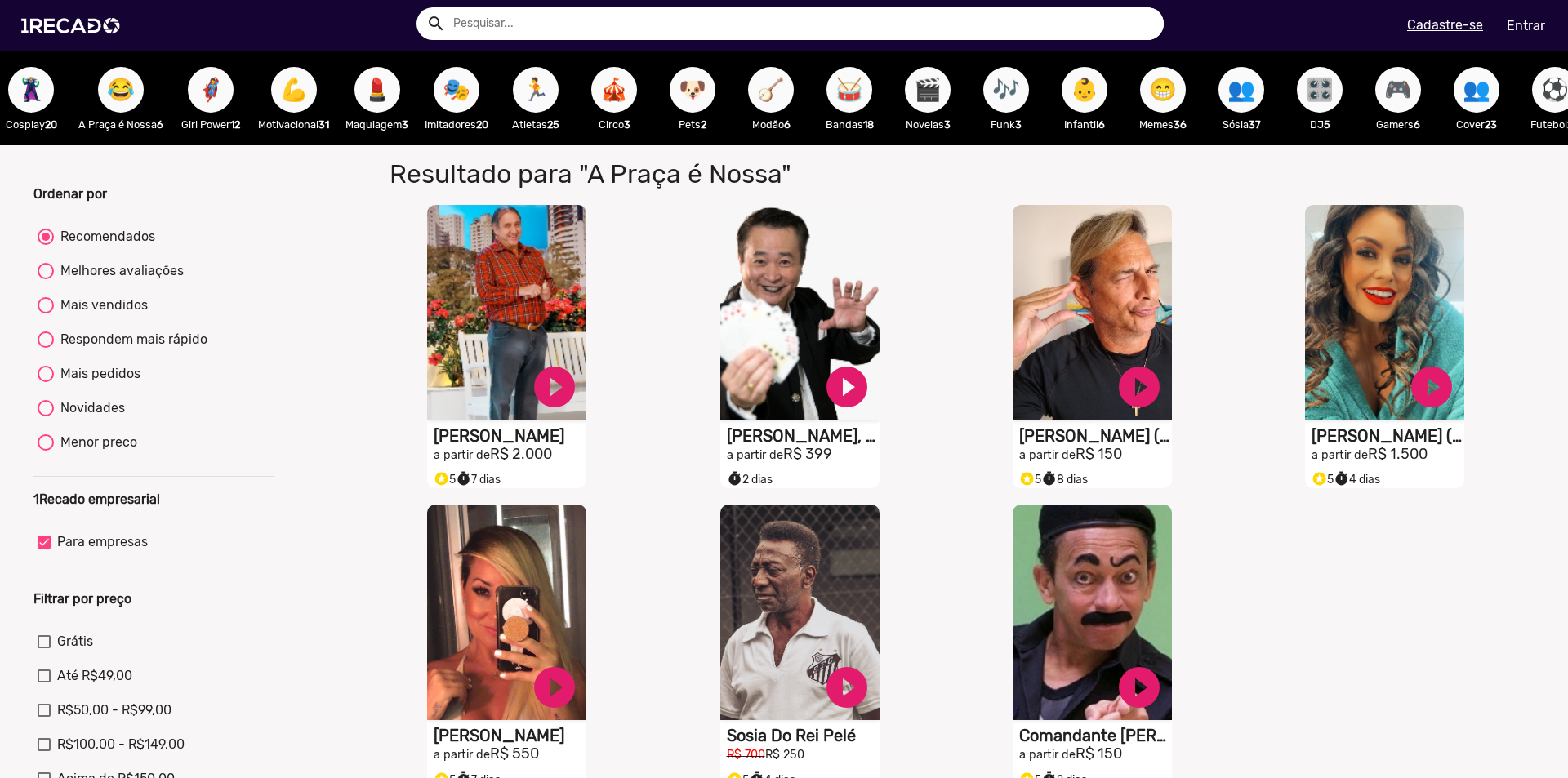
scroll to position [0, 1777]
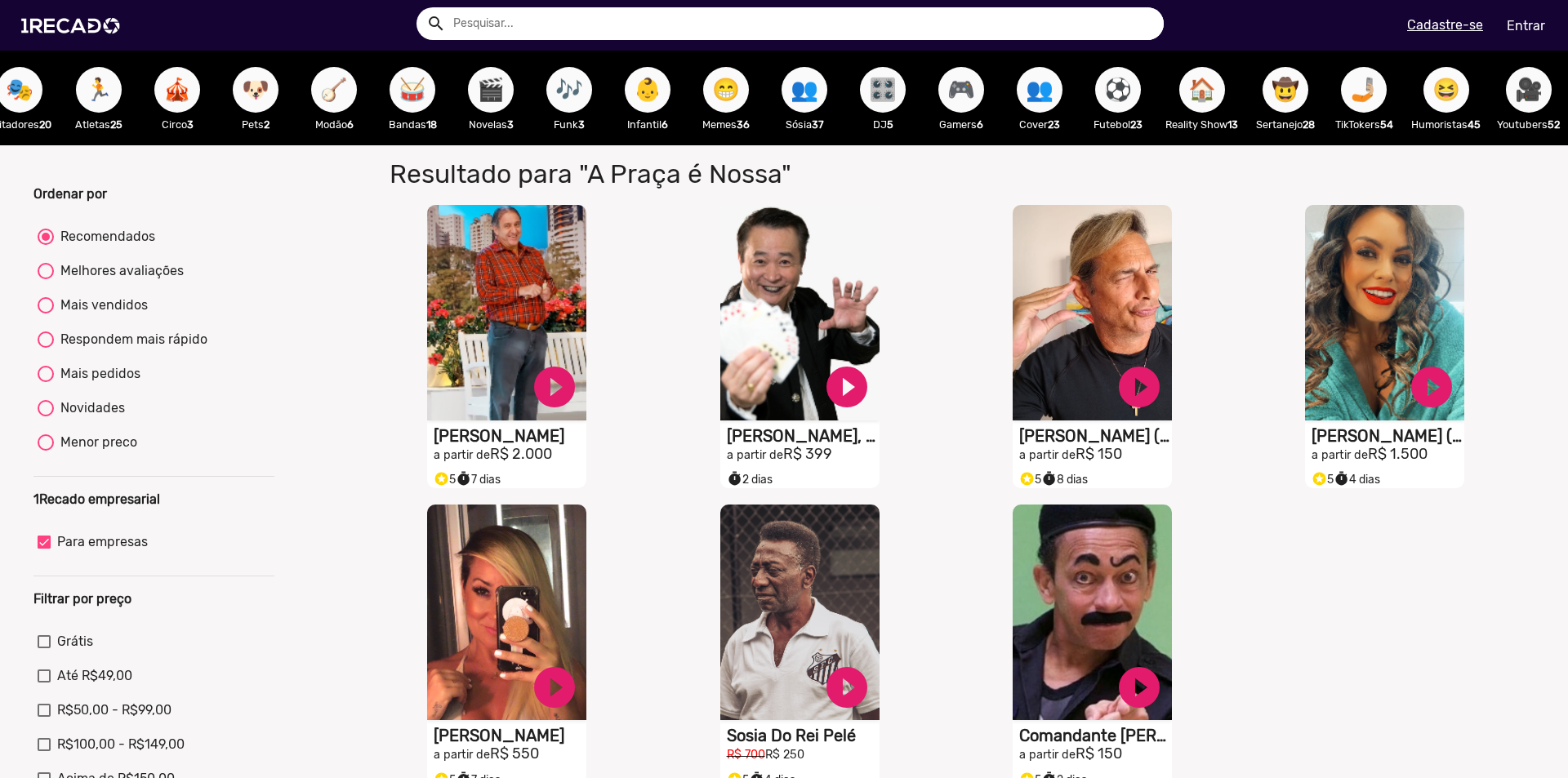
click at [1433, 86] on span "😆" at bounding box center [1446, 90] width 28 height 46
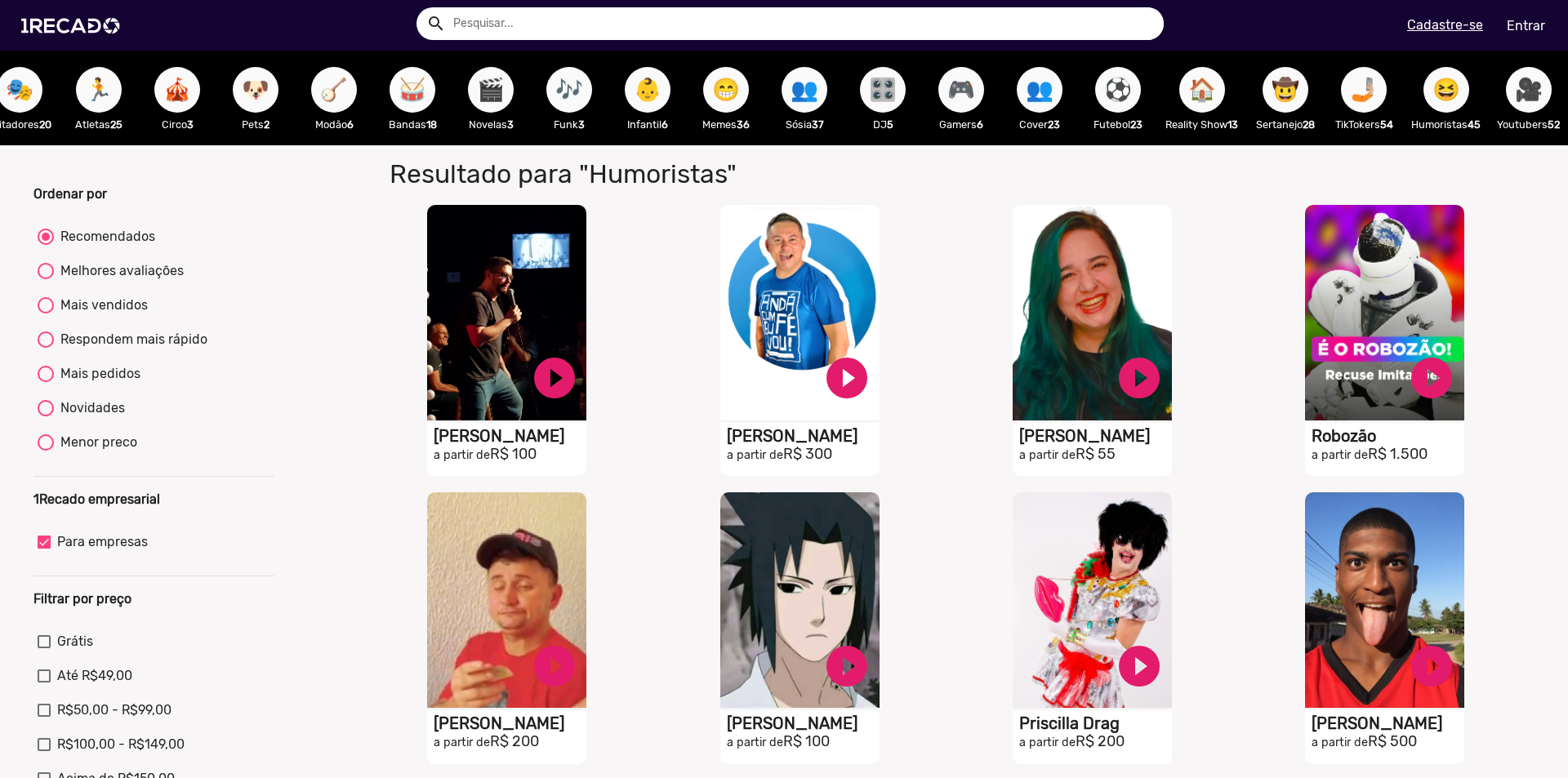
click at [398, 94] on span "🥁" at bounding box center [412, 90] width 28 height 46
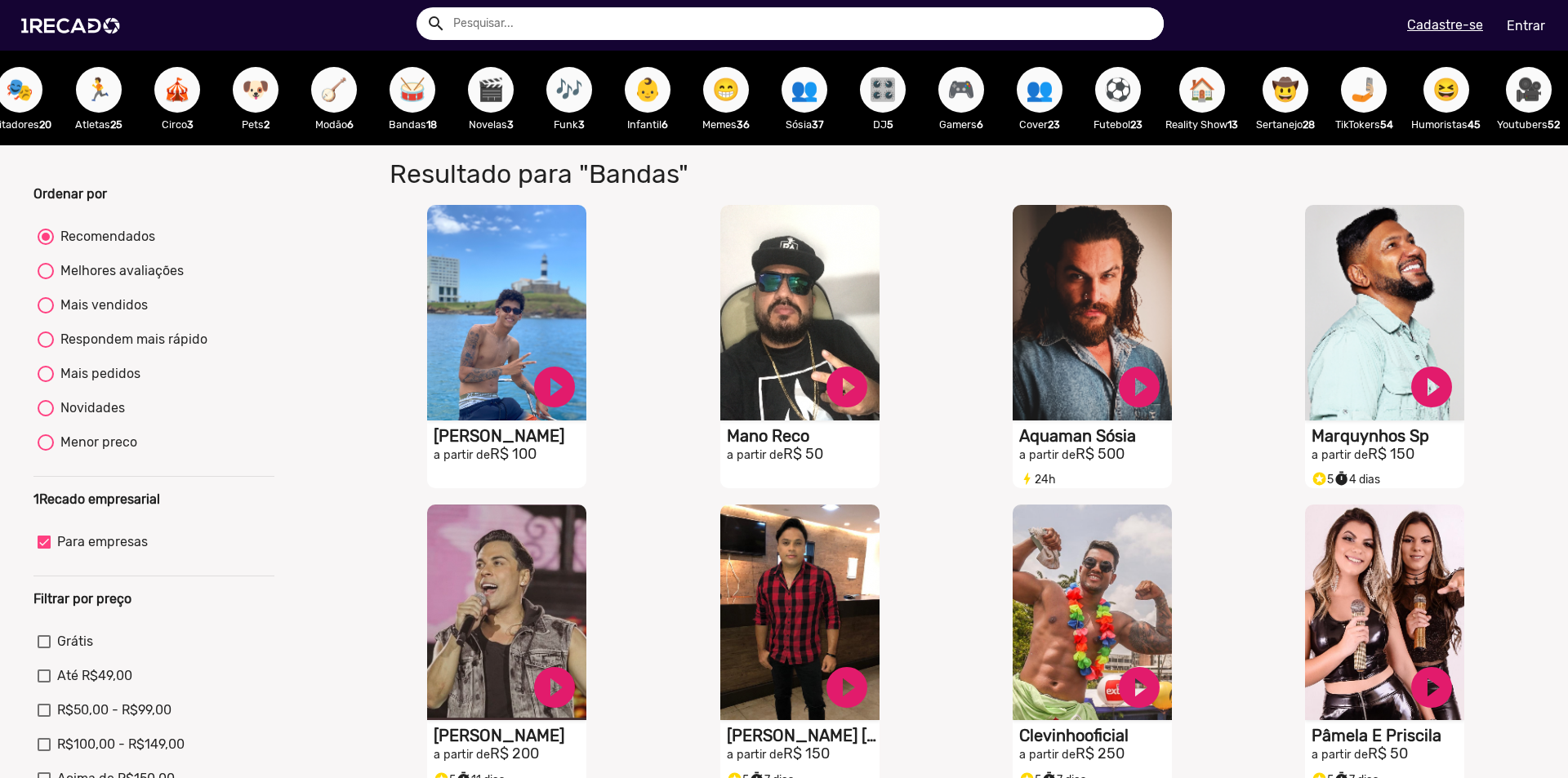
click at [85, 97] on span "🏃" at bounding box center [99, 90] width 28 height 46
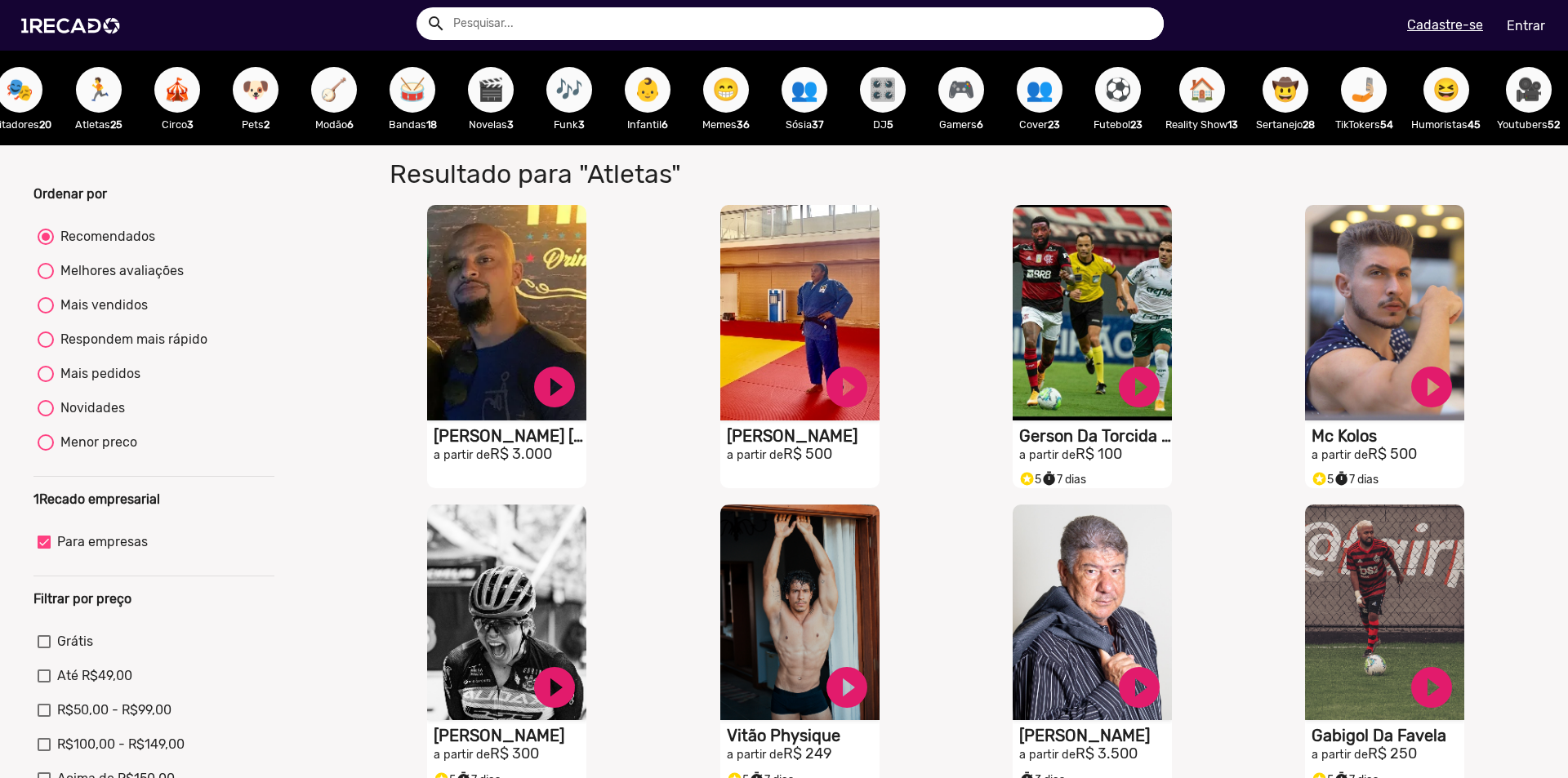
scroll to position [0, 415]
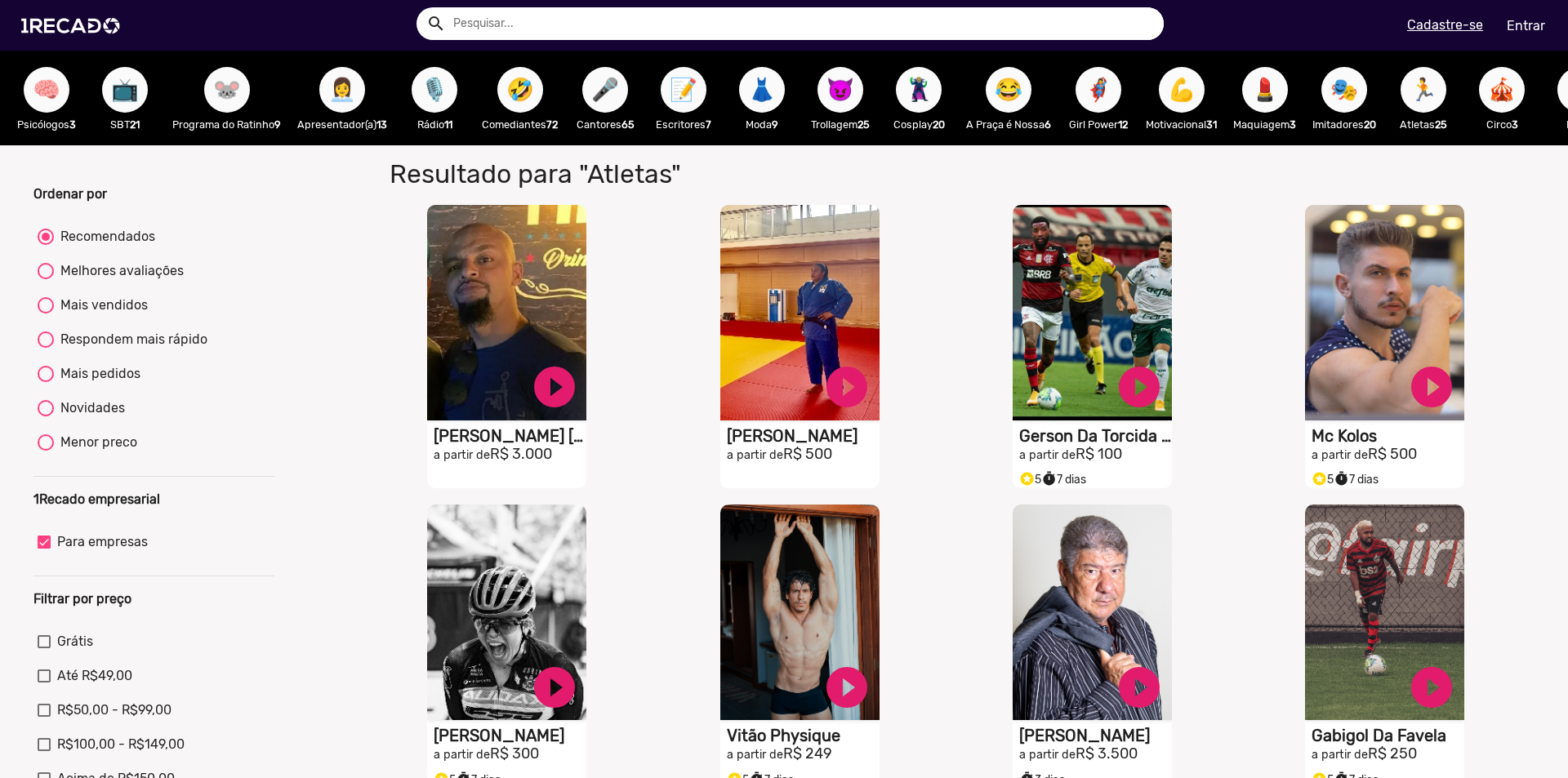
click at [530, 96] on span "🤣" at bounding box center [520, 90] width 28 height 46
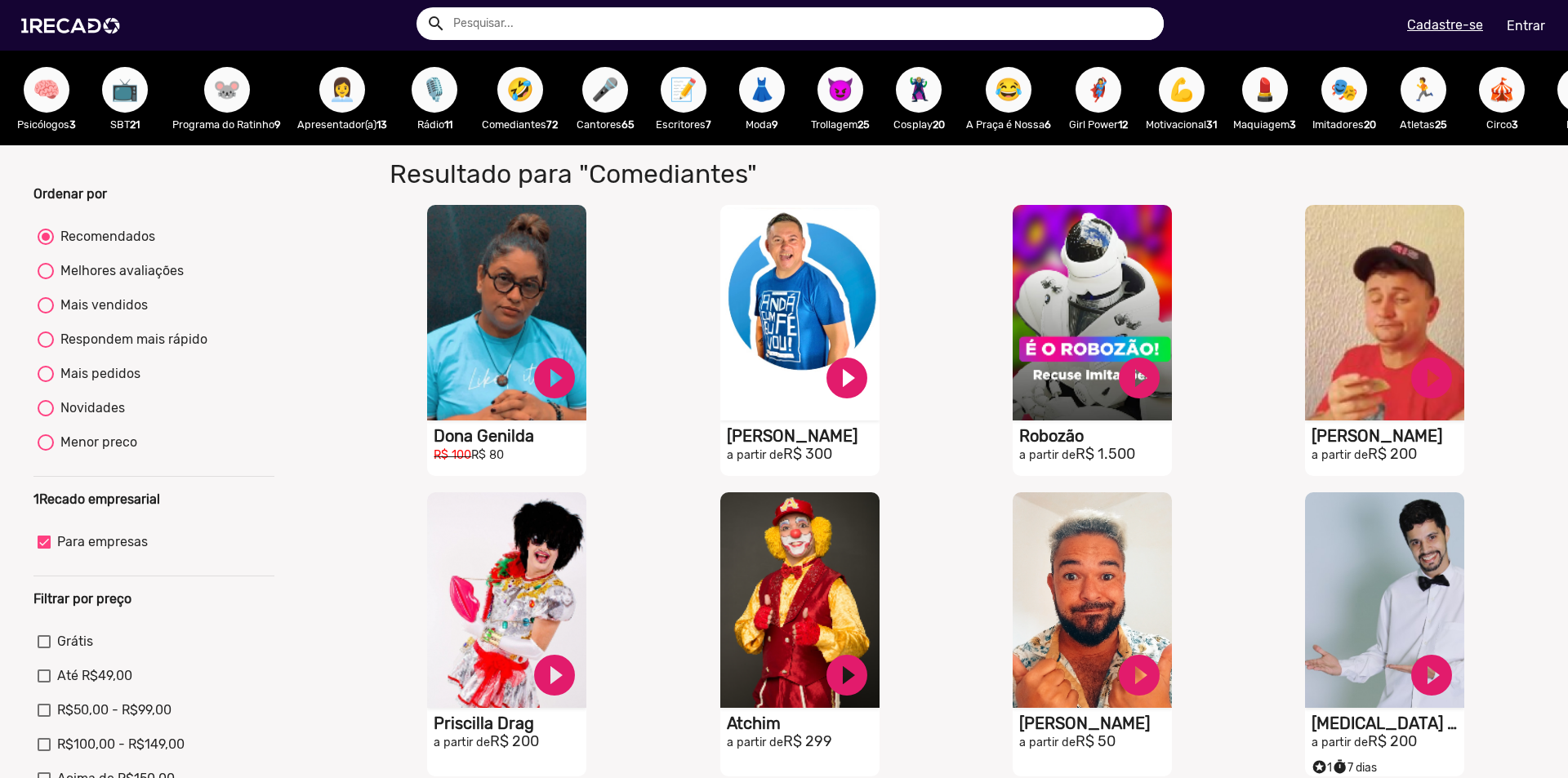
click at [122, 101] on span "📺" at bounding box center [125, 90] width 28 height 46
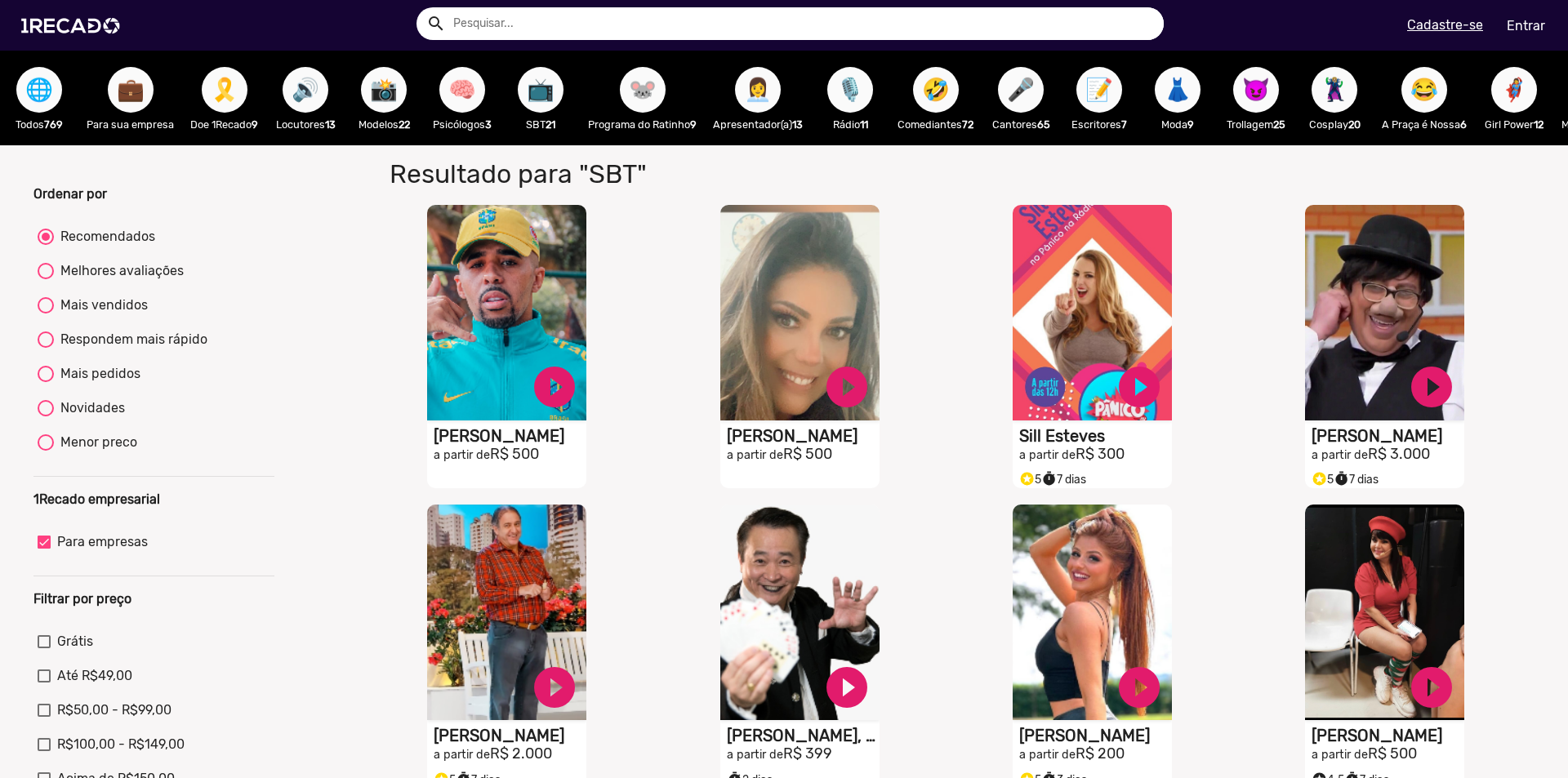
click at [136, 98] on span "💼" at bounding box center [130, 90] width 28 height 46
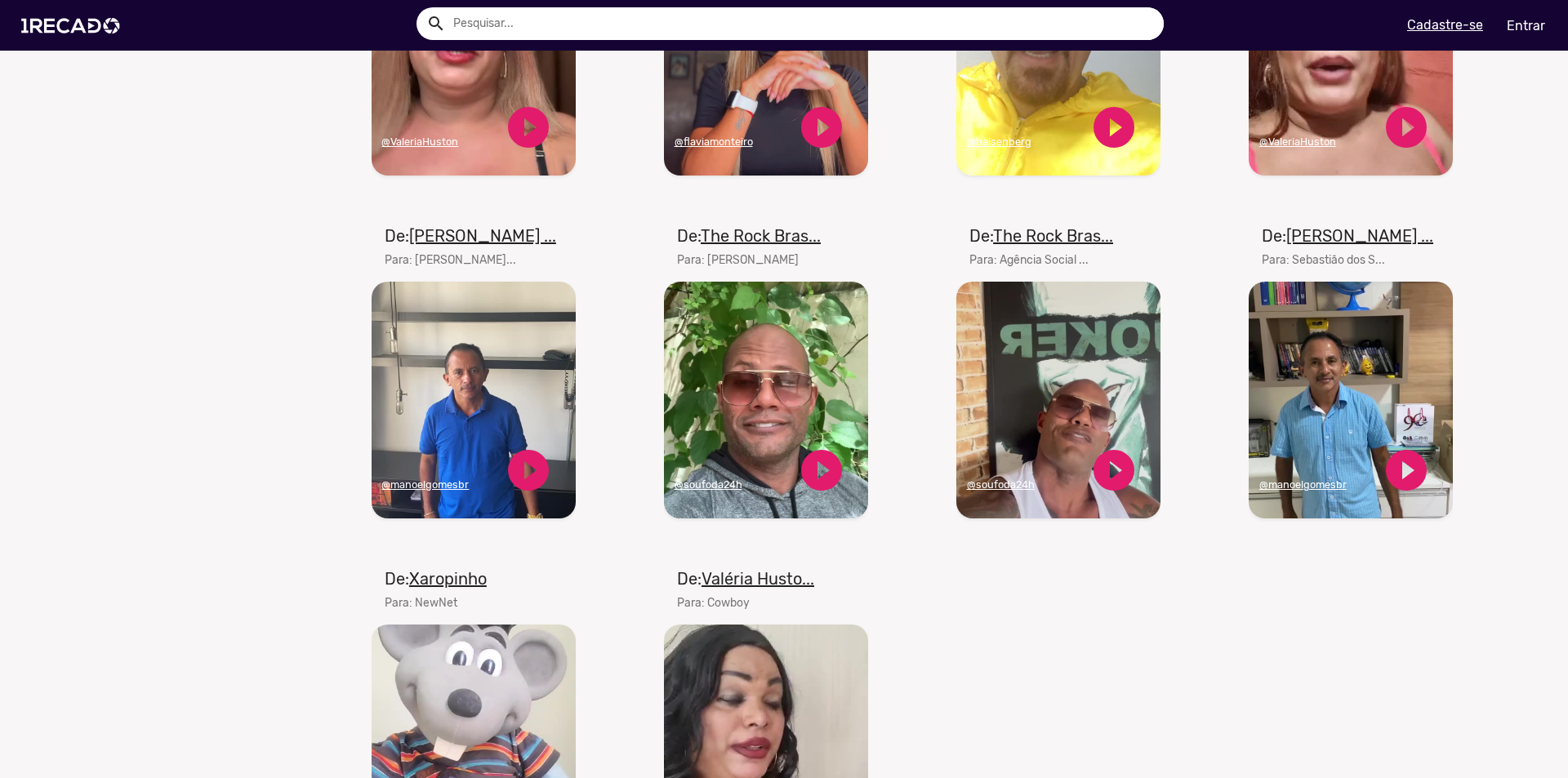
scroll to position [1142, 0]
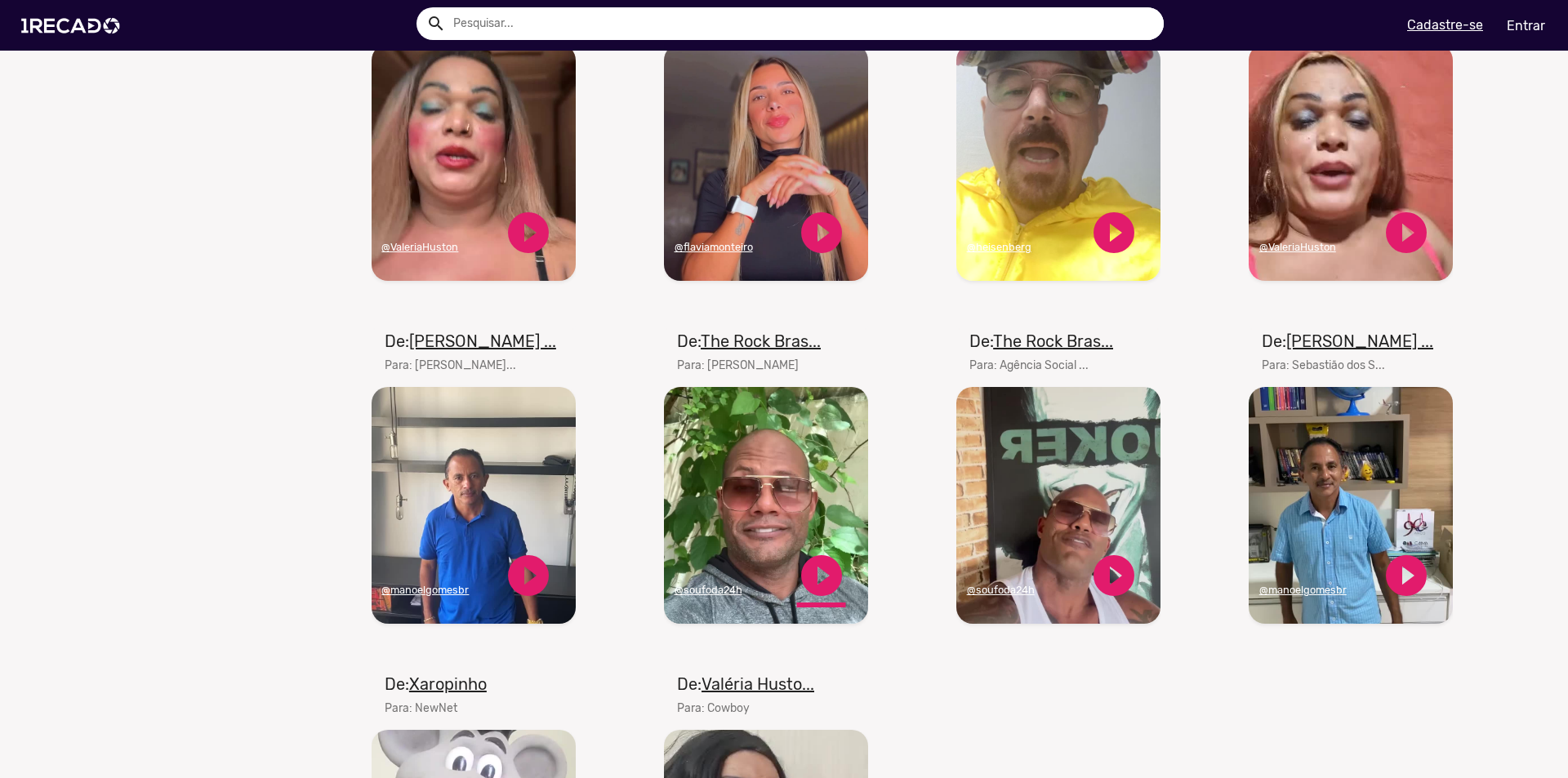
click at [820, 582] on link "play_circle_filled" at bounding box center [821, 575] width 49 height 49
click at [1109, 590] on link "play_circle_filled" at bounding box center [1114, 575] width 49 height 49
click at [819, 584] on link "pause_circle" at bounding box center [821, 575] width 49 height 49
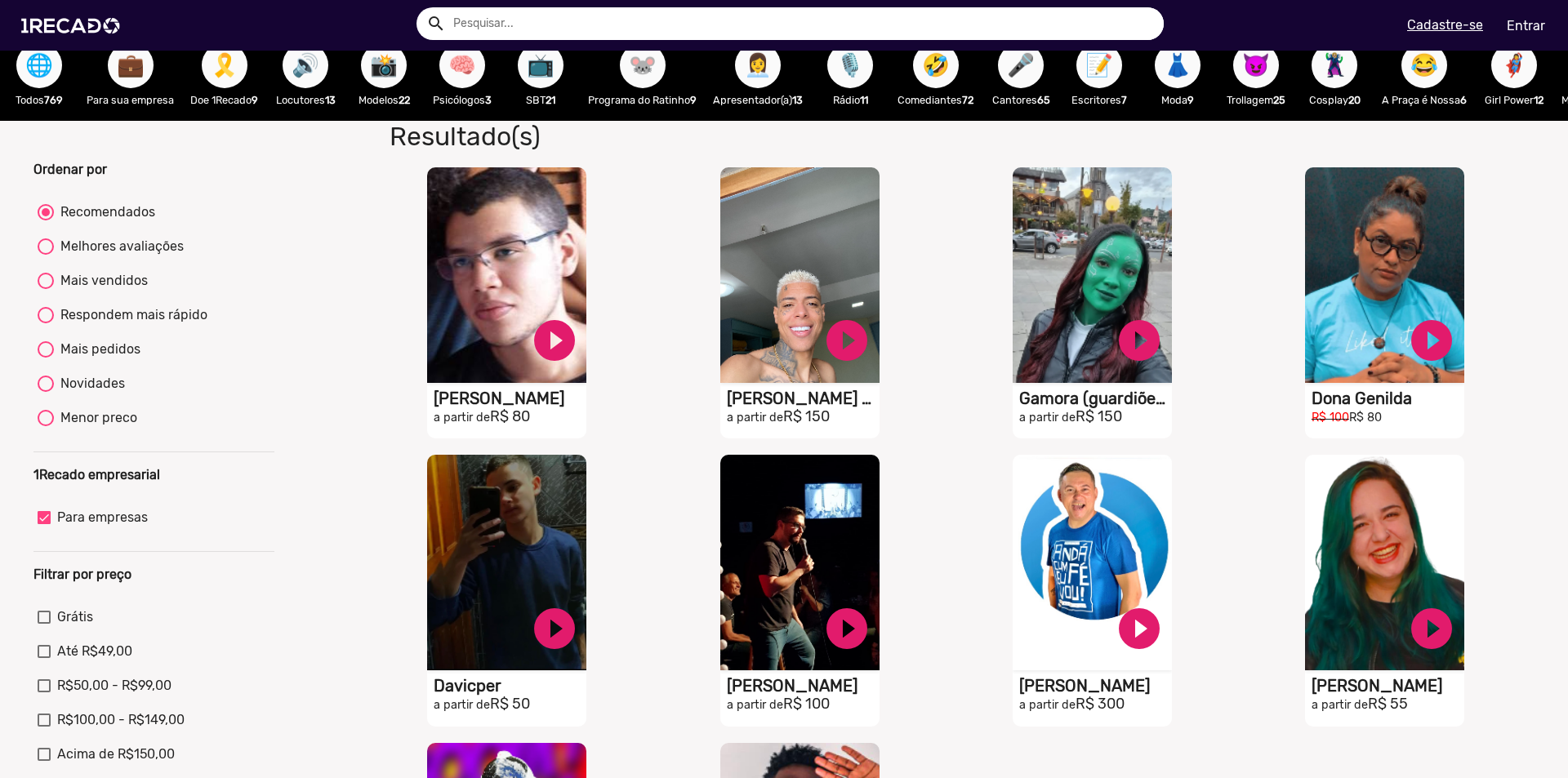
scroll to position [0, 0]
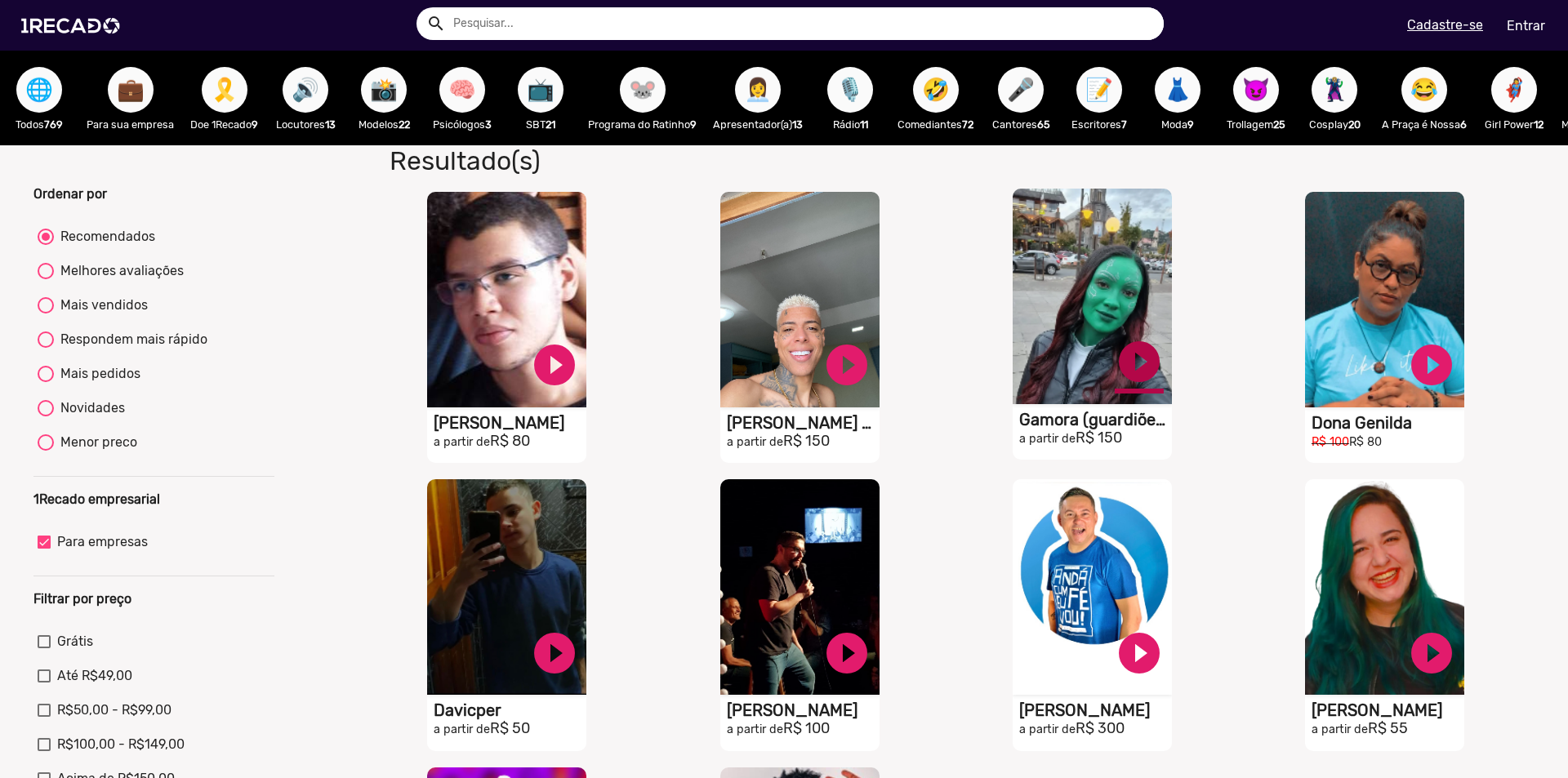
click at [1131, 364] on link "play_circle_filled" at bounding box center [1139, 361] width 49 height 49
click at [1131, 372] on link "pause_circle" at bounding box center [1139, 361] width 49 height 49
click at [376, 97] on span "📸" at bounding box center [384, 90] width 28 height 46
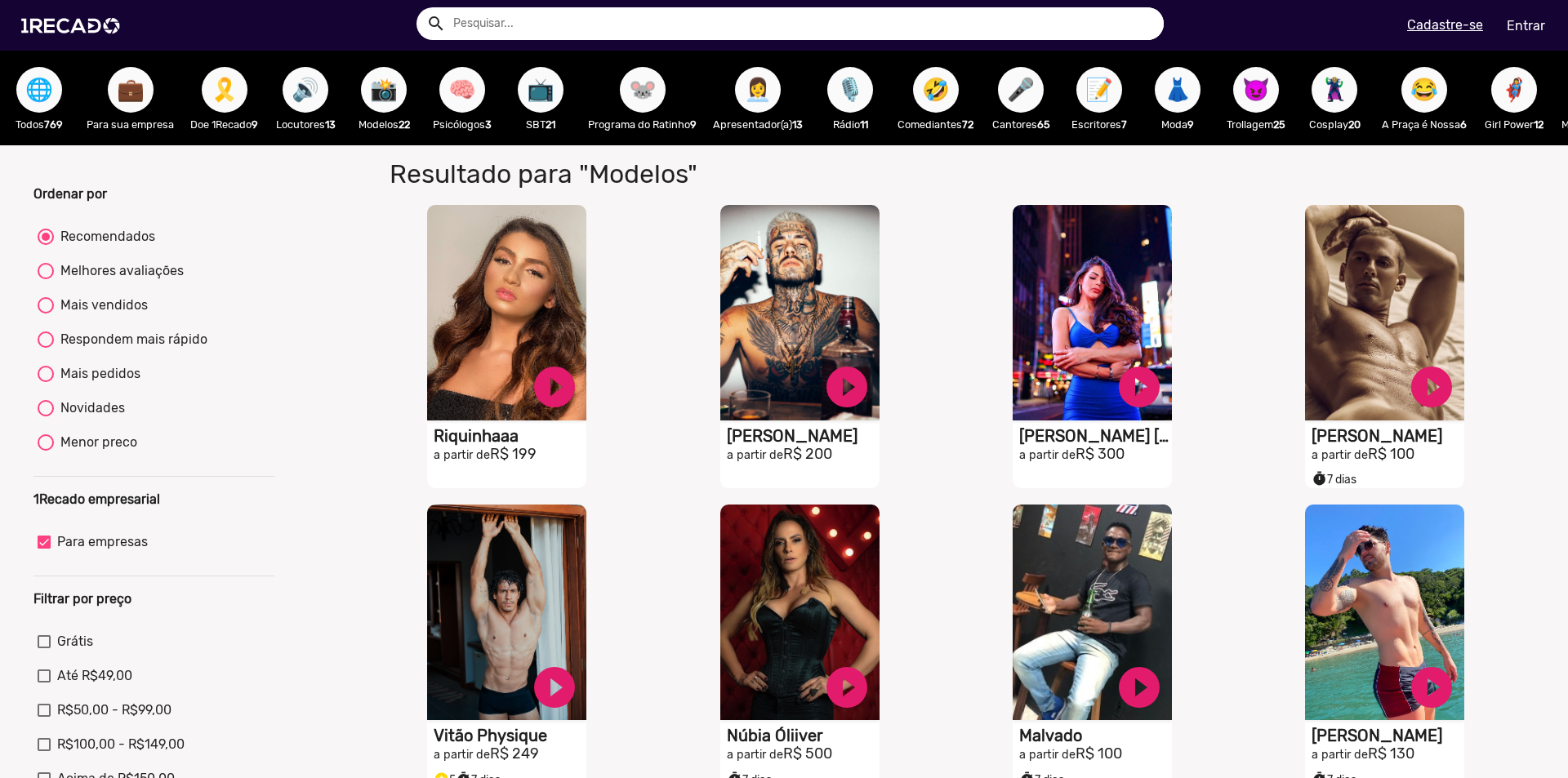
click at [1034, 104] on span "🎤" at bounding box center [1021, 90] width 28 height 46
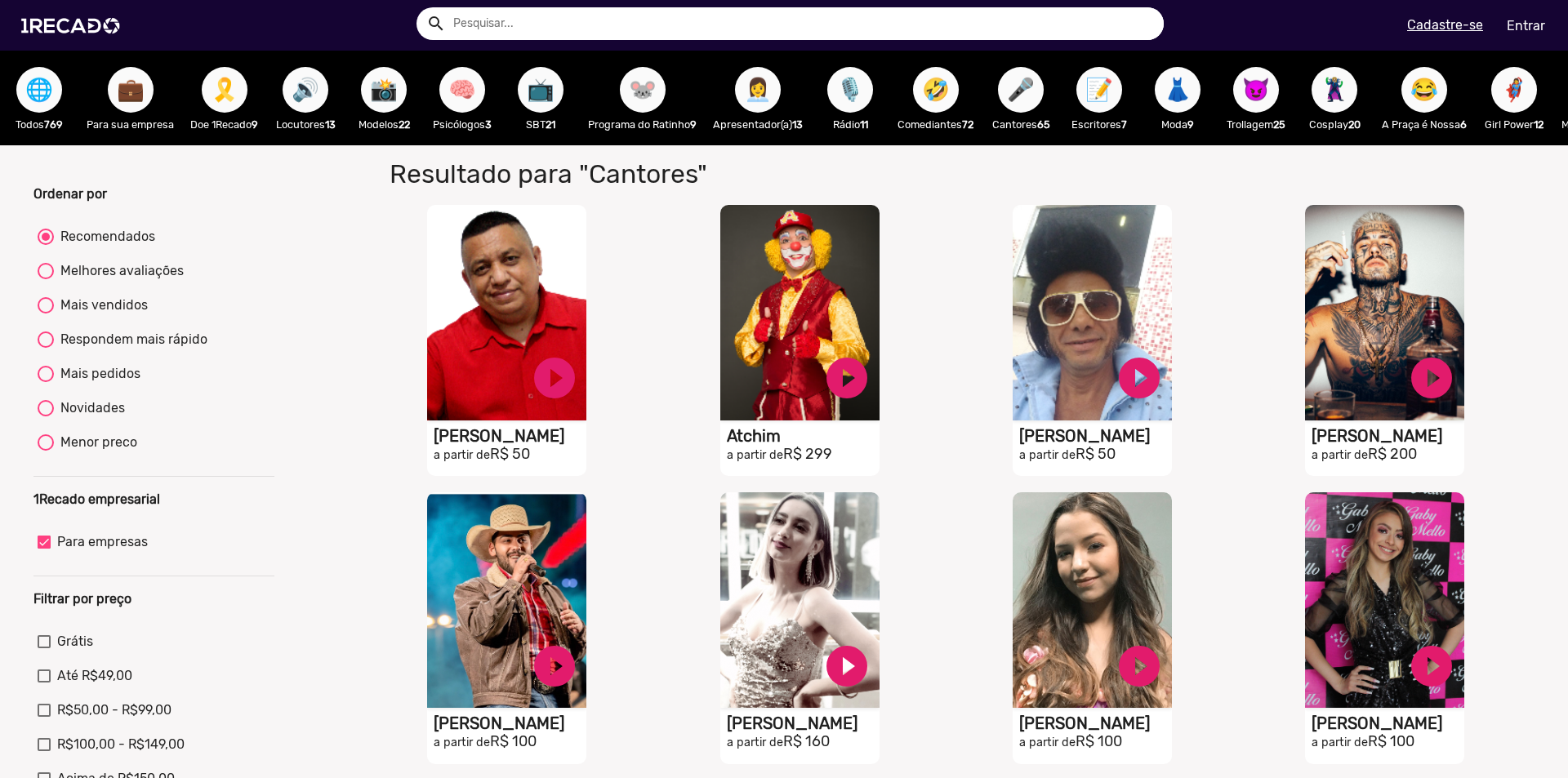
click at [939, 87] on span "🤣" at bounding box center [936, 90] width 28 height 46
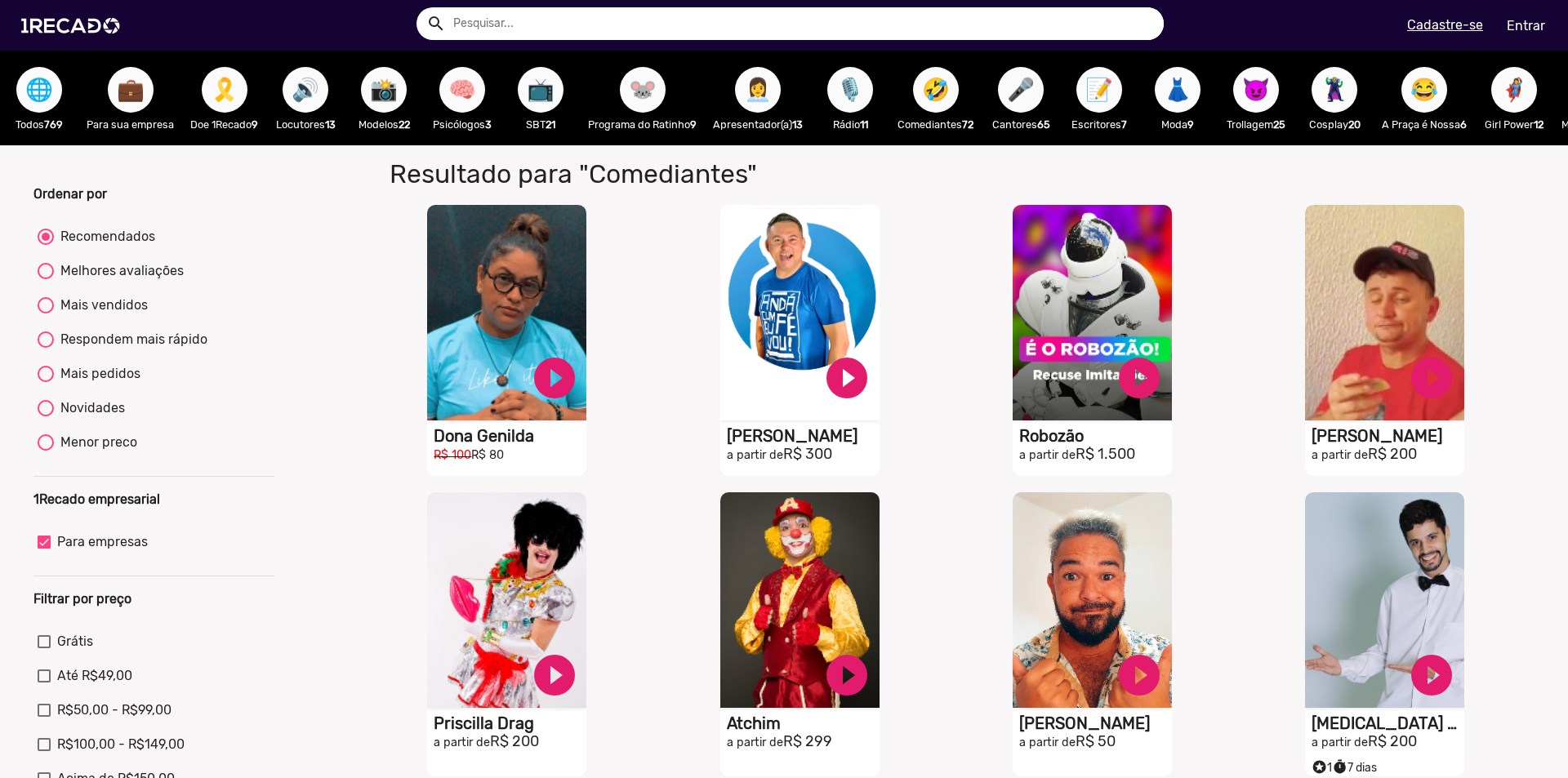
click at [1270, 100] on span "😈" at bounding box center [1256, 90] width 28 height 46
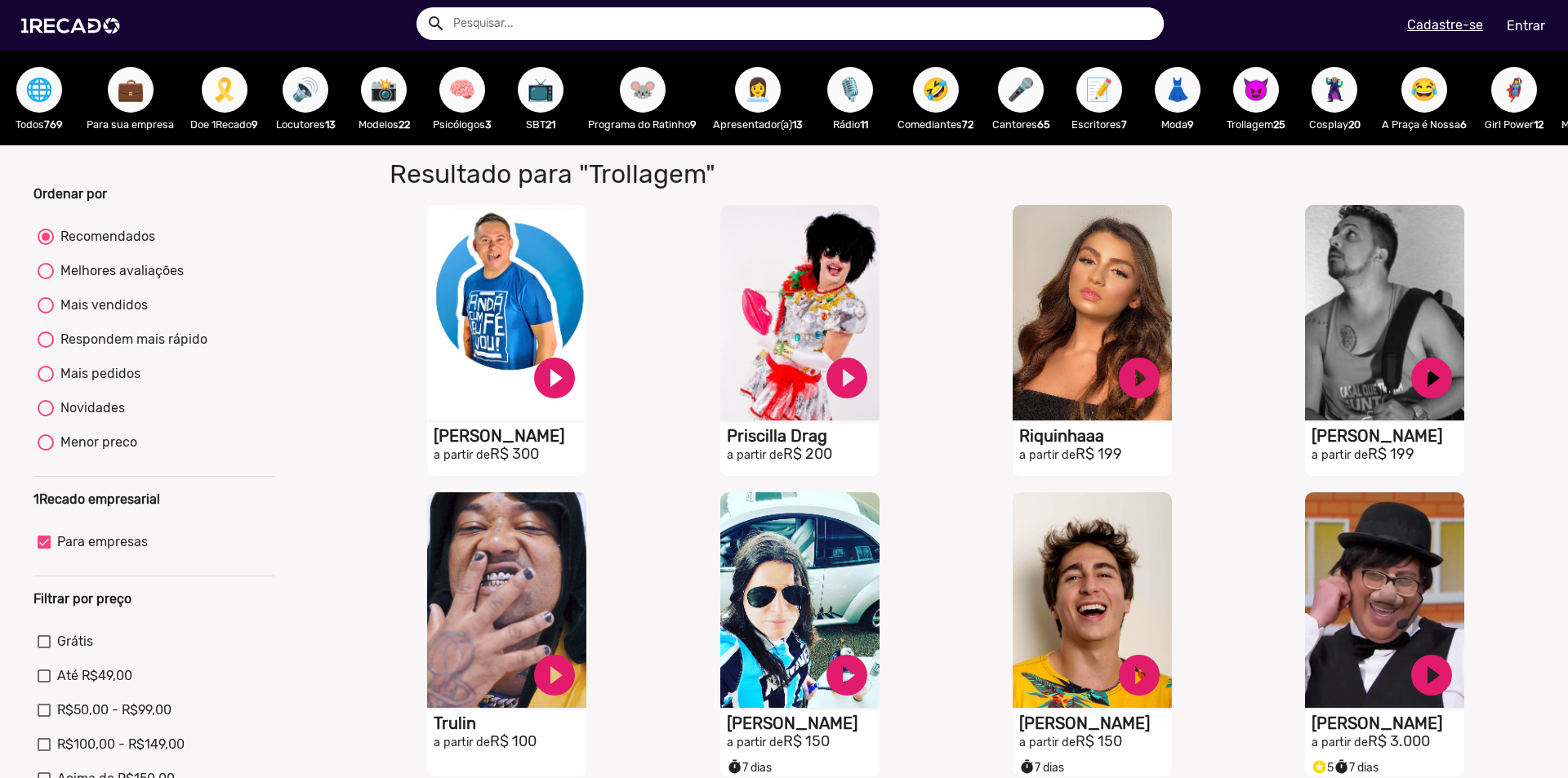
click at [230, 100] on span "🎗️" at bounding box center [224, 90] width 28 height 46
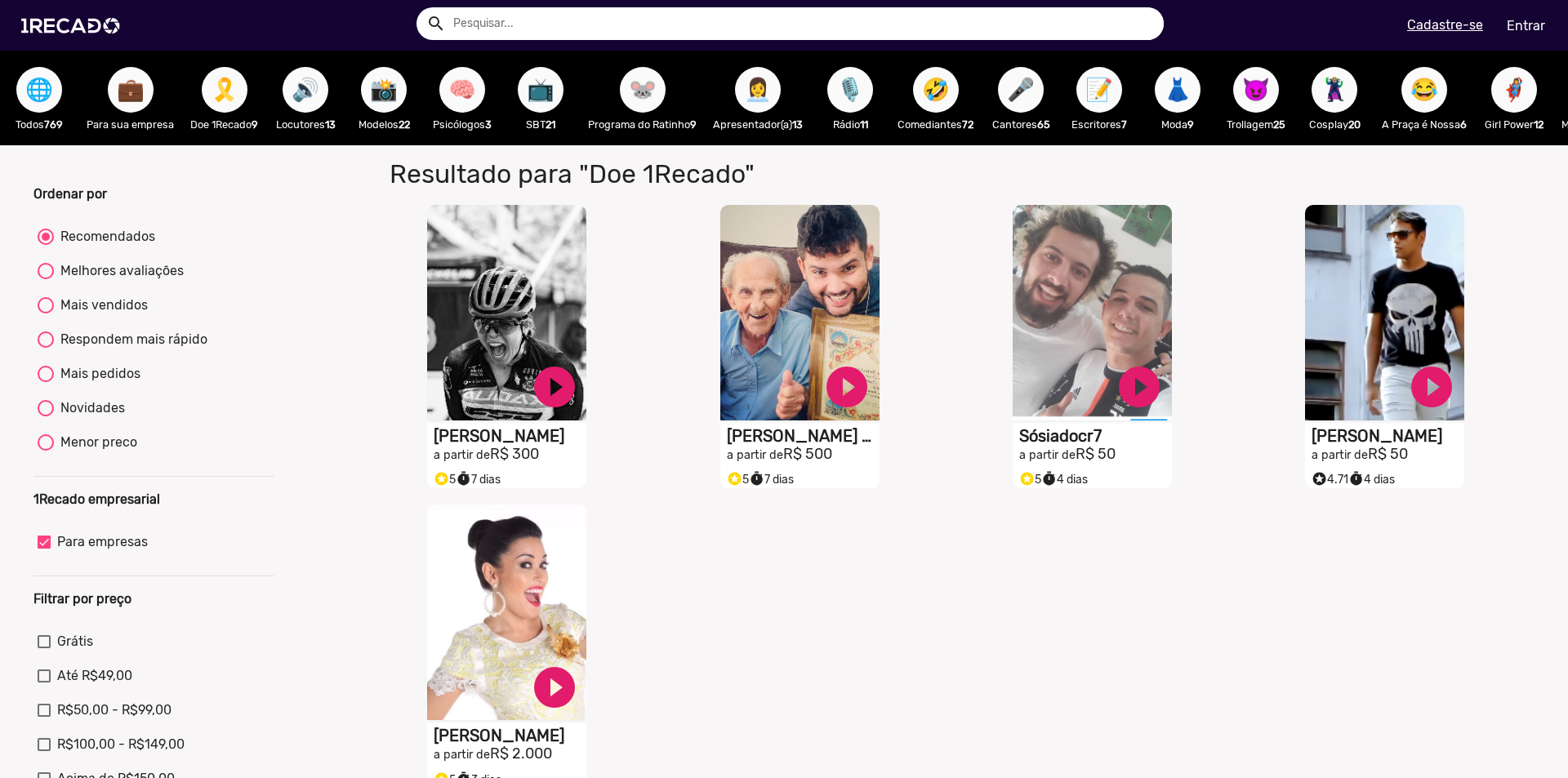
click at [1528, 101] on span "🦸‍♀️" at bounding box center [1514, 90] width 28 height 46
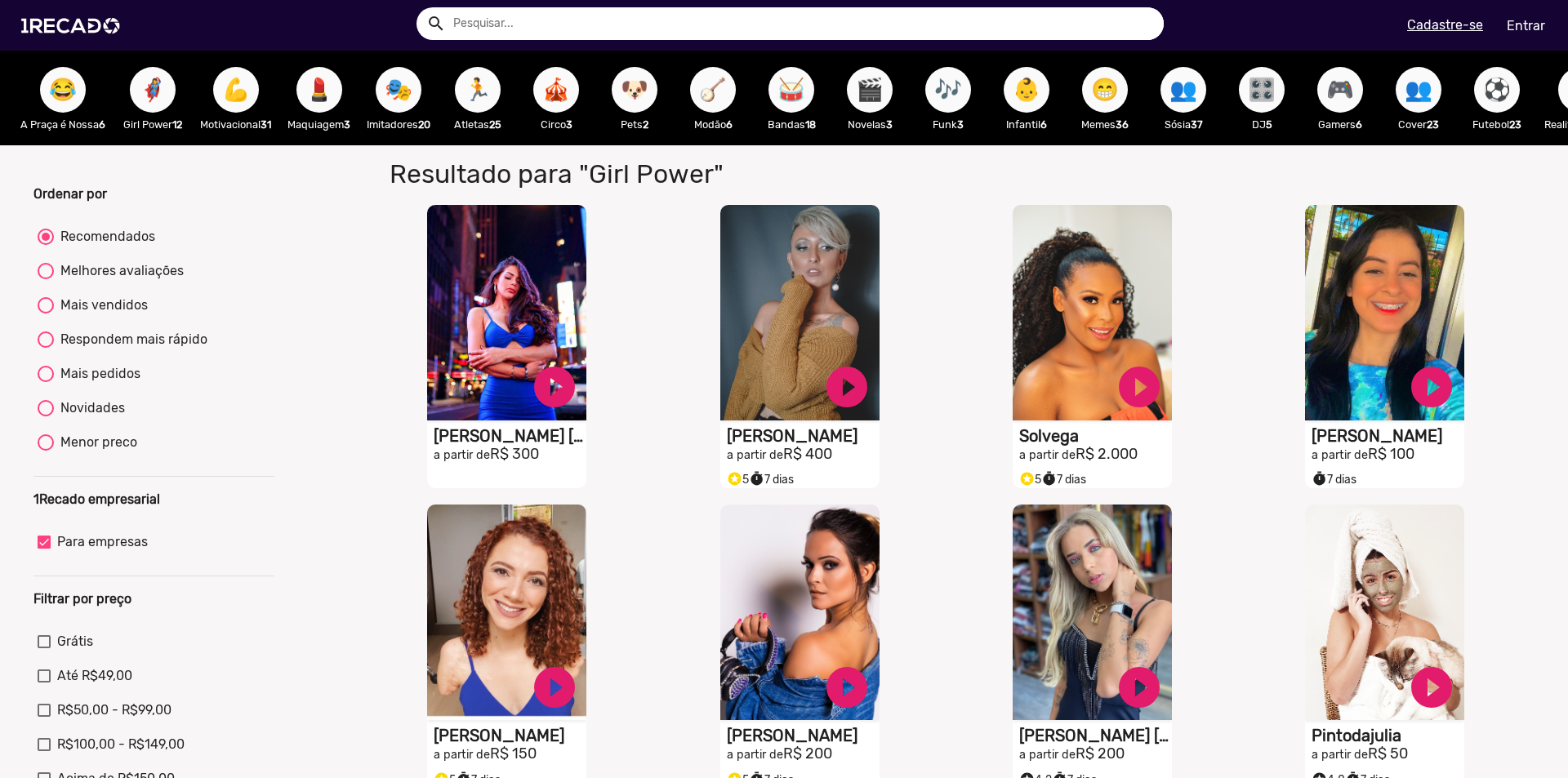
scroll to position [0, 1777]
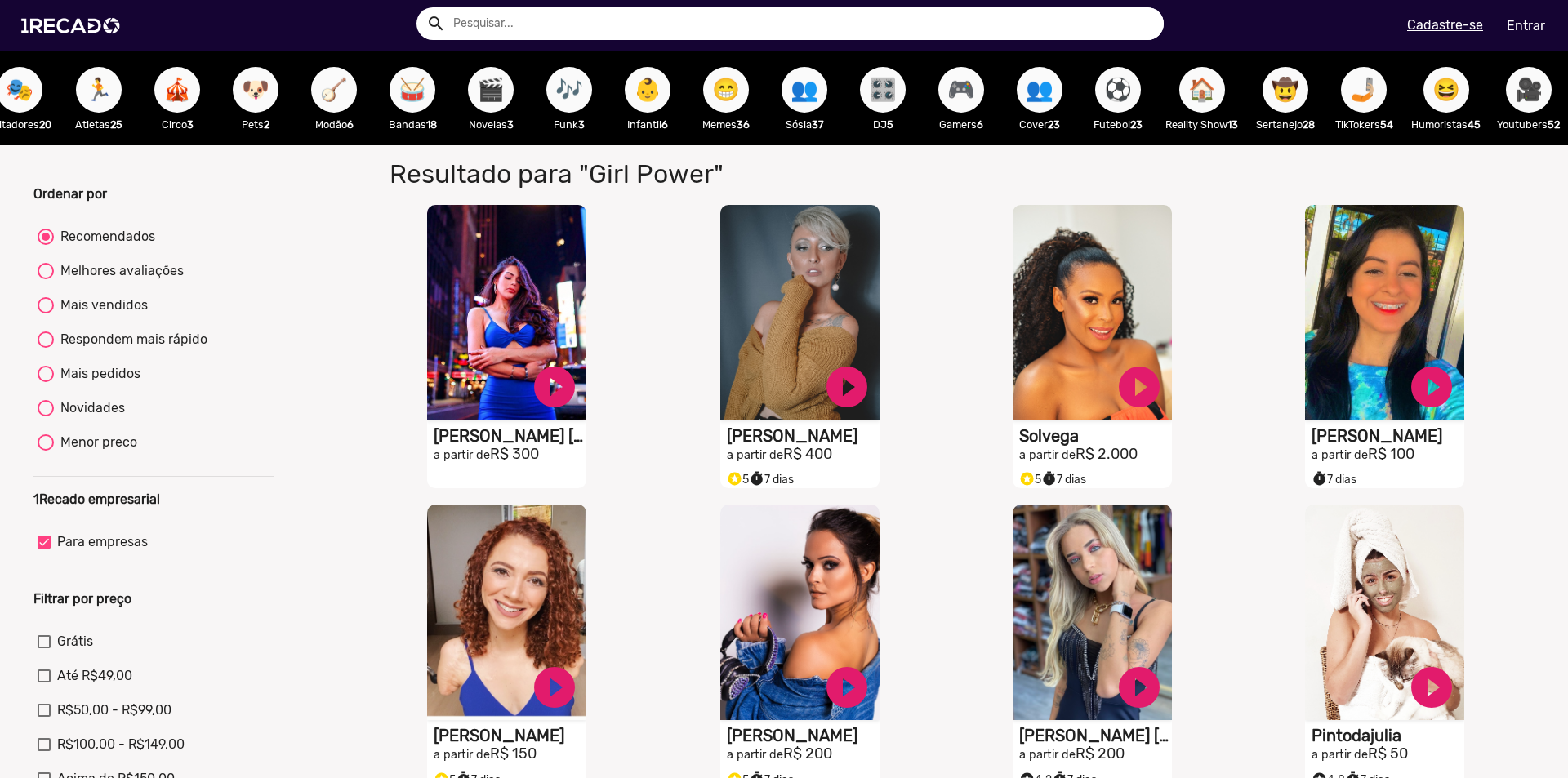
click at [1439, 90] on span "😆" at bounding box center [1446, 90] width 28 height 46
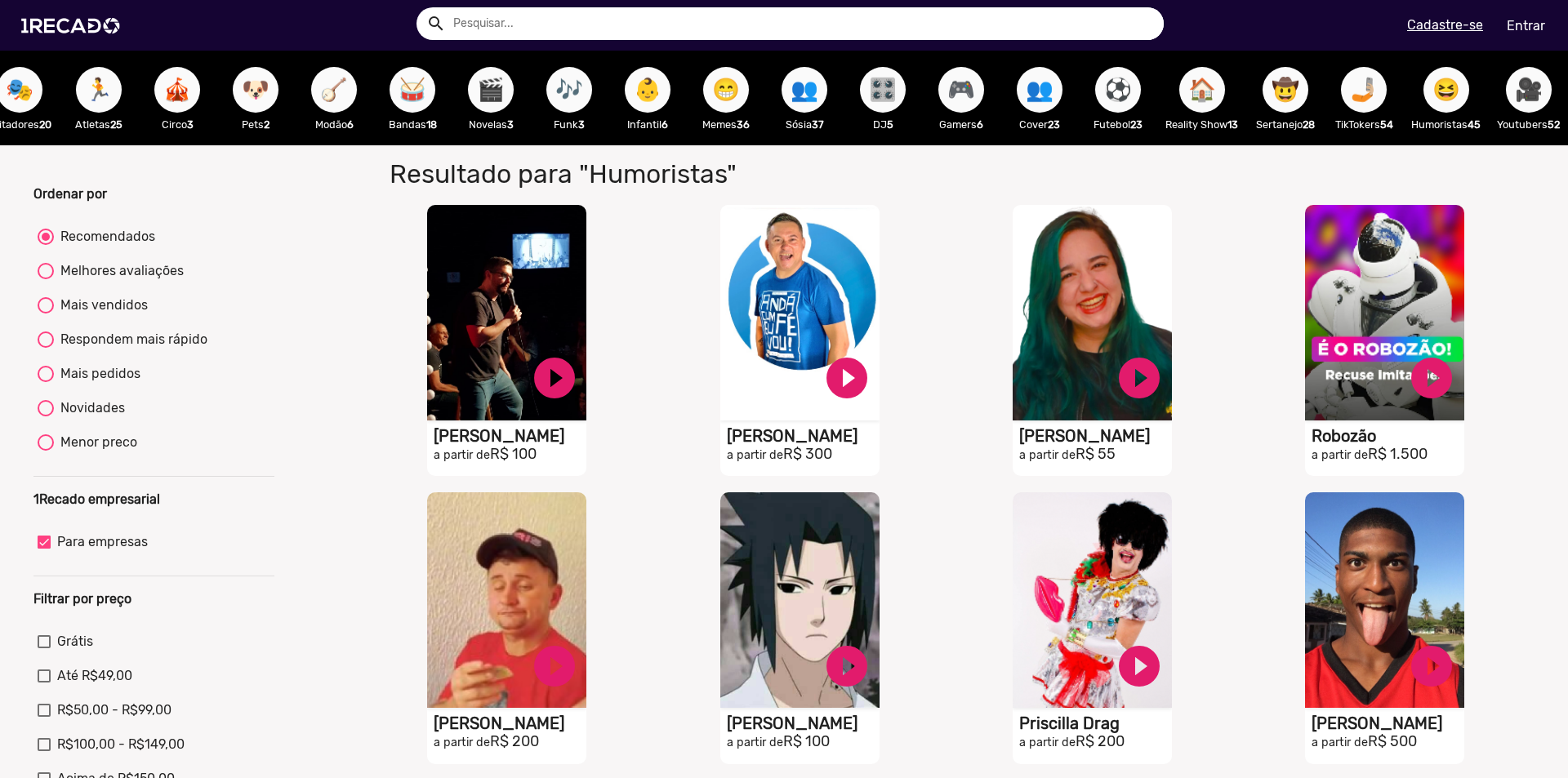
click at [1515, 94] on span "🎥" at bounding box center [1528, 90] width 28 height 46
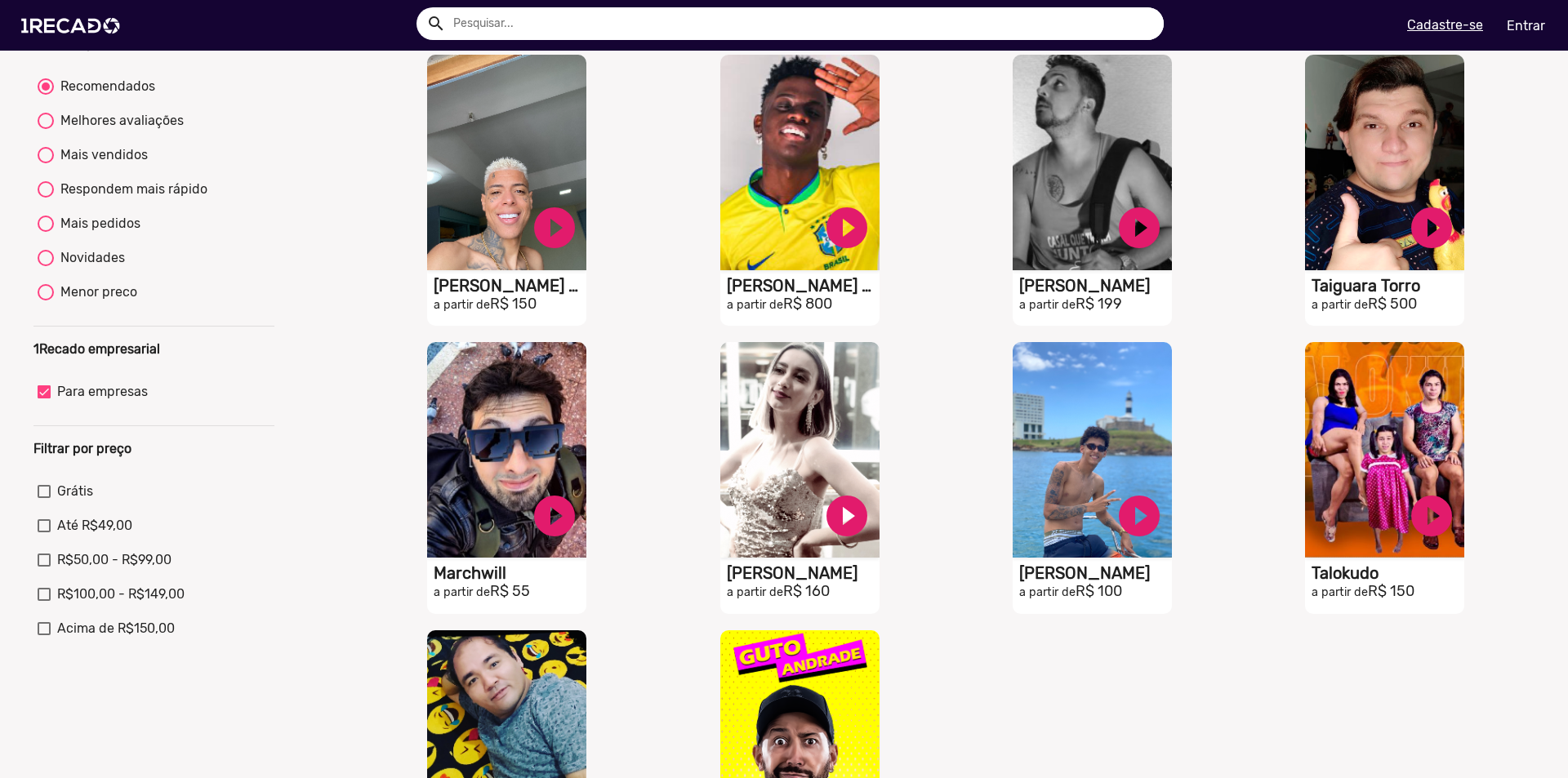
scroll to position [163, 0]
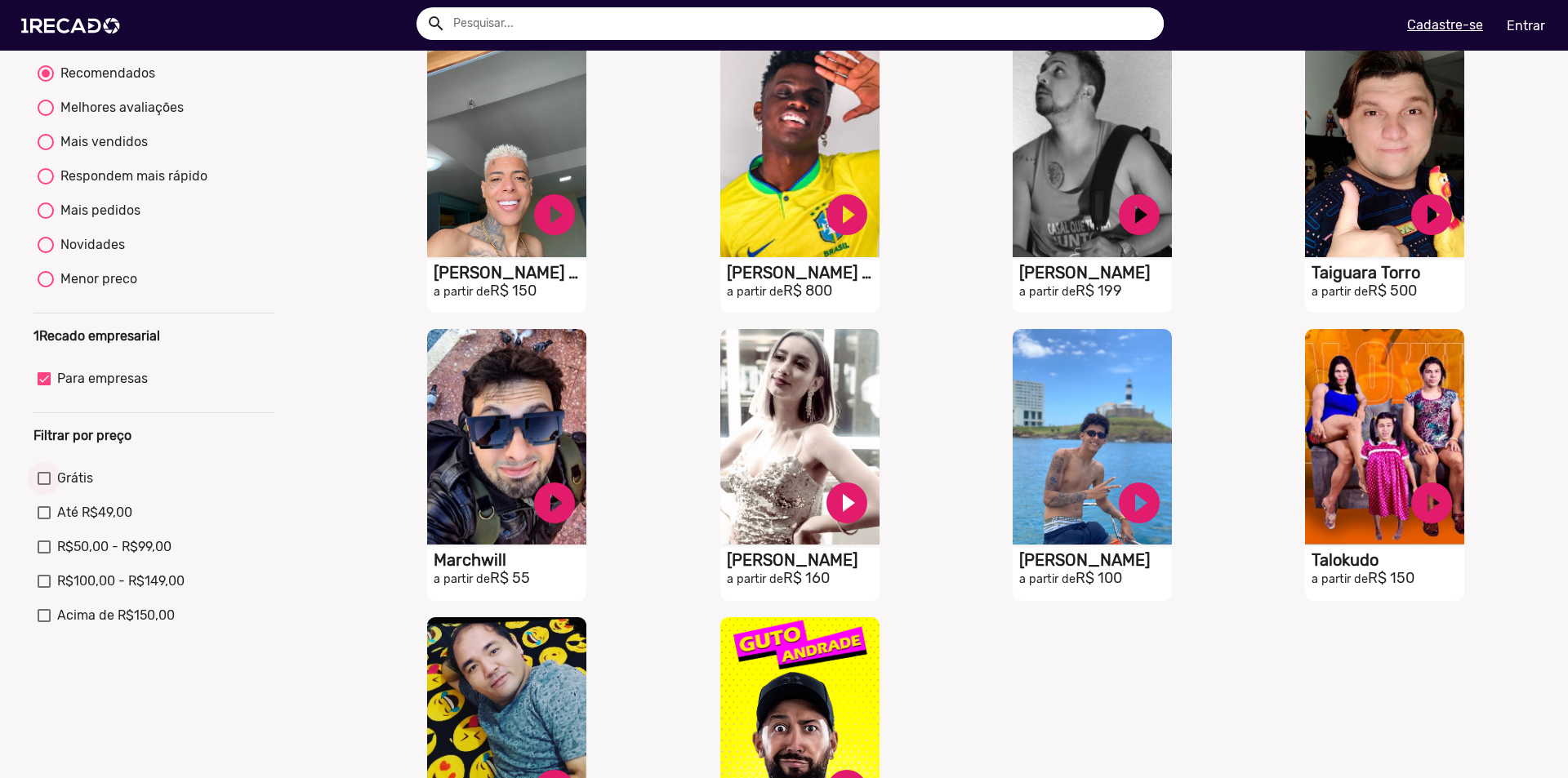
click at [43, 485] on div at bounding box center [44, 478] width 13 height 13
click at [43, 486] on input "Grátis" at bounding box center [43, 485] width 1 height 1
checkbox input "true"
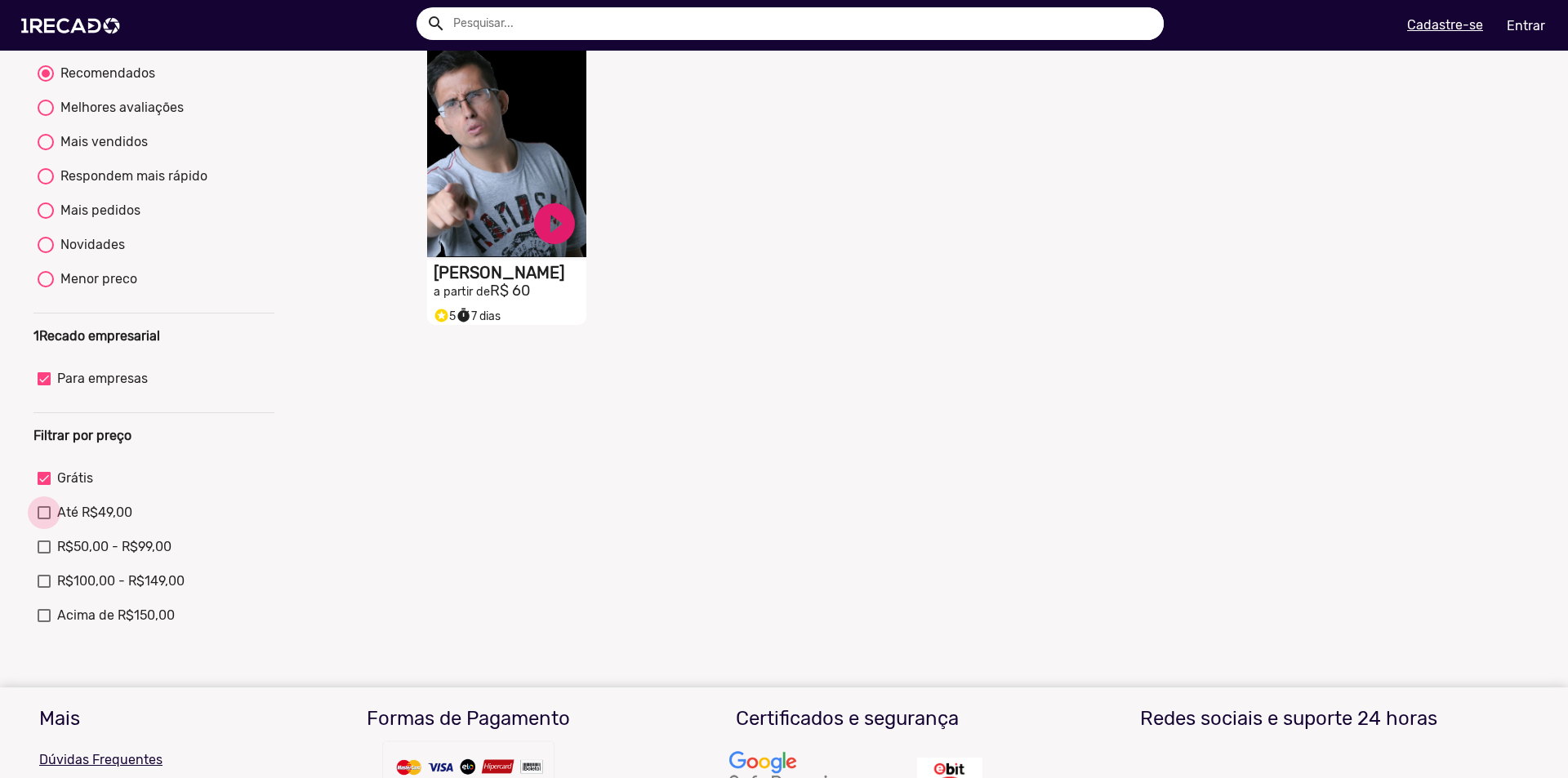
click at [41, 520] on div at bounding box center [44, 512] width 13 height 13
click at [43, 520] on input "Até R$49,00" at bounding box center [43, 520] width 1 height 1
checkbox input "true"
checkbox input "false"
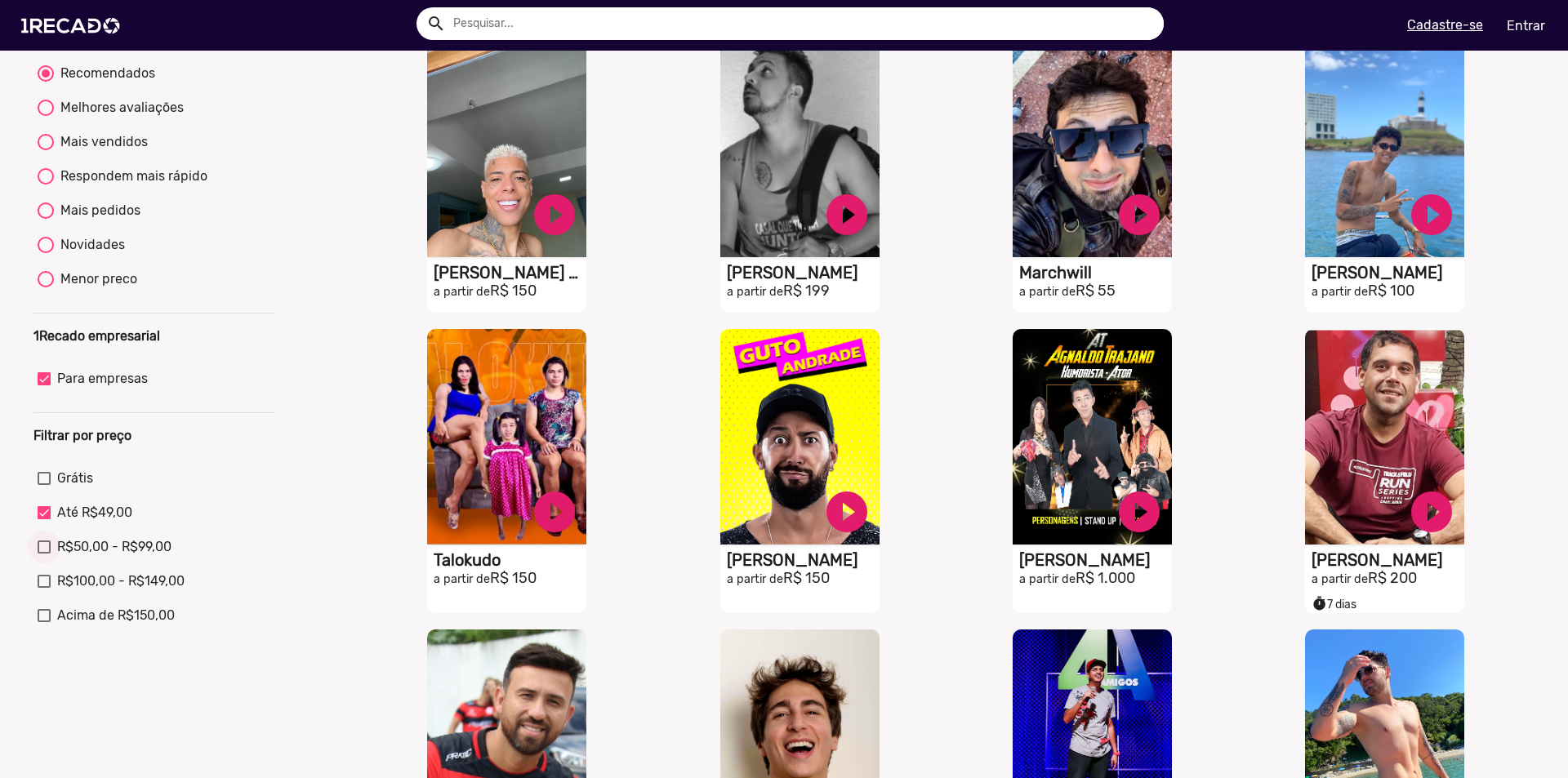
click at [42, 553] on div at bounding box center [44, 546] width 13 height 13
click at [43, 554] on input "R$50,00 - R$99,00" at bounding box center [43, 553] width 1 height 1
checkbox input "true"
checkbox input "false"
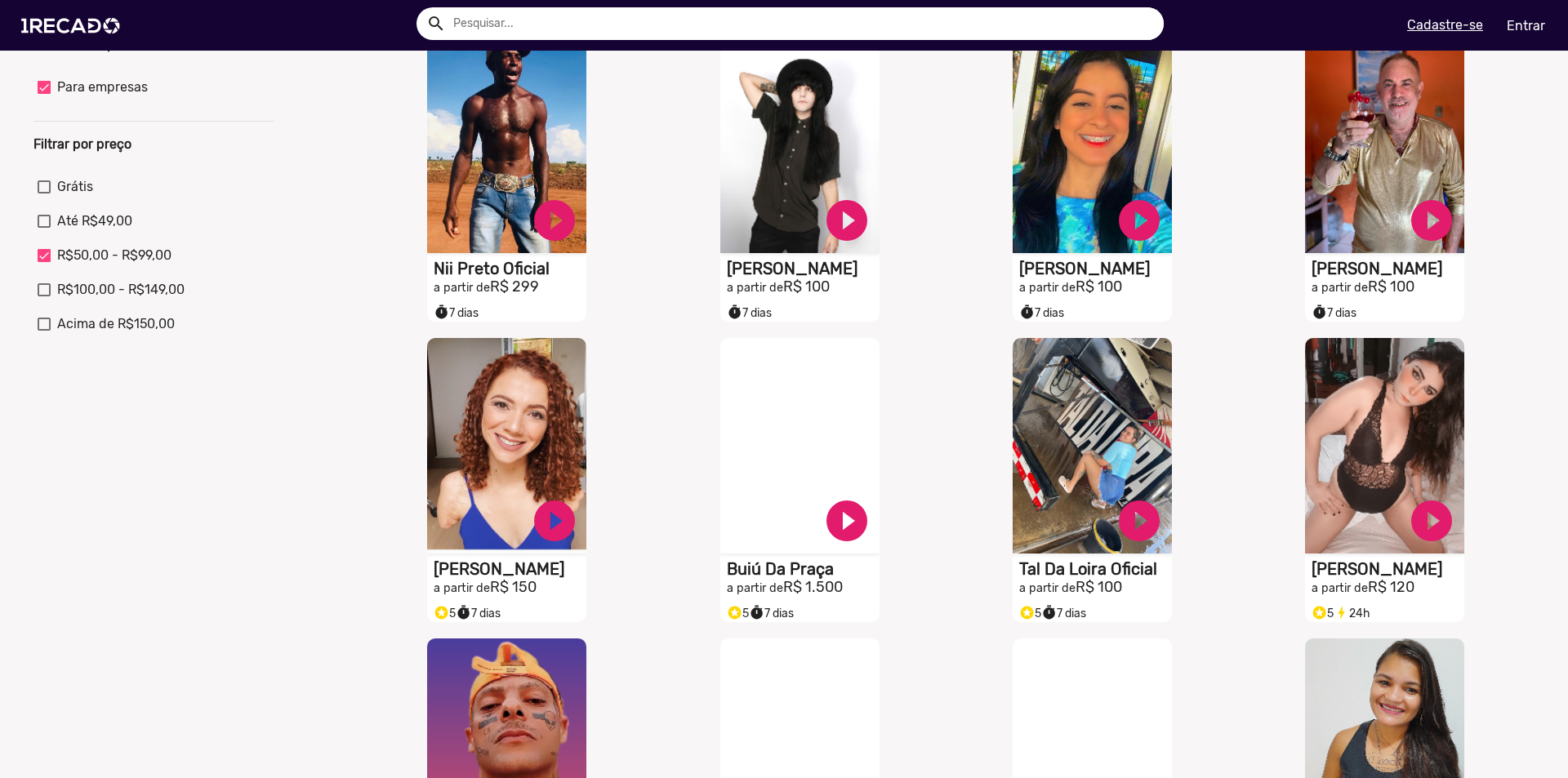
scroll to position [245, 0]
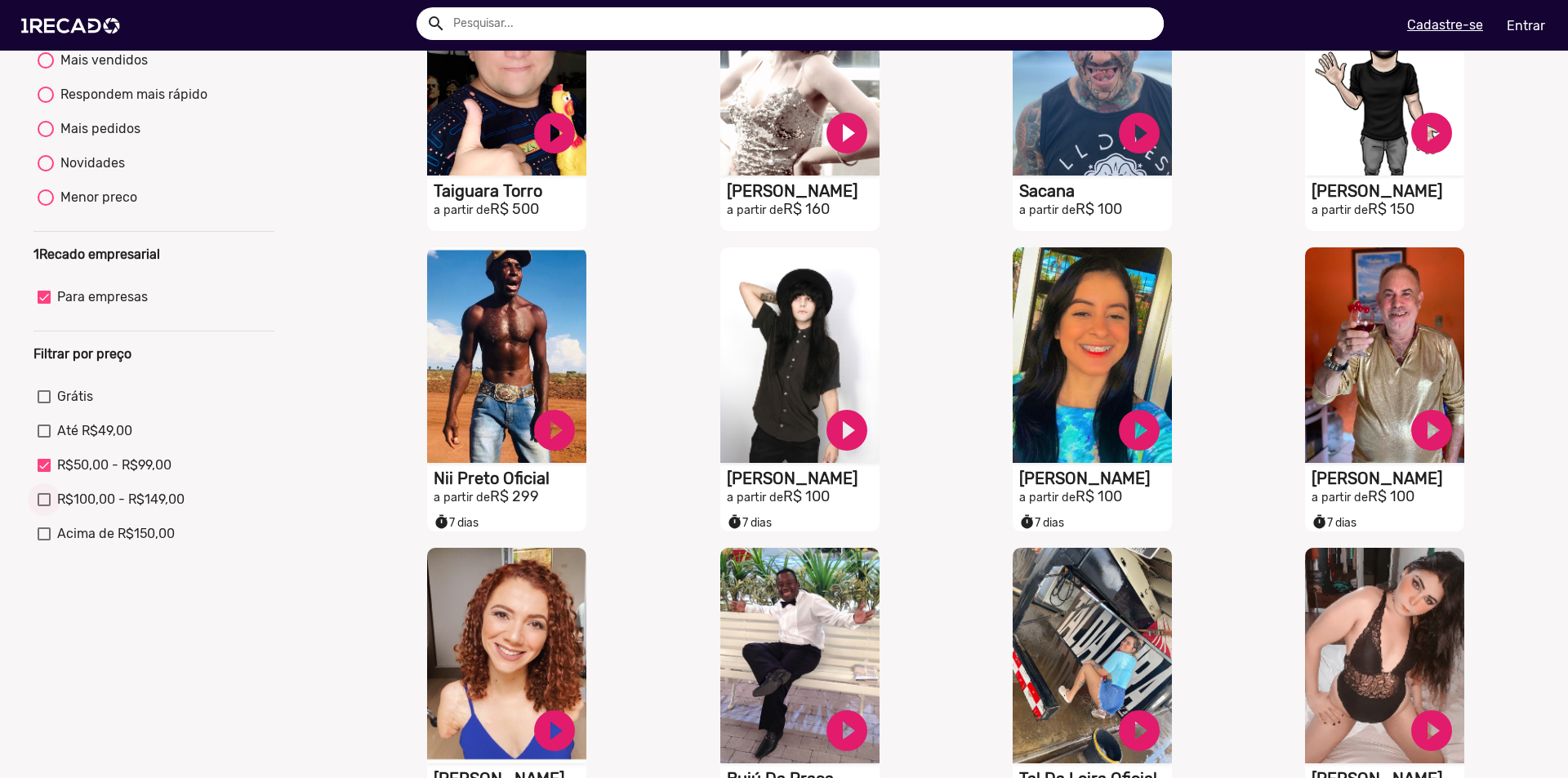
click at [39, 506] on div at bounding box center [44, 499] width 13 height 13
click at [43, 507] on input "R$100,00 - R$149,00" at bounding box center [43, 506] width 1 height 1
checkbox input "true"
checkbox input "false"
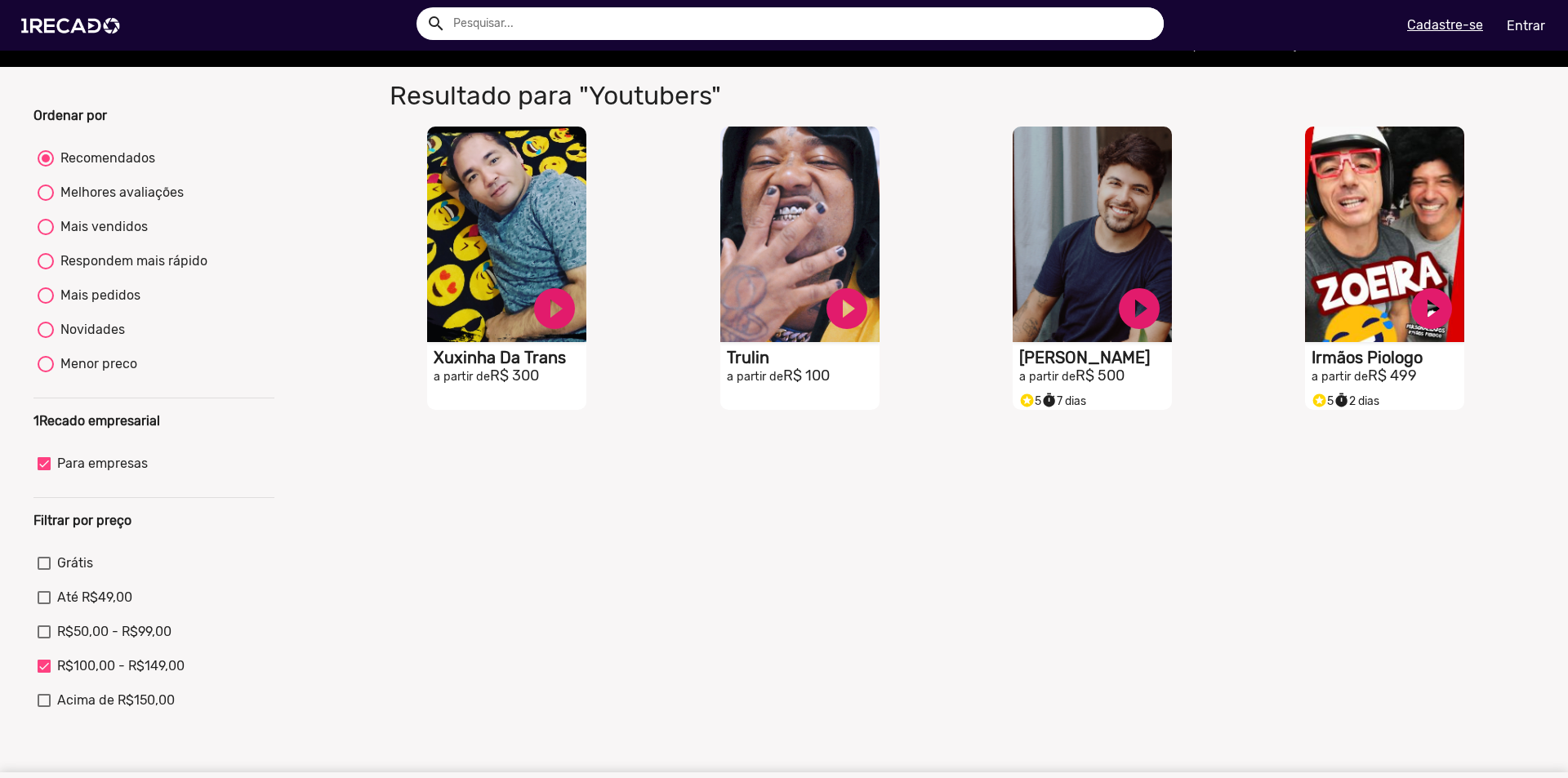
scroll to position [0, 0]
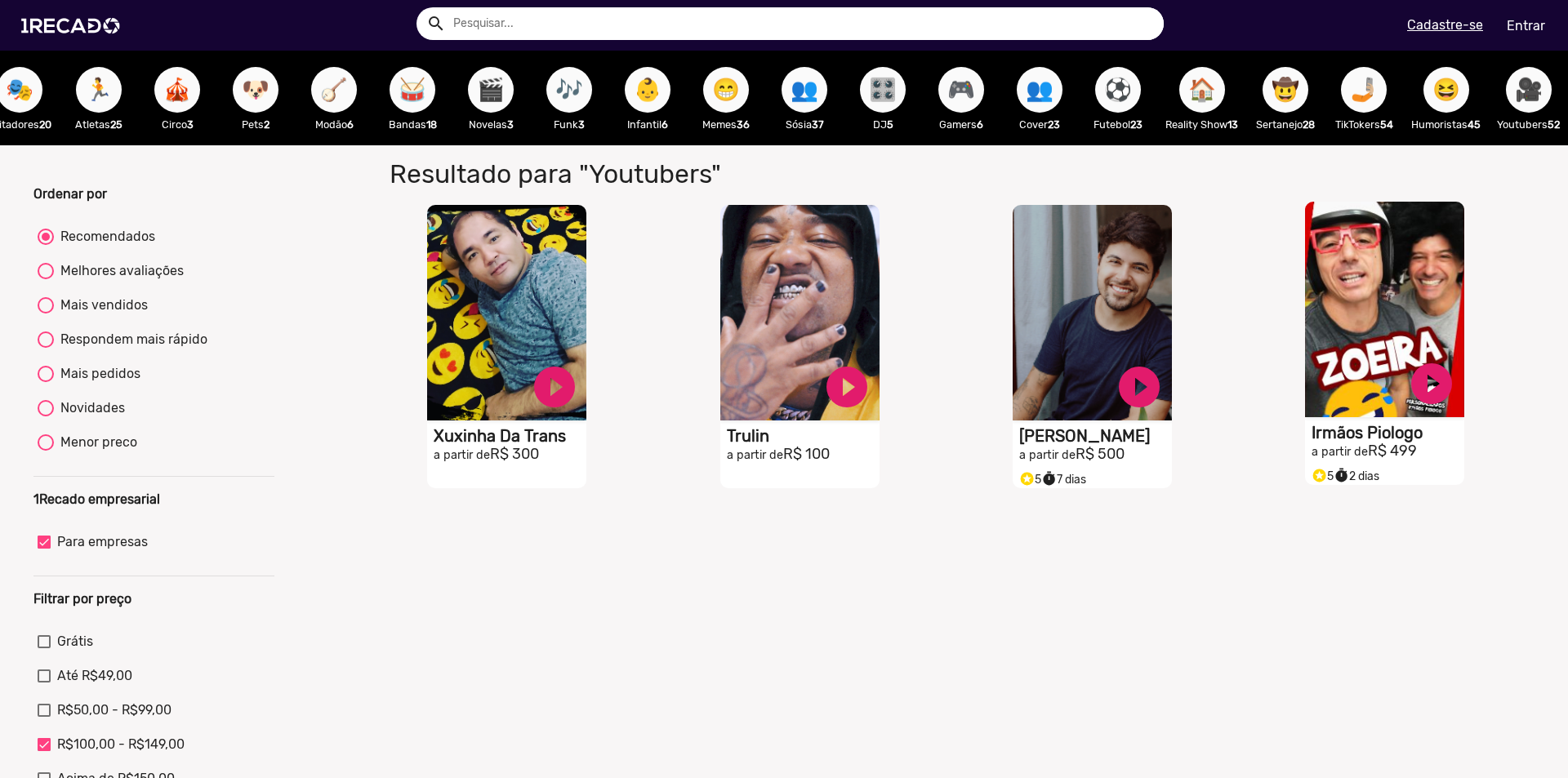
click at [1388, 365] on video "S1RECADO vídeos dedicados para fãs e empresas" at bounding box center [1384, 309] width 159 height 215
